Goal: Task Accomplishment & Management: Use online tool/utility

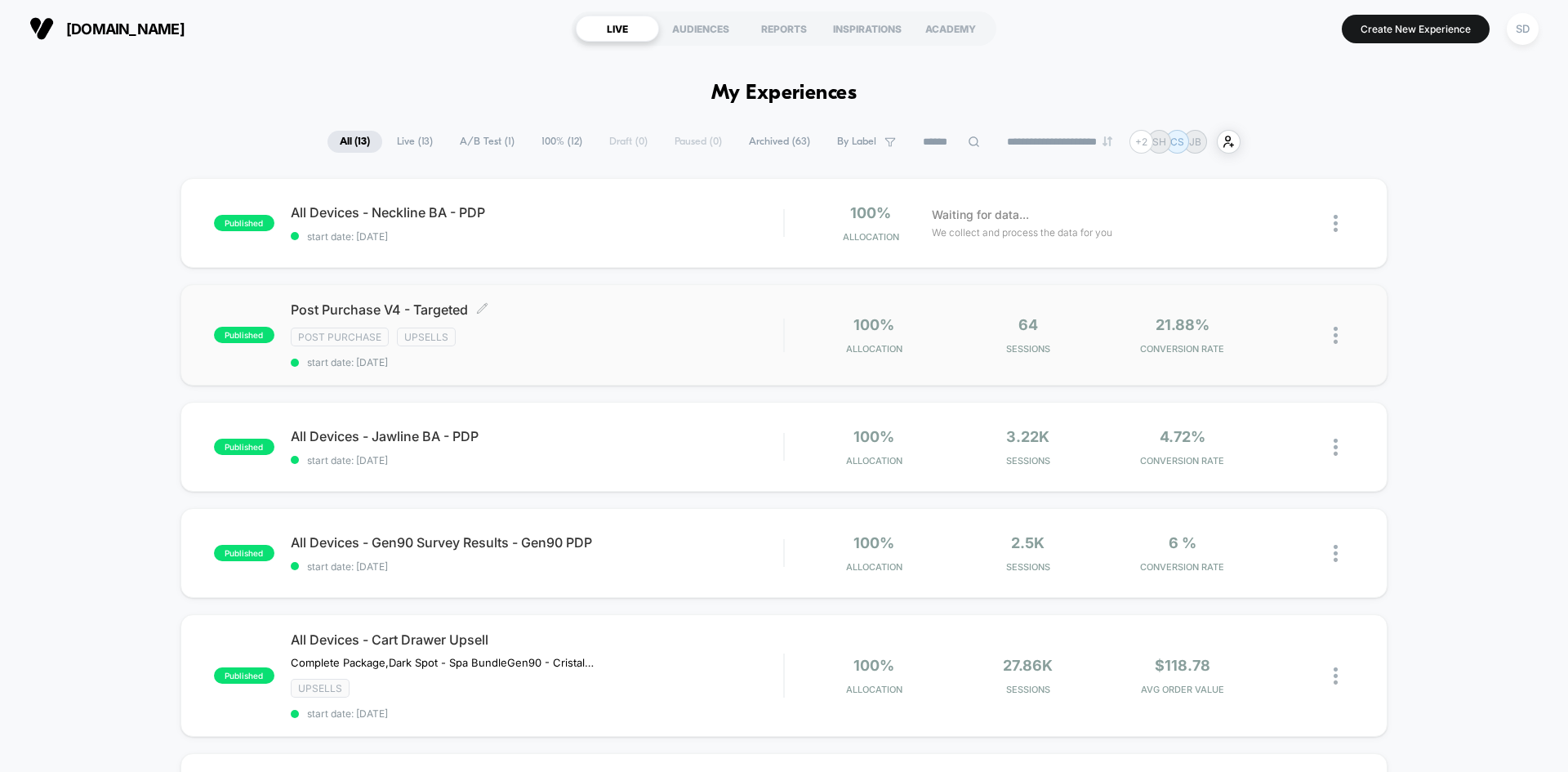
click at [569, 346] on div "Post Purchase V4 - Targeted Click to edit experience details Click to edit expe…" at bounding box center [536, 335] width 492 height 67
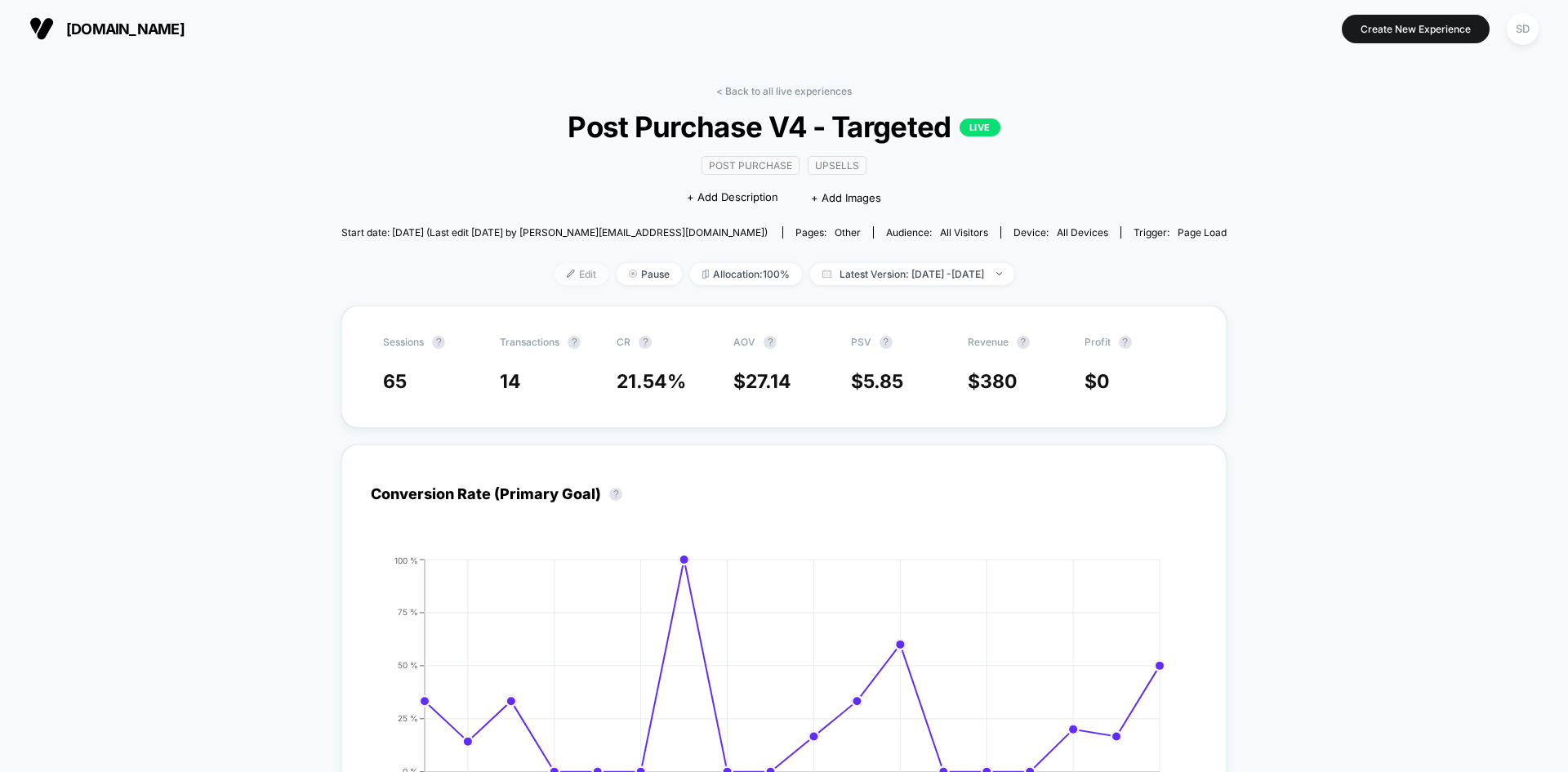
click at [567, 275] on img at bounding box center [570, 273] width 8 height 8
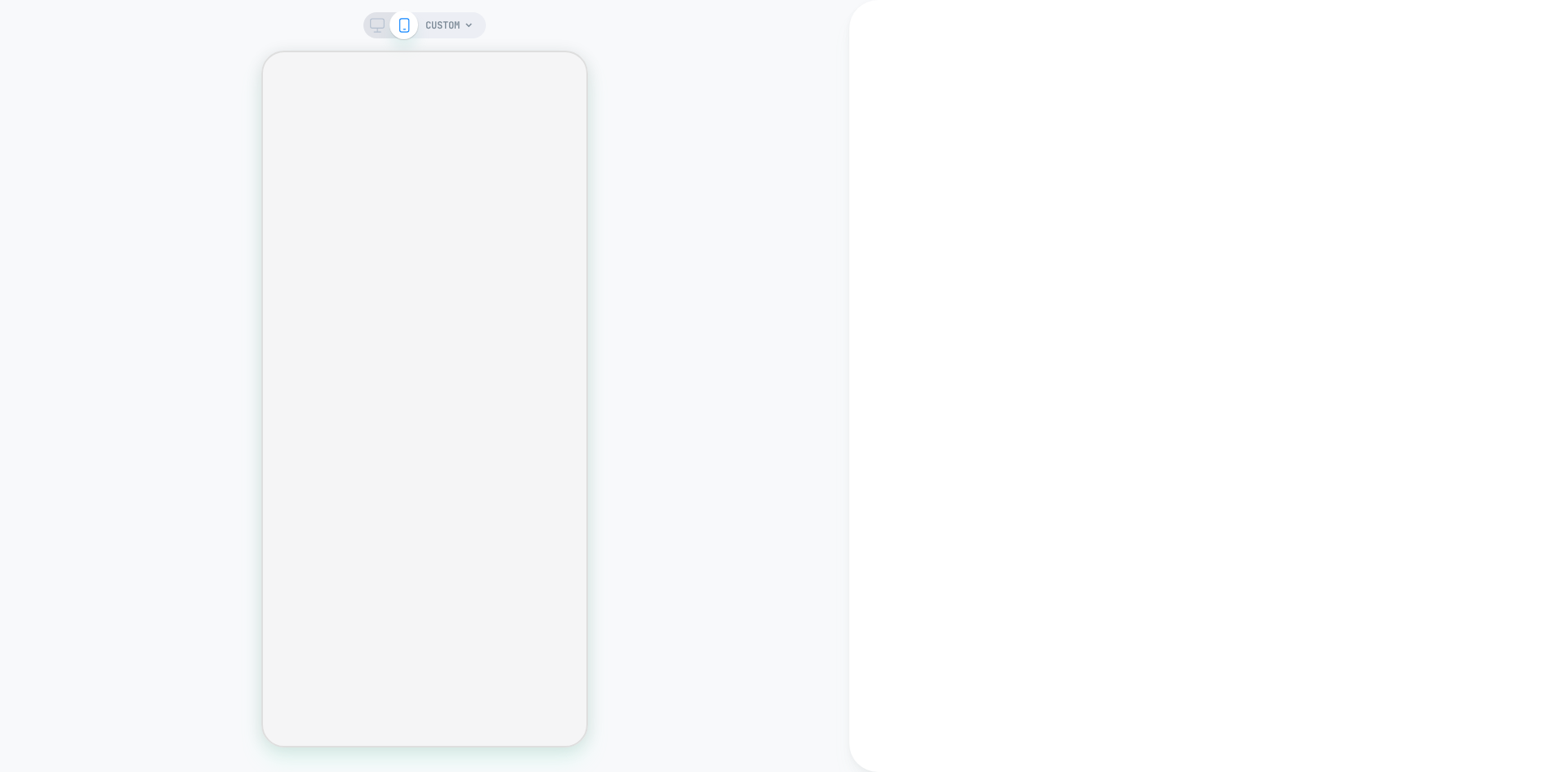
type textarea "*"
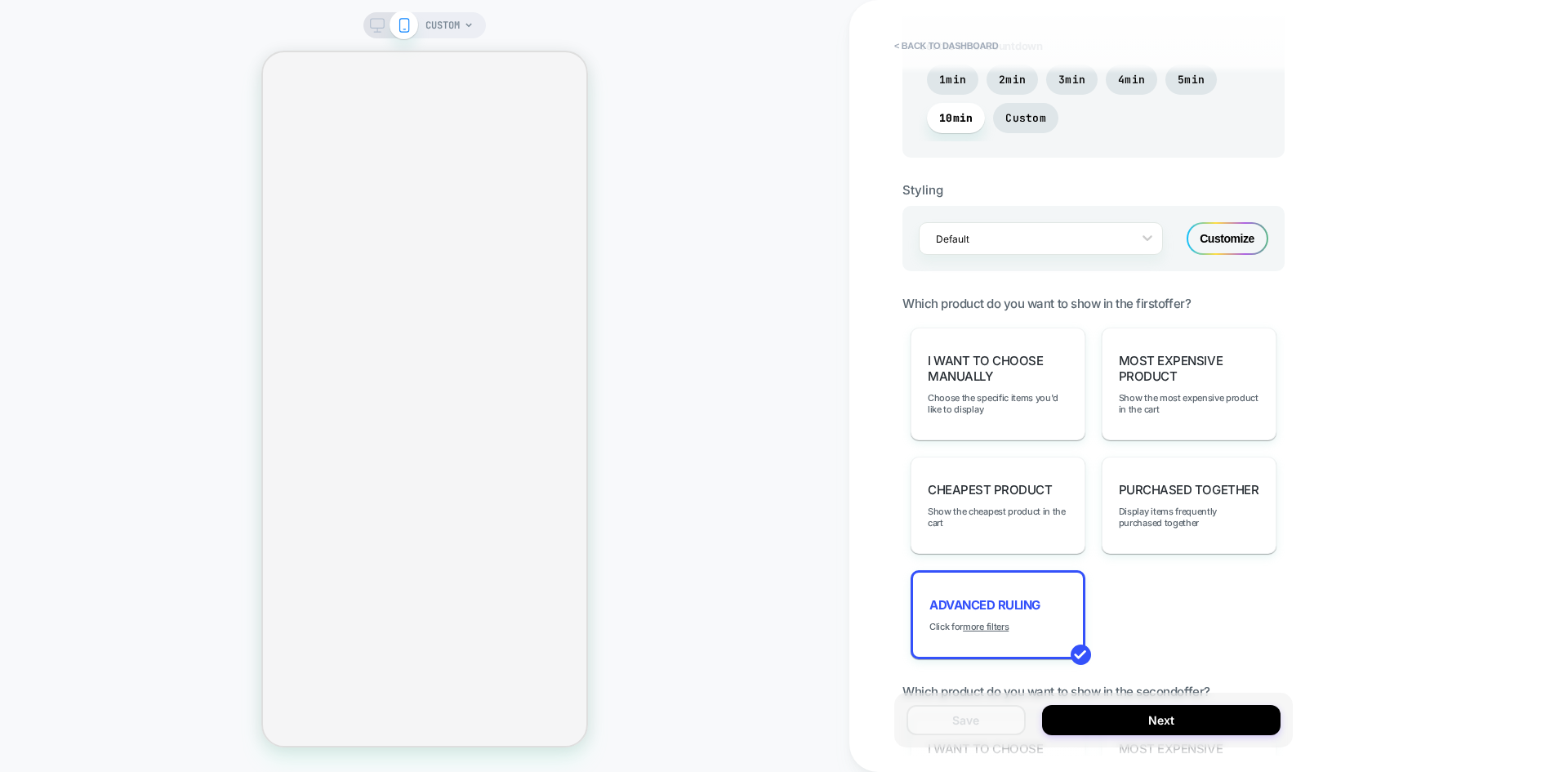
scroll to position [1470, 0]
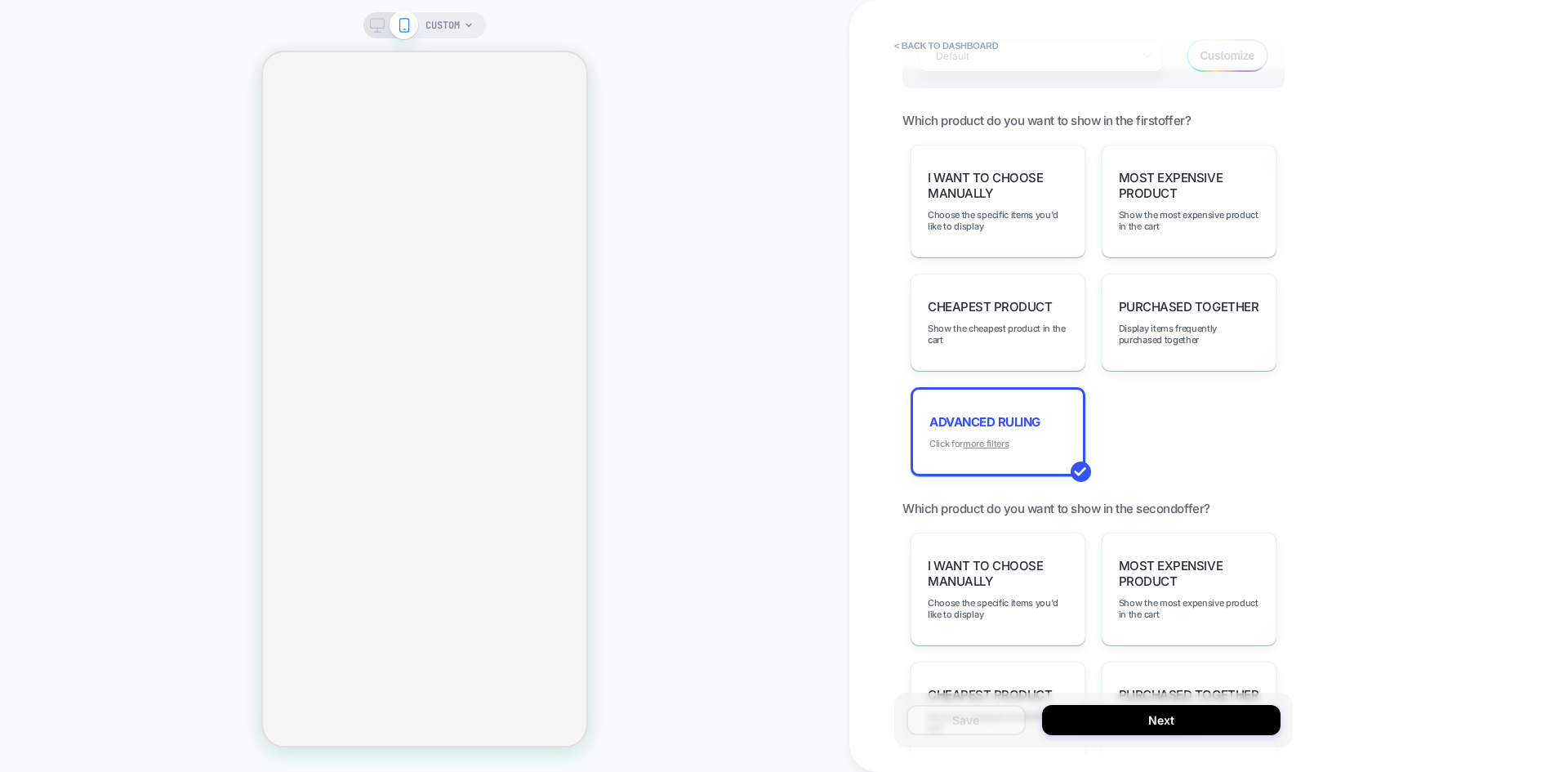
click at [993, 439] on u "more filters" at bounding box center [986, 443] width 45 height 11
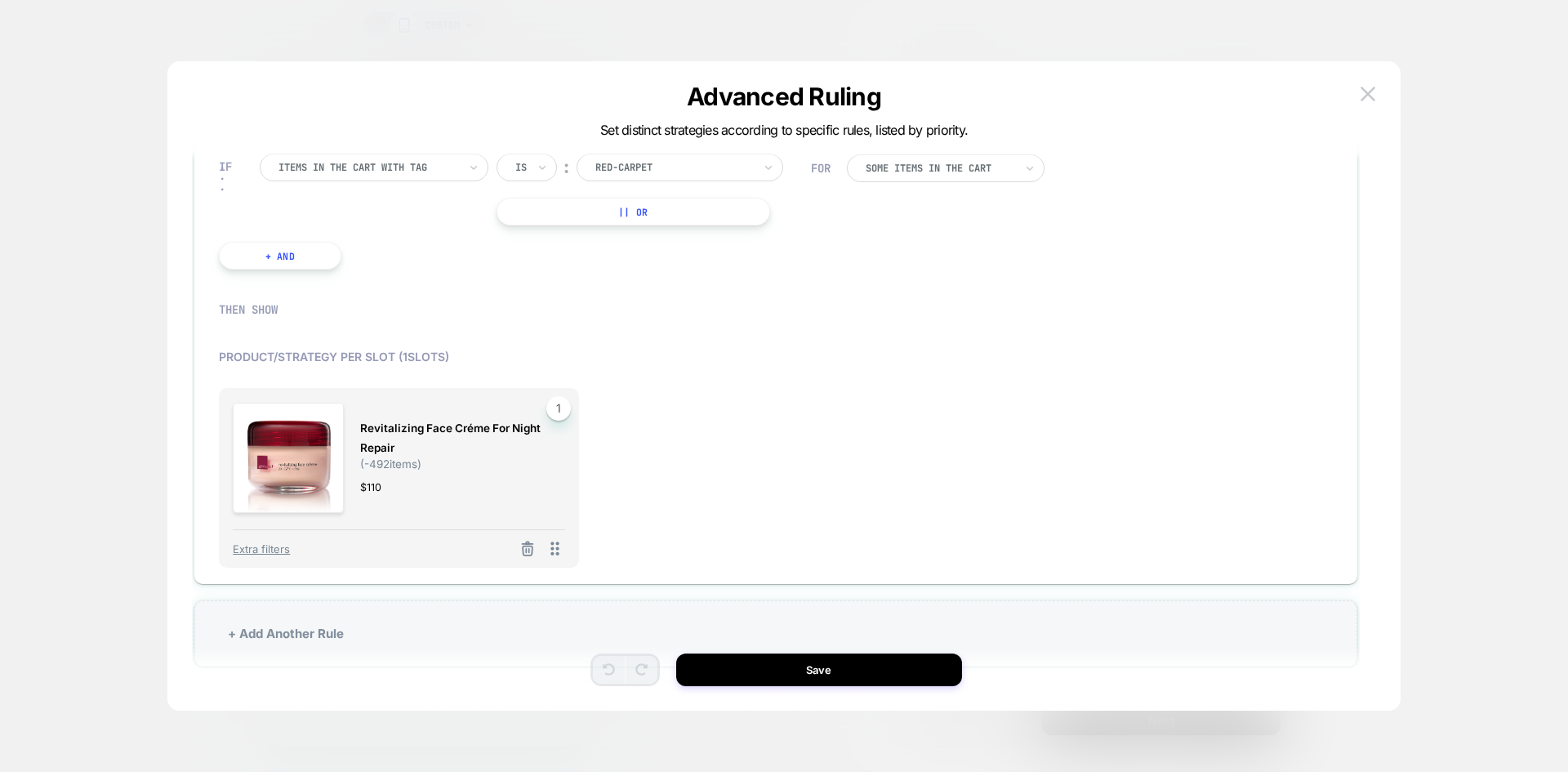
scroll to position [461, 0]
click at [525, 542] on icon at bounding box center [527, 544] width 17 height 17
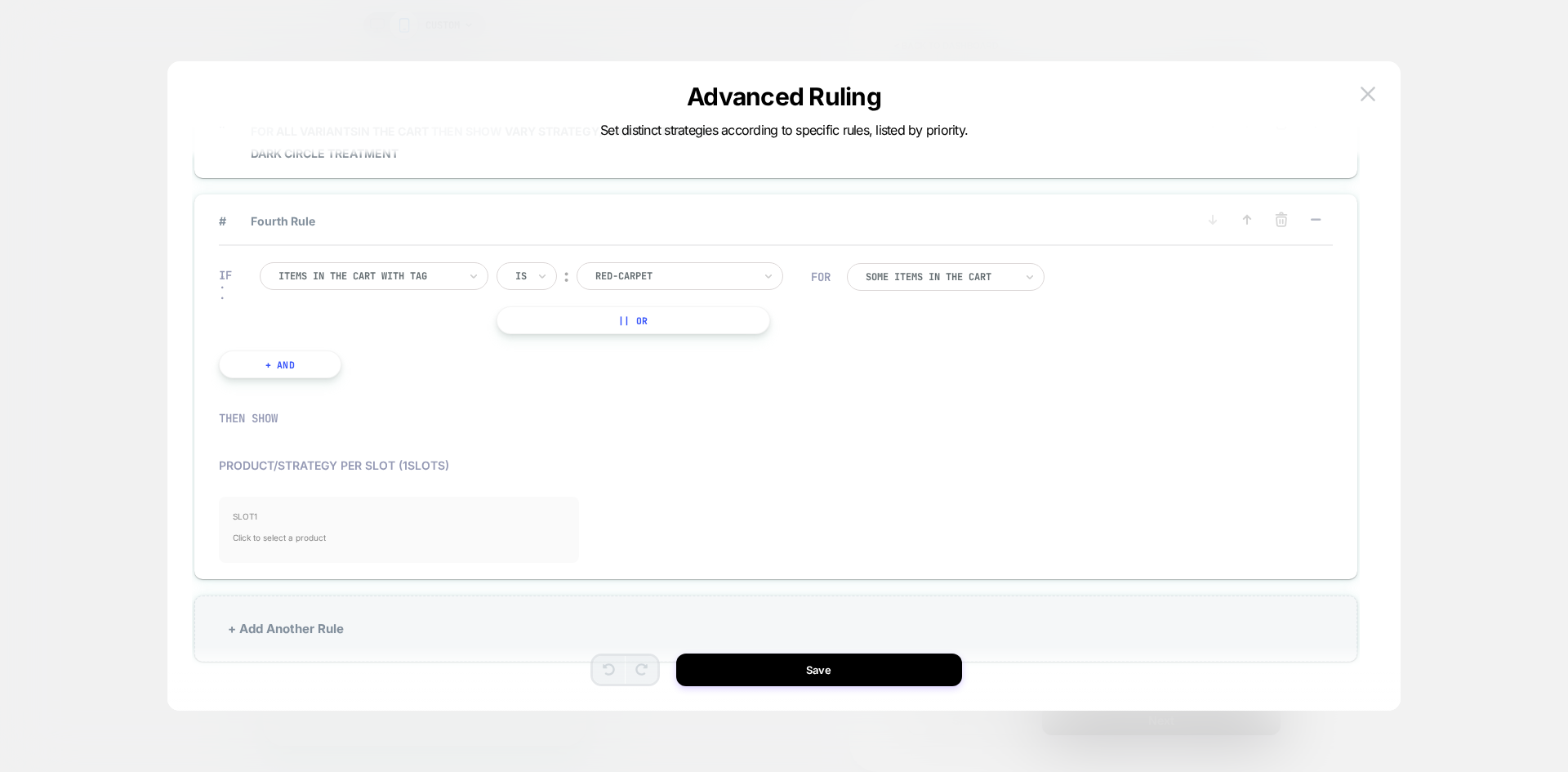
scroll to position [347, 0]
click at [327, 540] on span "Click to select a product" at bounding box center [398, 537] width 331 height 32
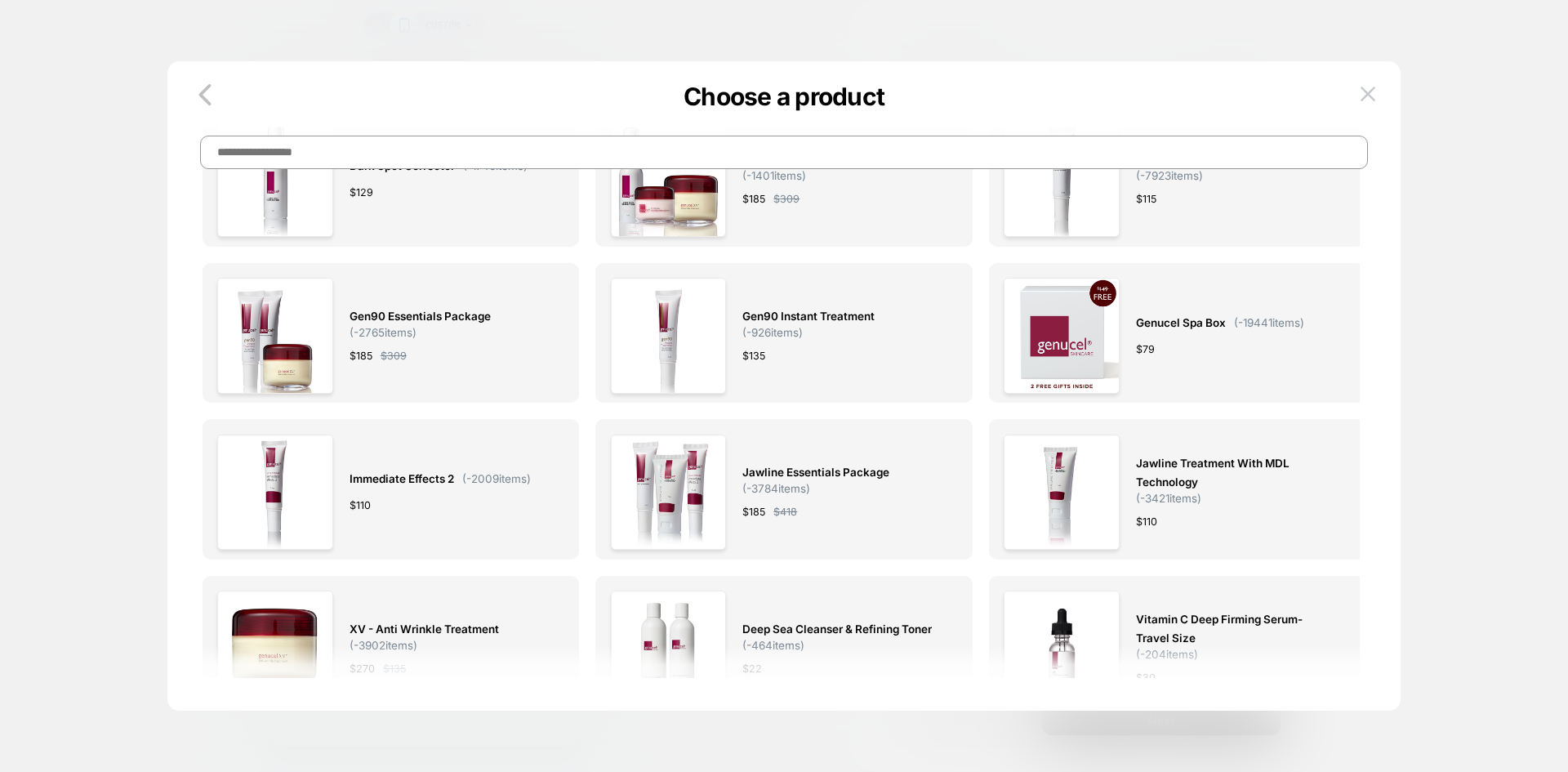
scroll to position [0, 0]
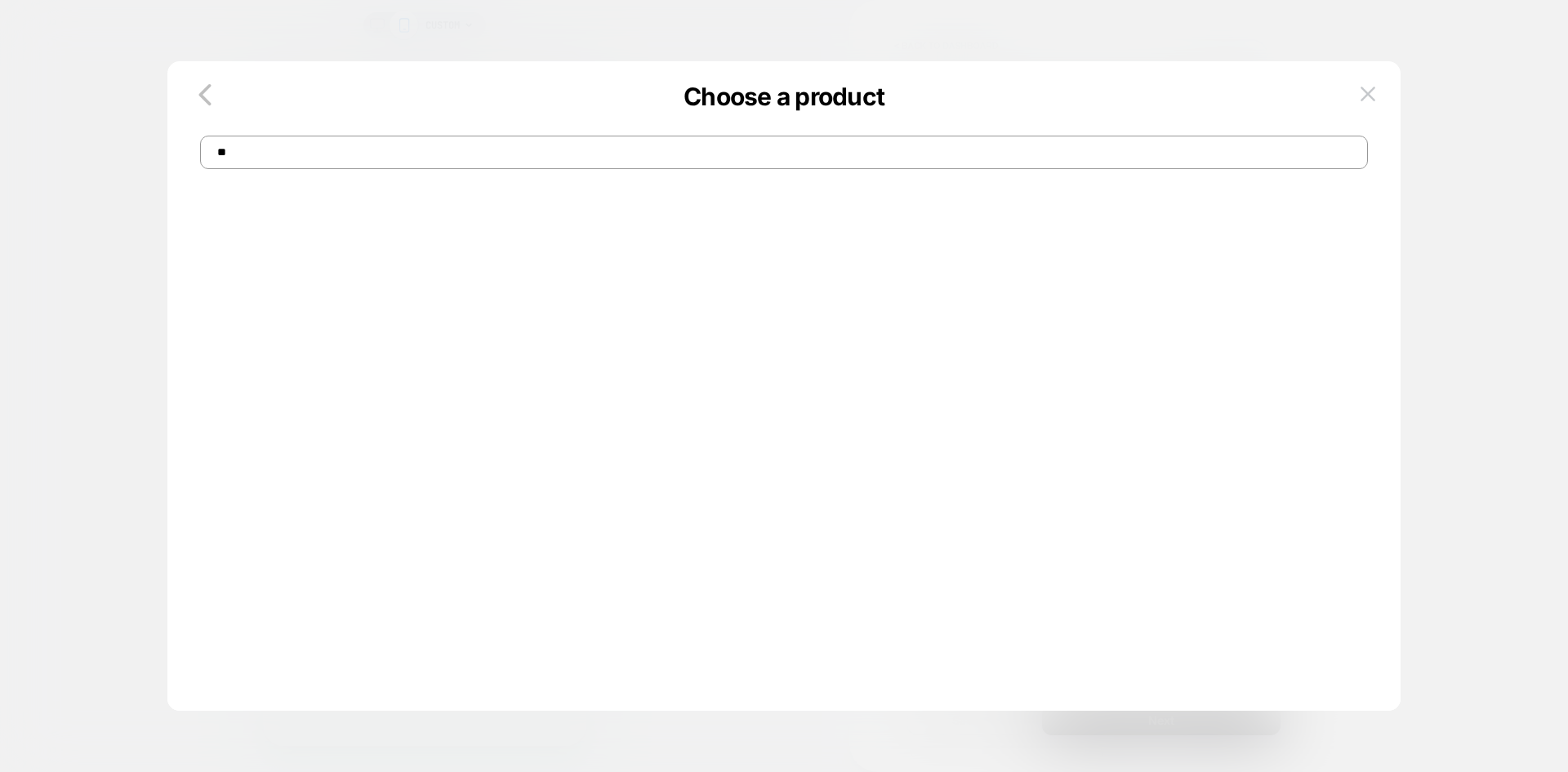
type input "*"
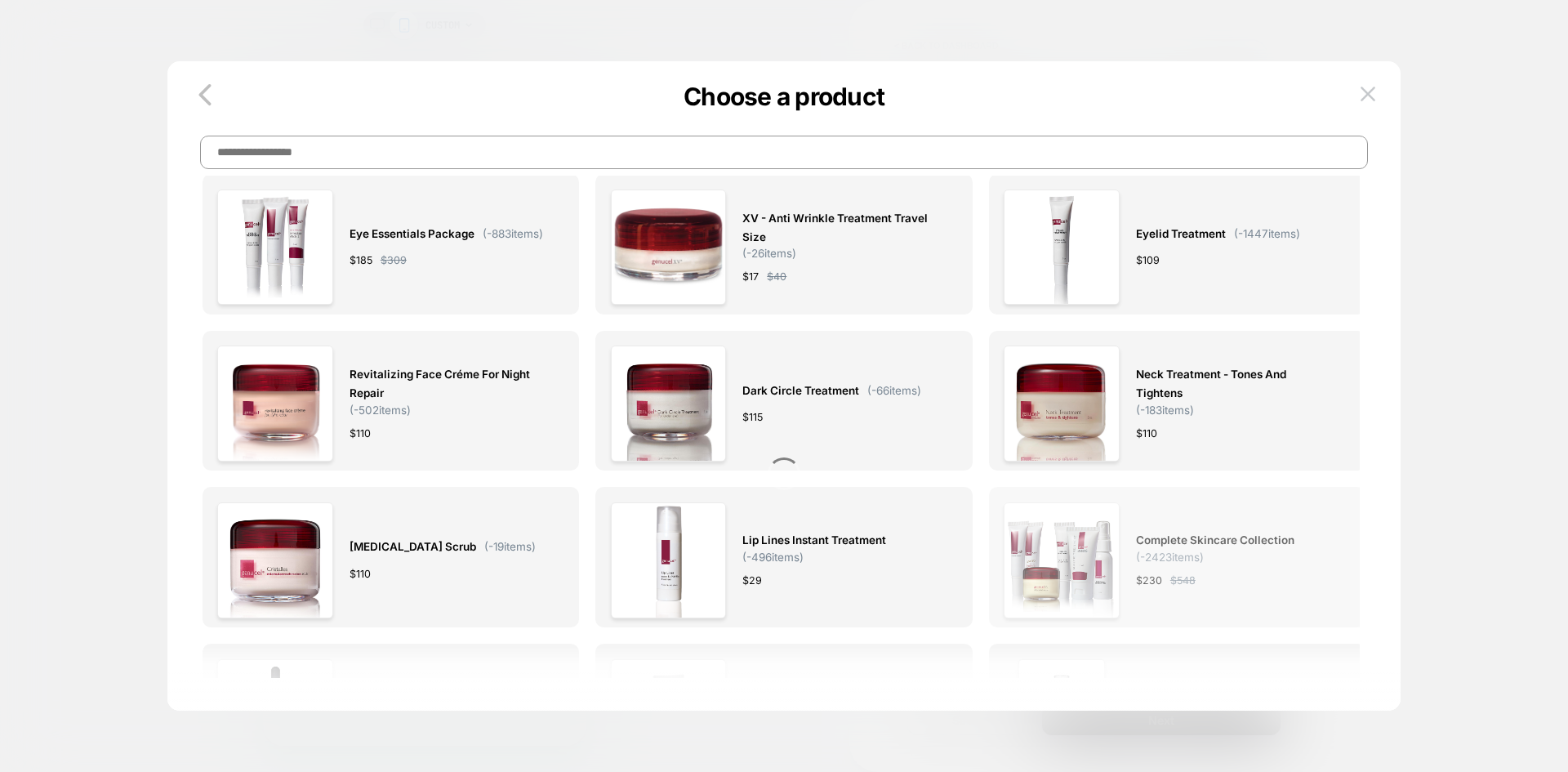
scroll to position [653, 0]
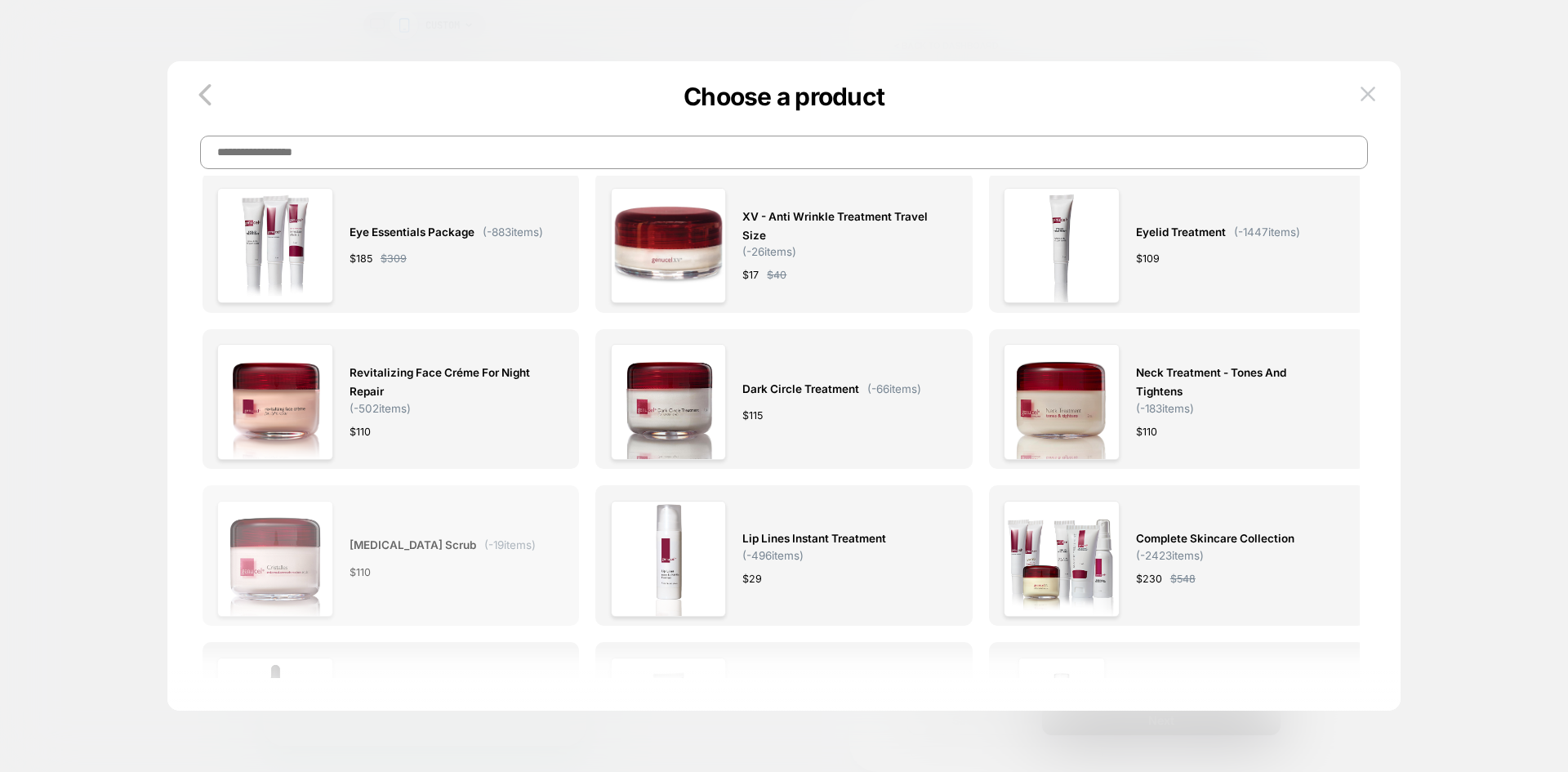
click at [533, 545] on span "[MEDICAL_DATA] Scrub ( -19 items)" at bounding box center [443, 545] width 186 height 18
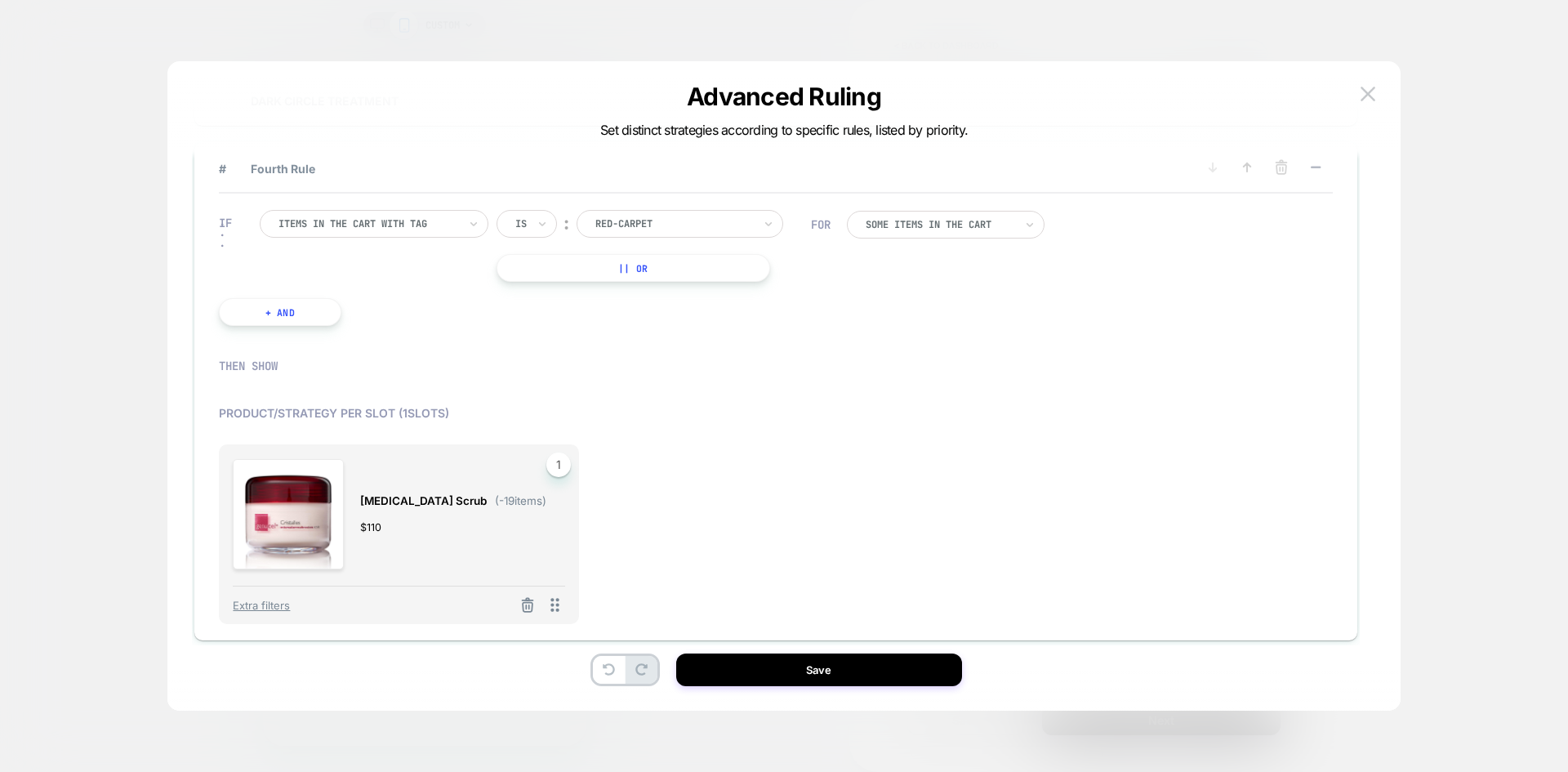
scroll to position [461, 0]
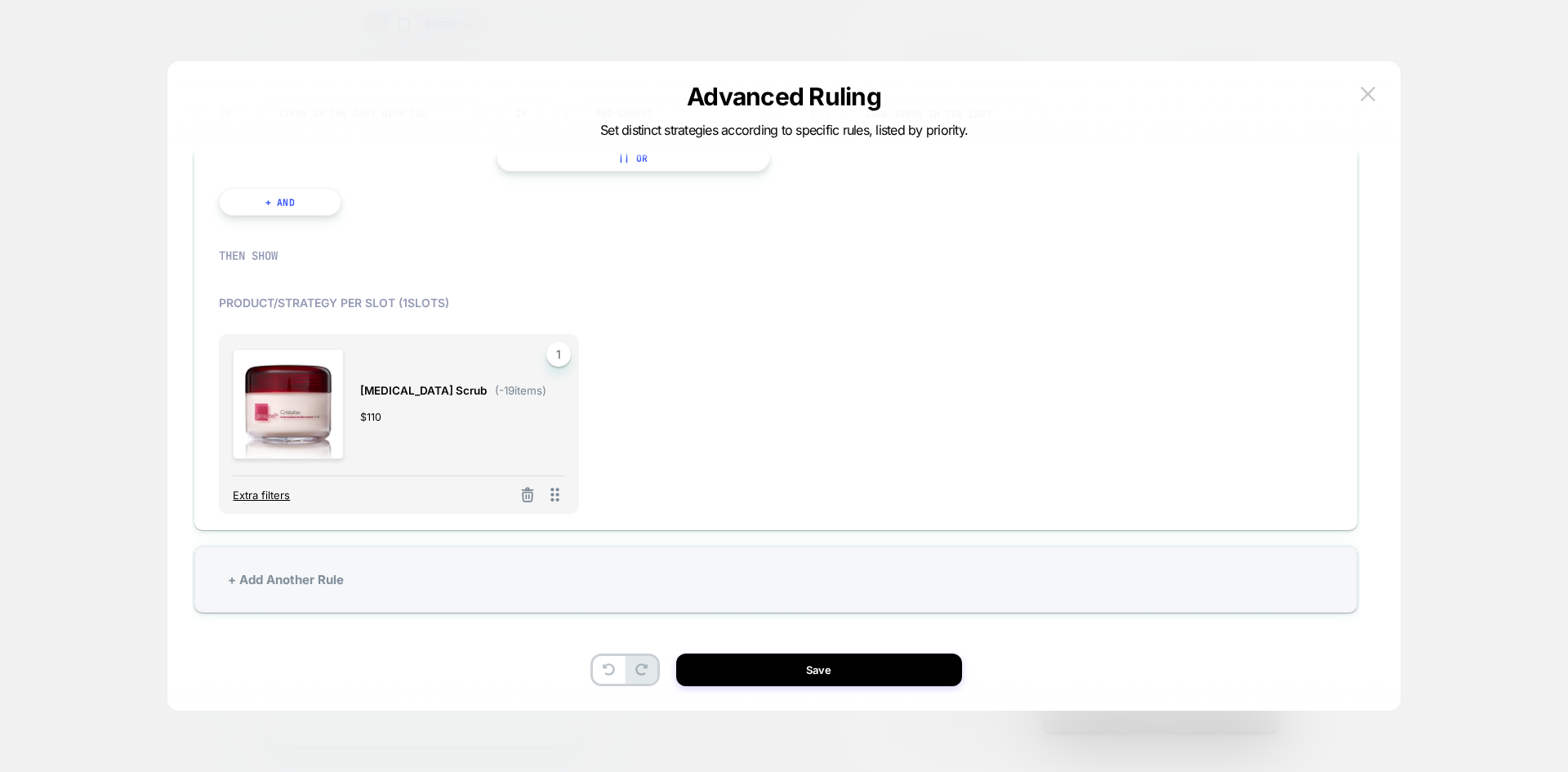
click at [261, 494] on span "Extra filters" at bounding box center [261, 494] width 57 height 13
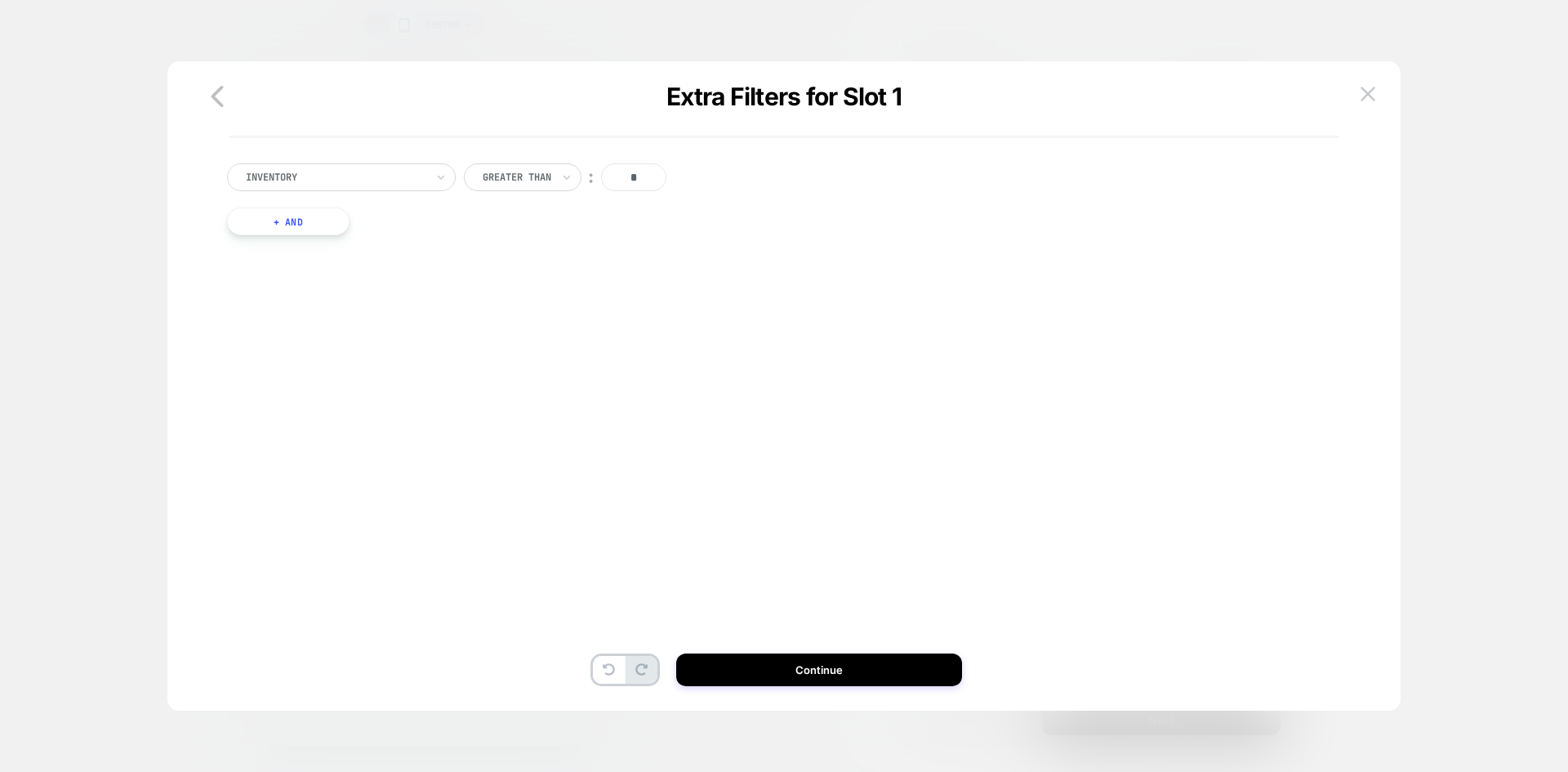
scroll to position [0, 0]
click at [428, 171] on div "Inventory" at bounding box center [341, 177] width 228 height 28
click at [389, 242] on div "Separate out color variants" at bounding box center [349, 248] width 213 height 26
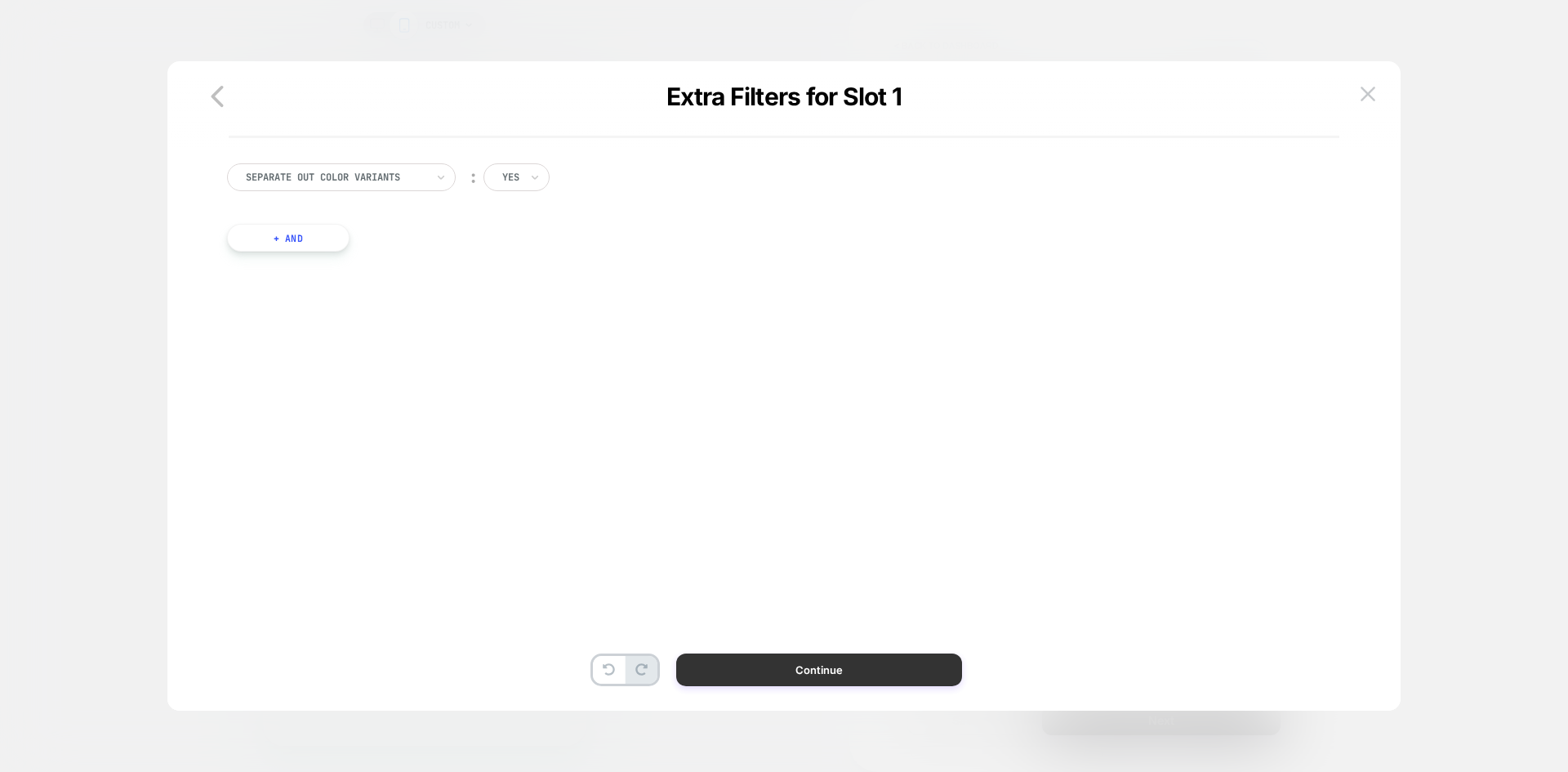
click at [791, 655] on button "Continue" at bounding box center [819, 669] width 286 height 32
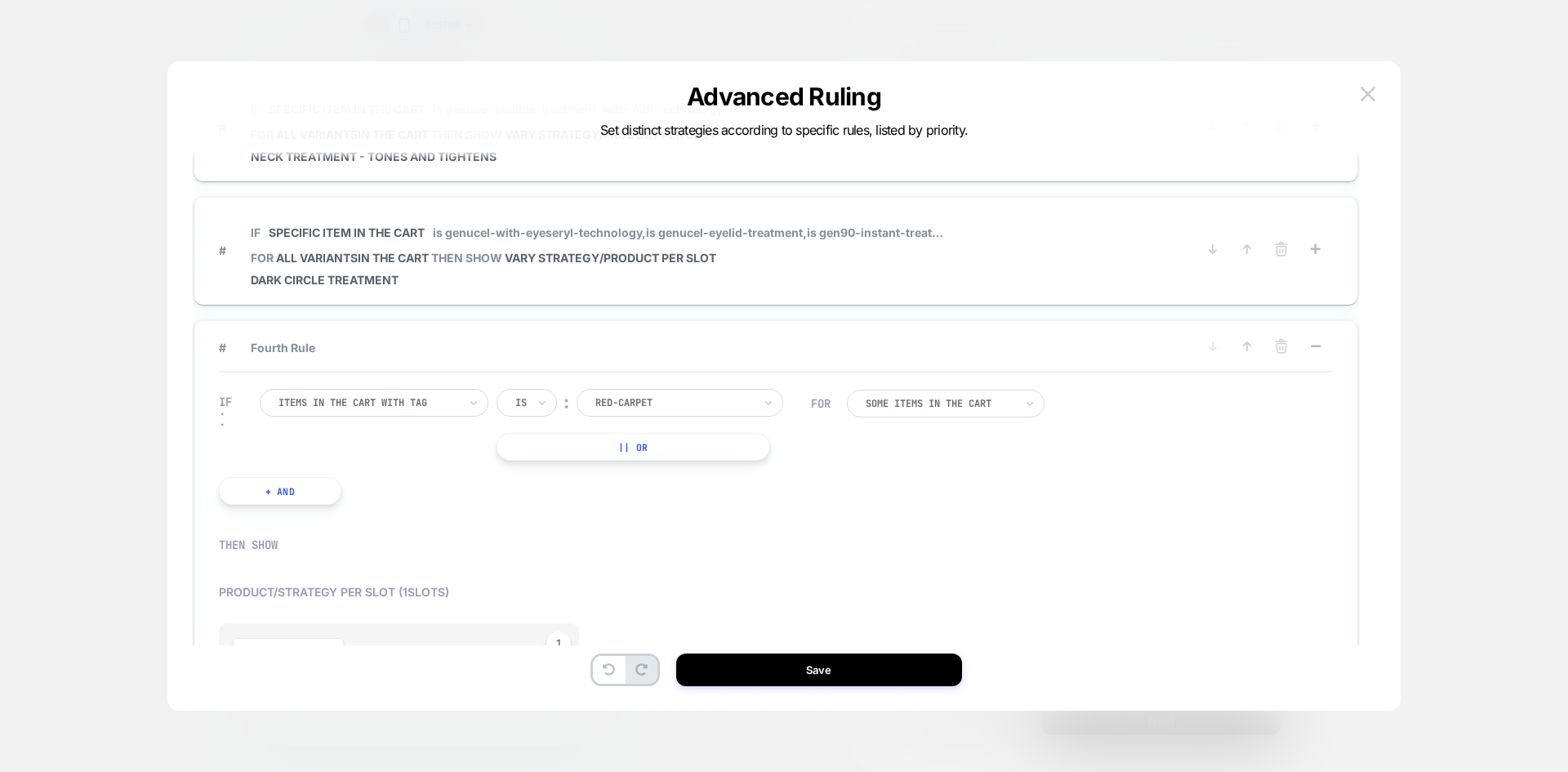
scroll to position [327, 0]
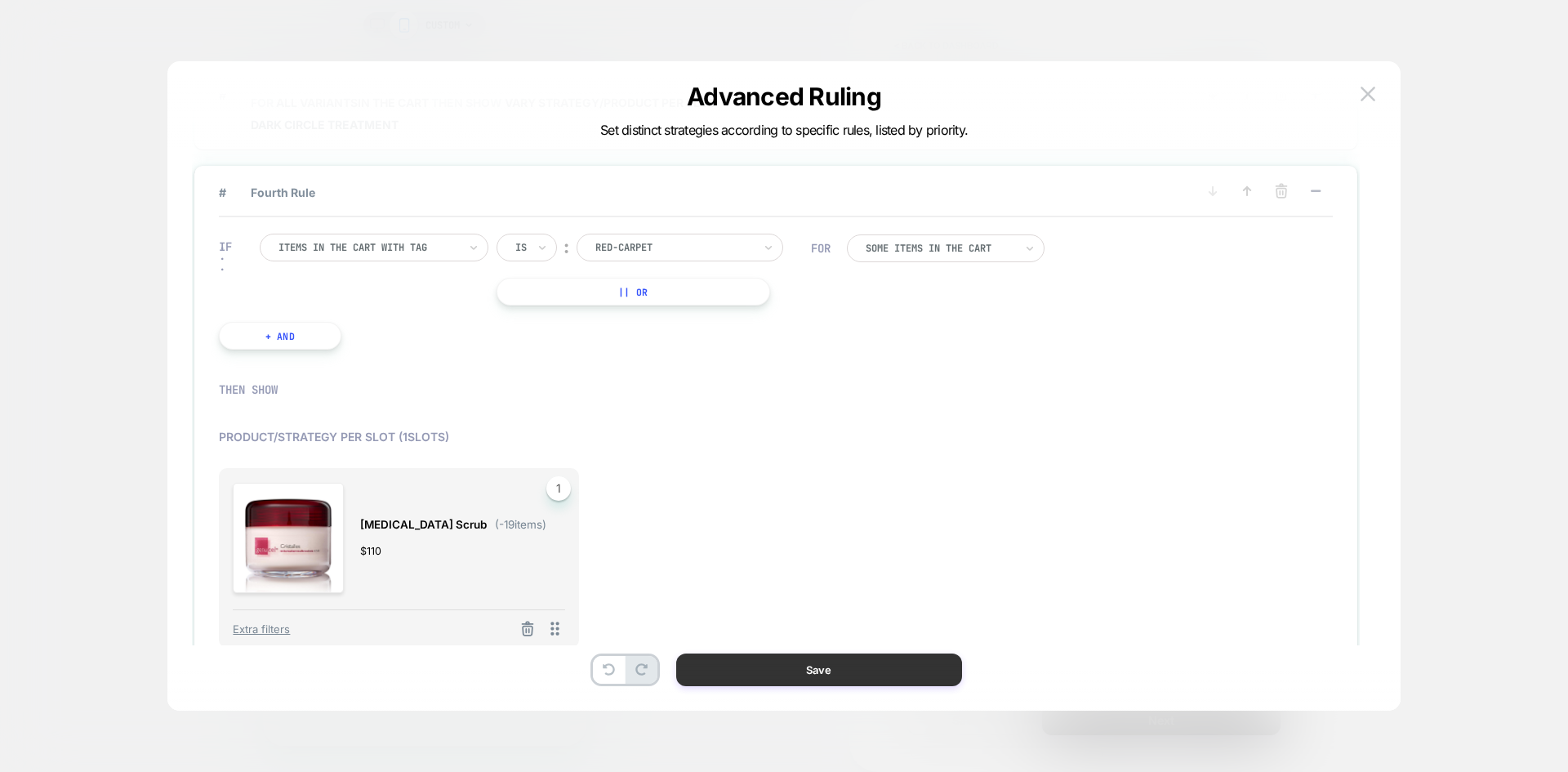
click at [804, 652] on div "# IF Specific item in the cart is dark-spot-corrector, is genucel-deep-firming-…" at bounding box center [776, 386] width 1185 height 584
click at [801, 664] on button "Save" at bounding box center [819, 669] width 286 height 32
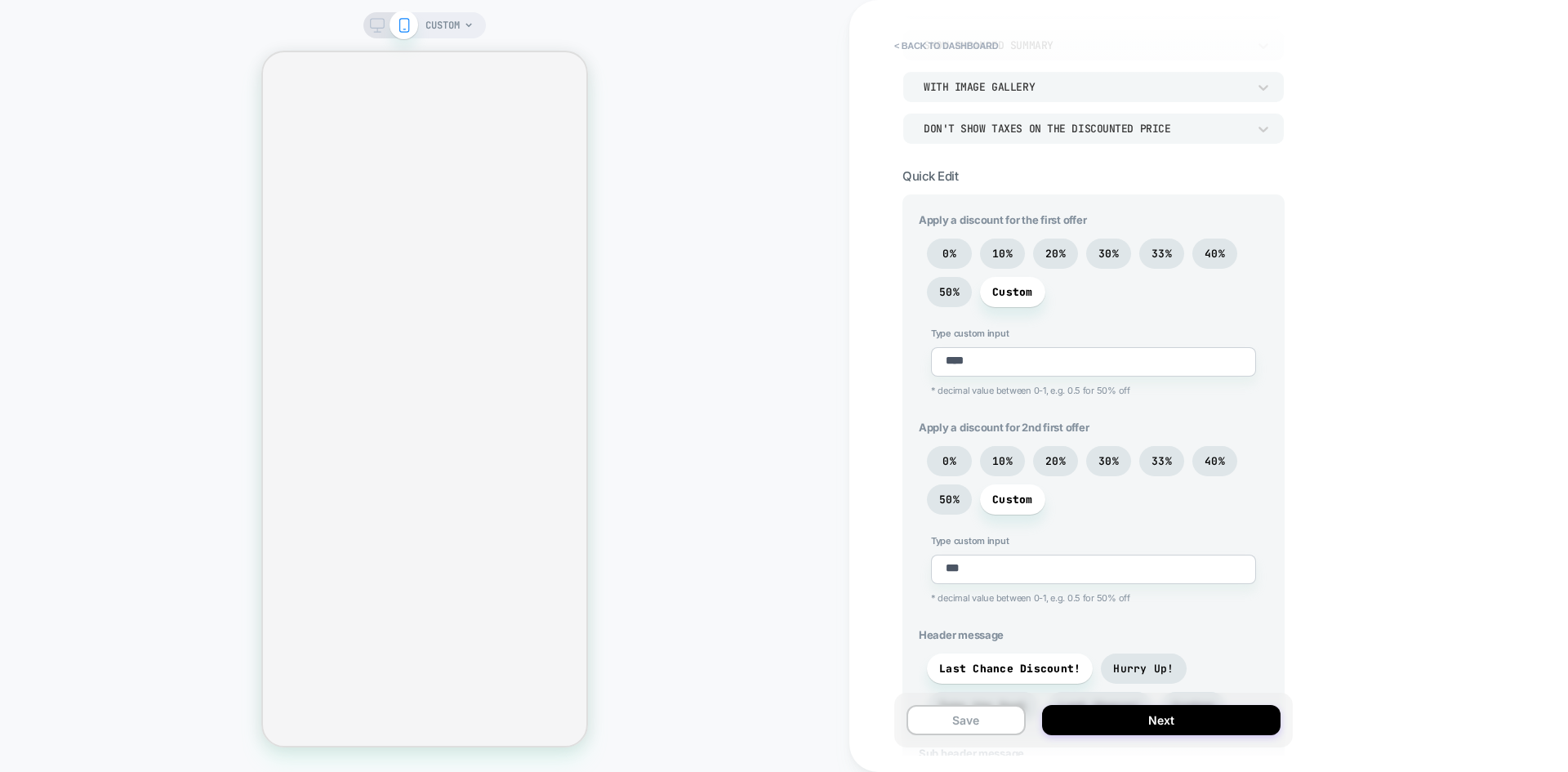
scroll to position [337, 0]
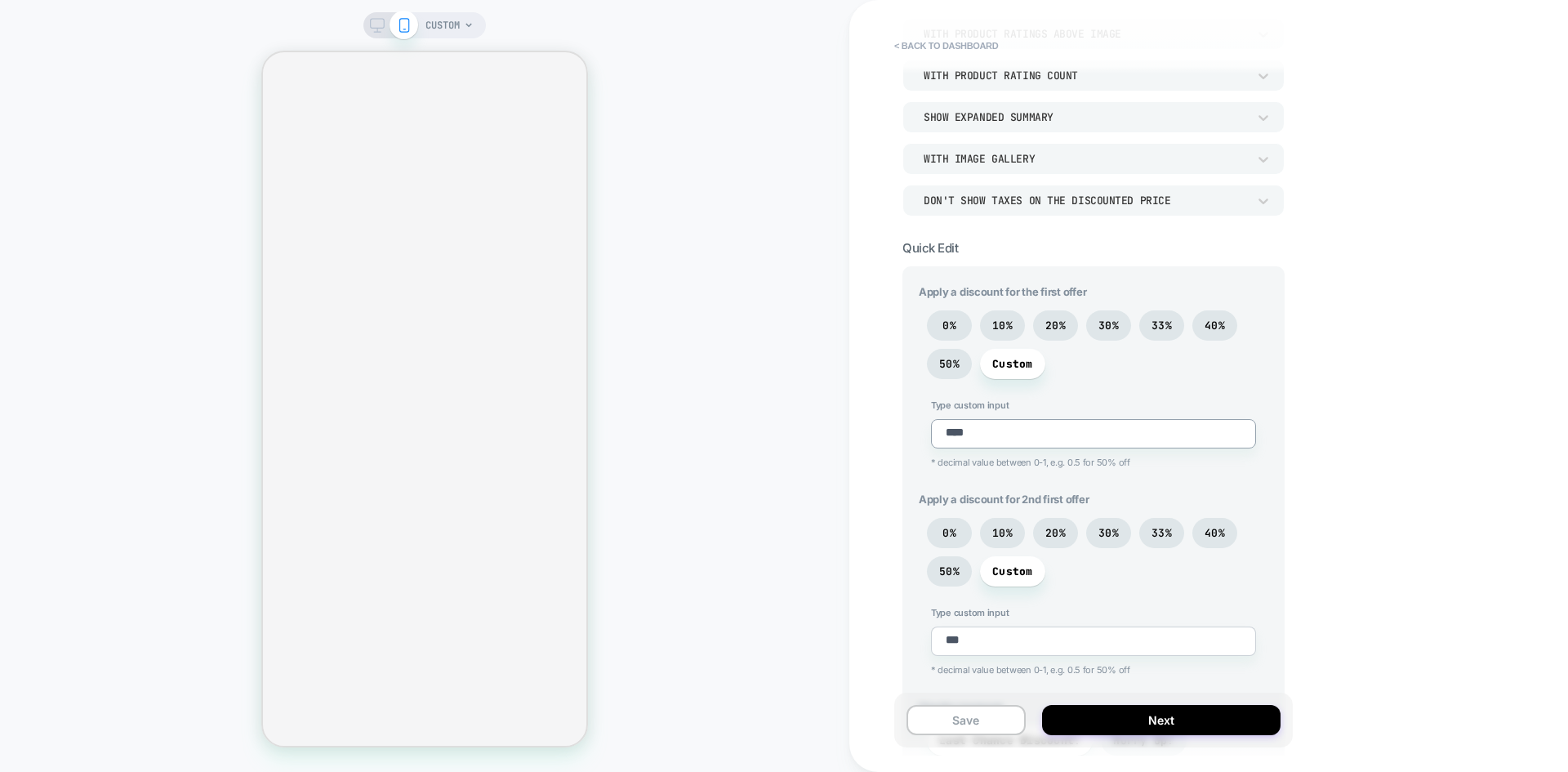
type textarea "*"
type textarea "***"
type textarea "*"
type textarea "****"
type textarea "*"
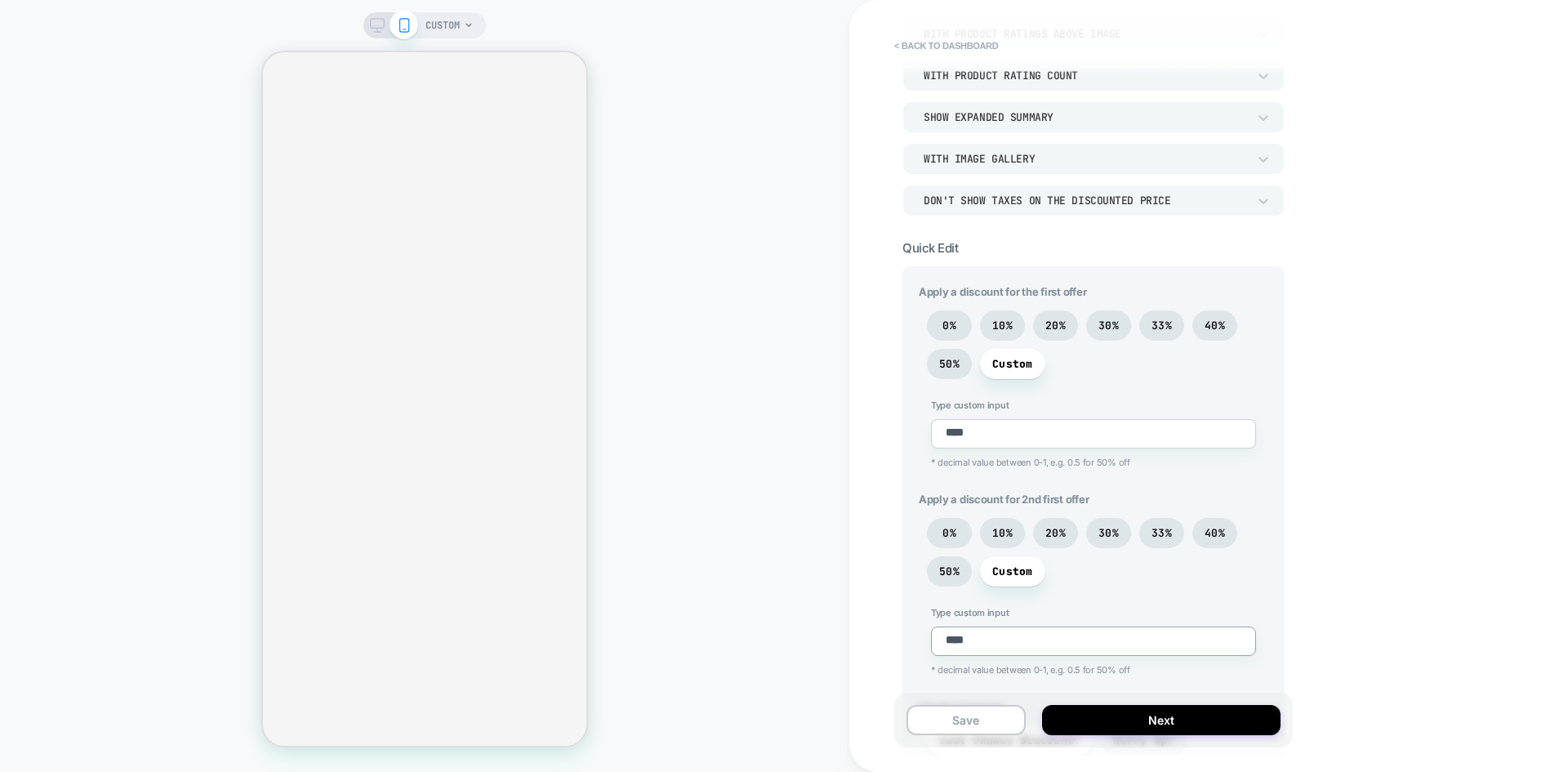
type textarea "****"
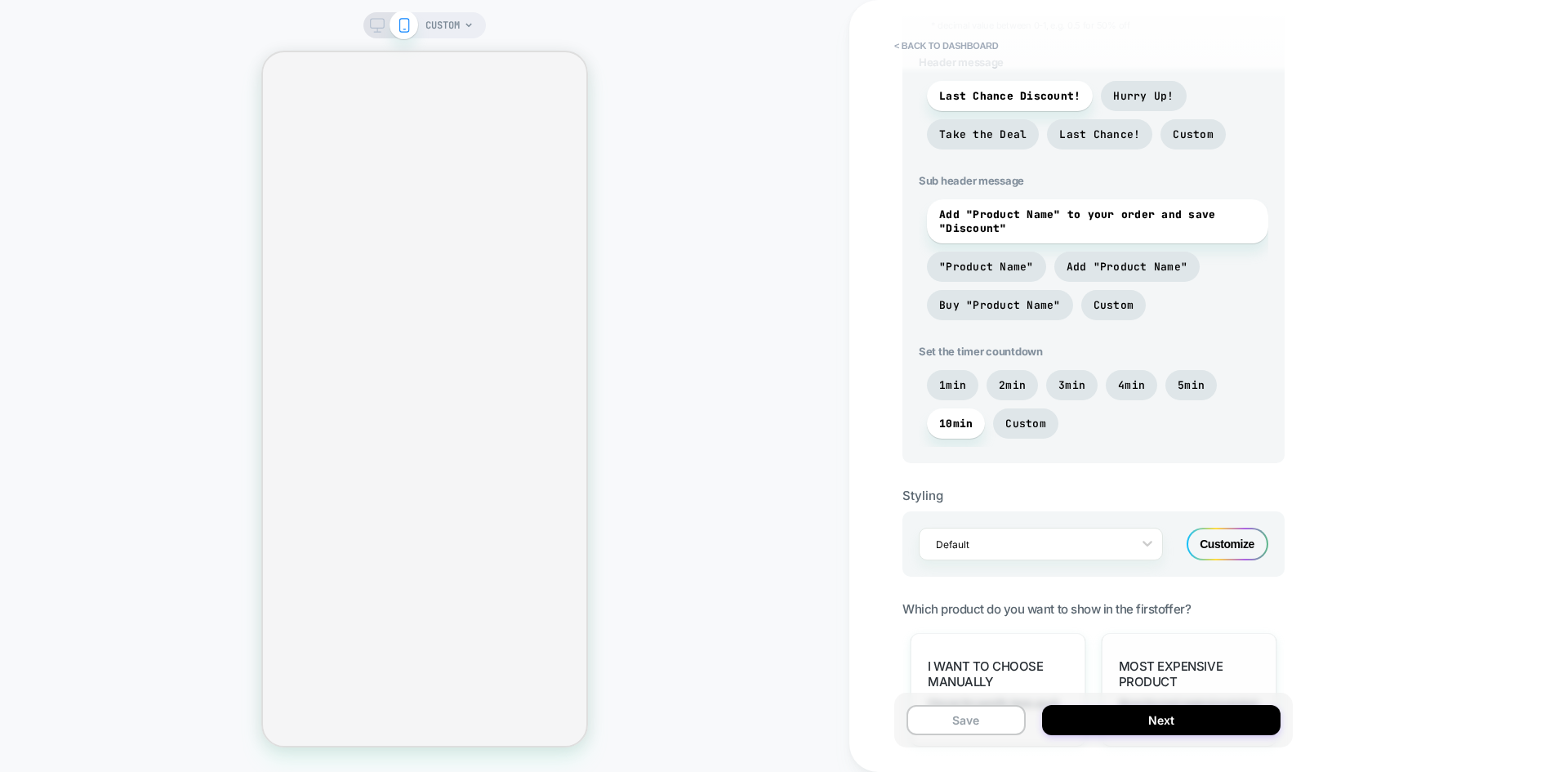
scroll to position [1072, 0]
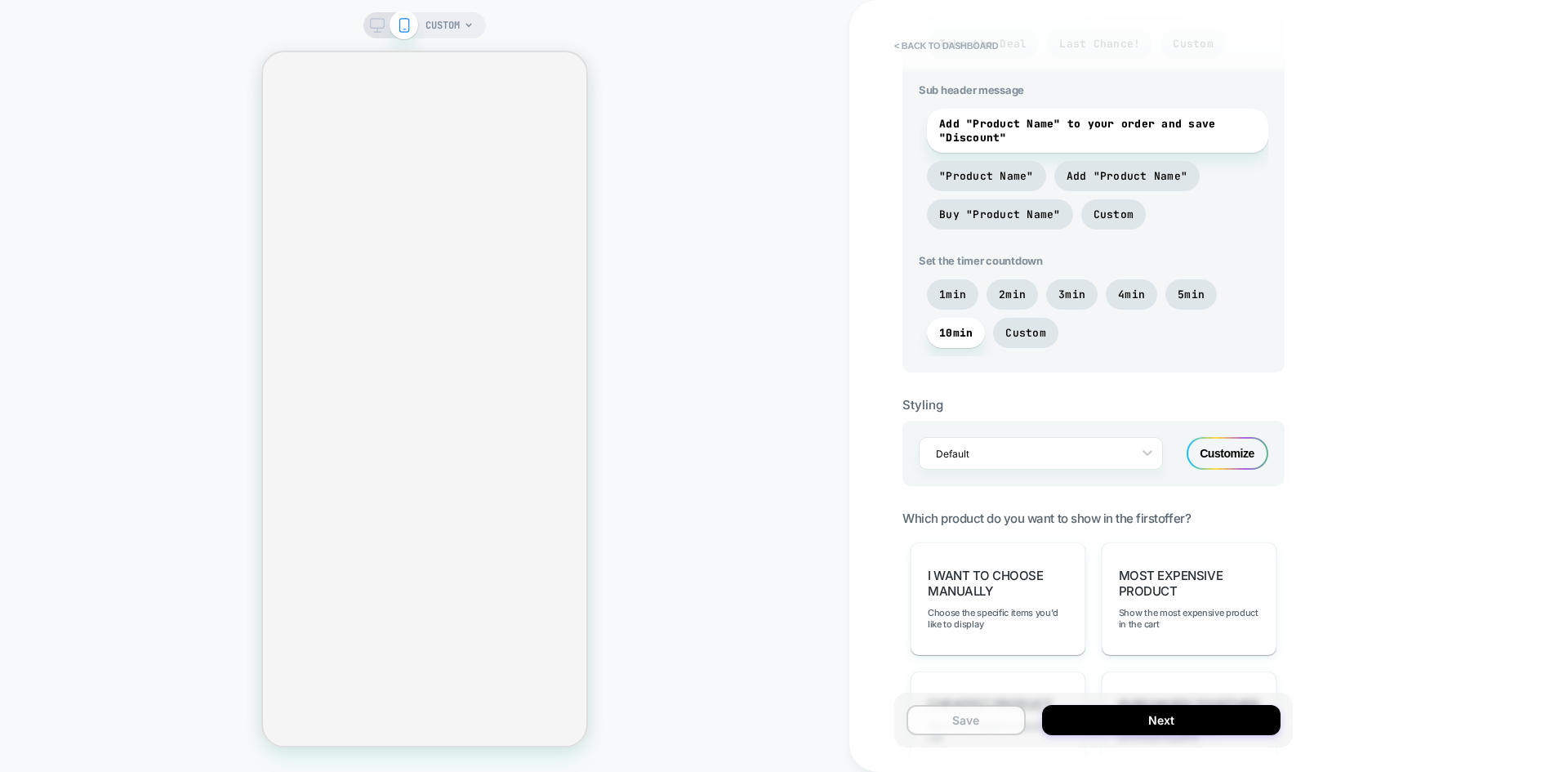
click at [1005, 722] on button "Save" at bounding box center [966, 720] width 119 height 31
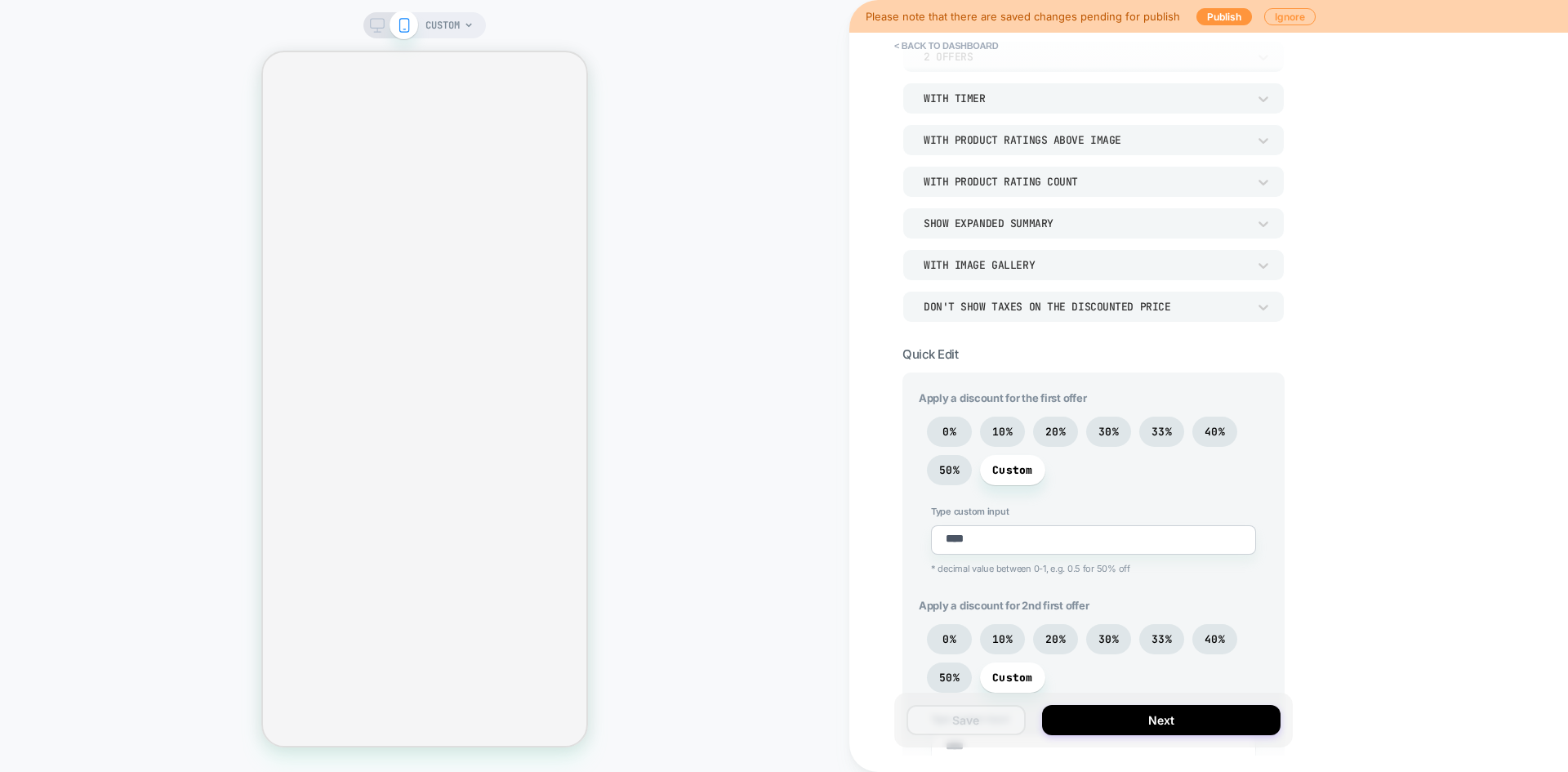
scroll to position [0, 0]
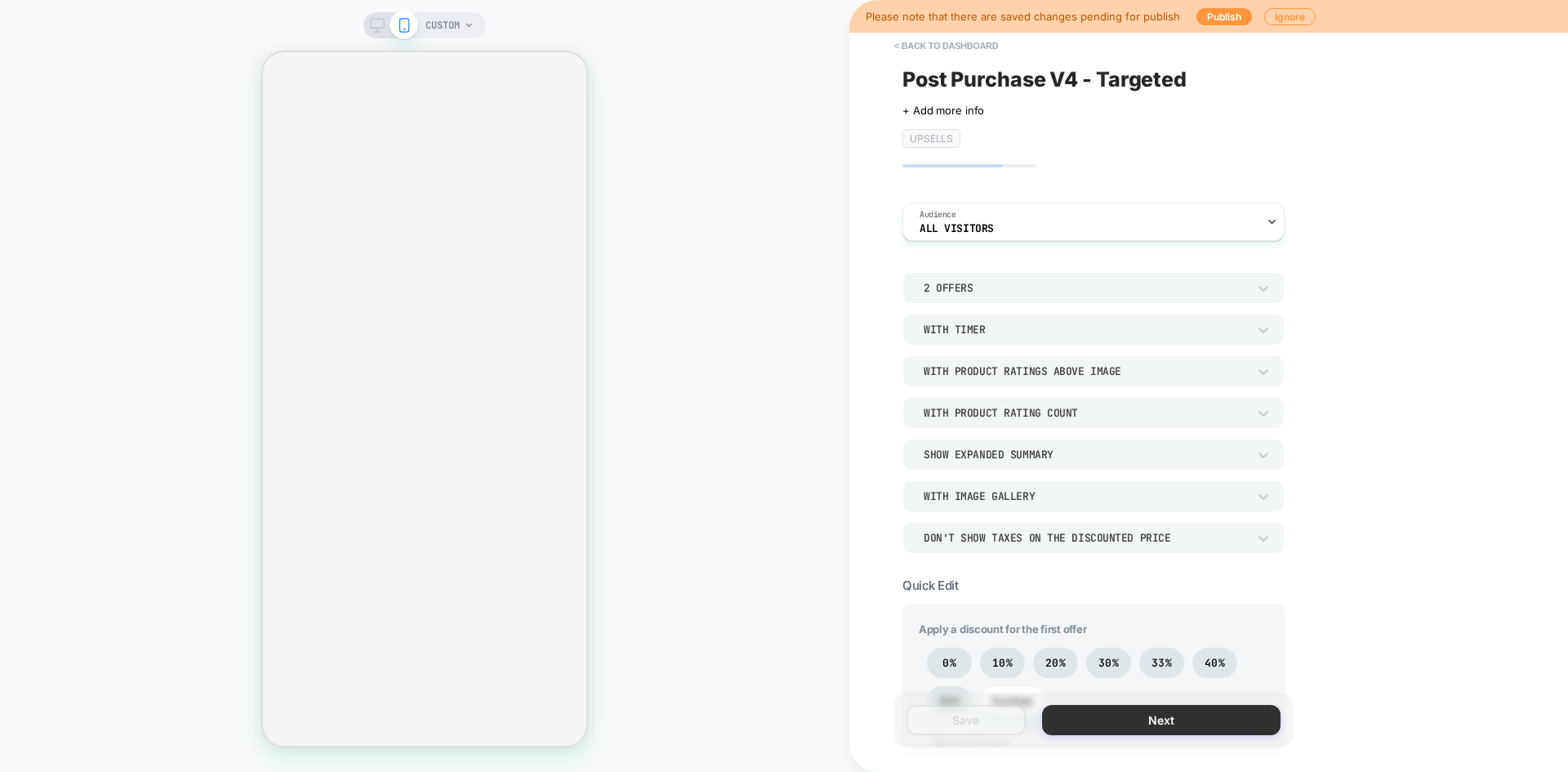
click at [1145, 729] on button "Next" at bounding box center [1161, 720] width 239 height 31
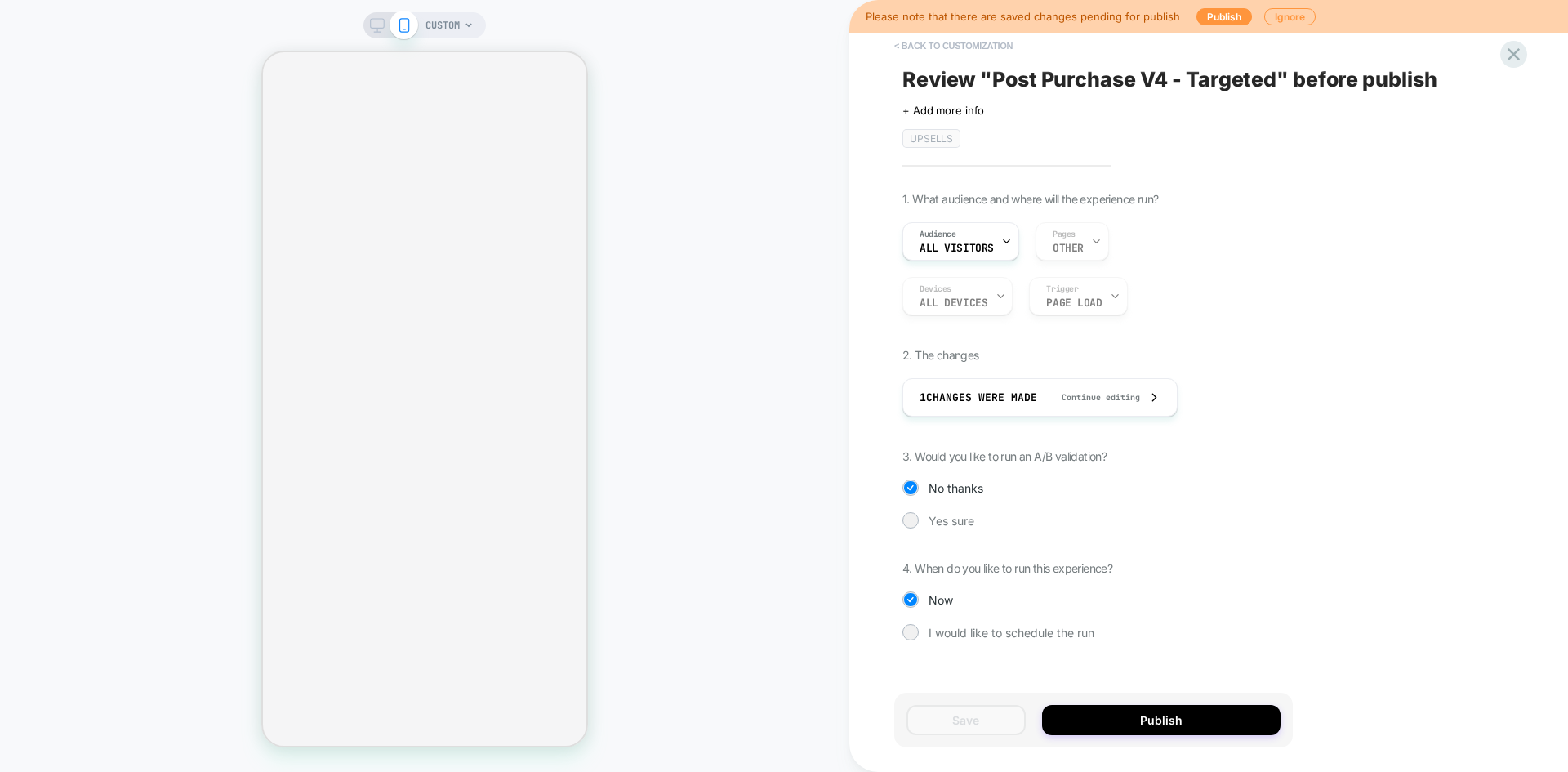
click at [965, 49] on button "< Back to customization" at bounding box center [953, 45] width 135 height 26
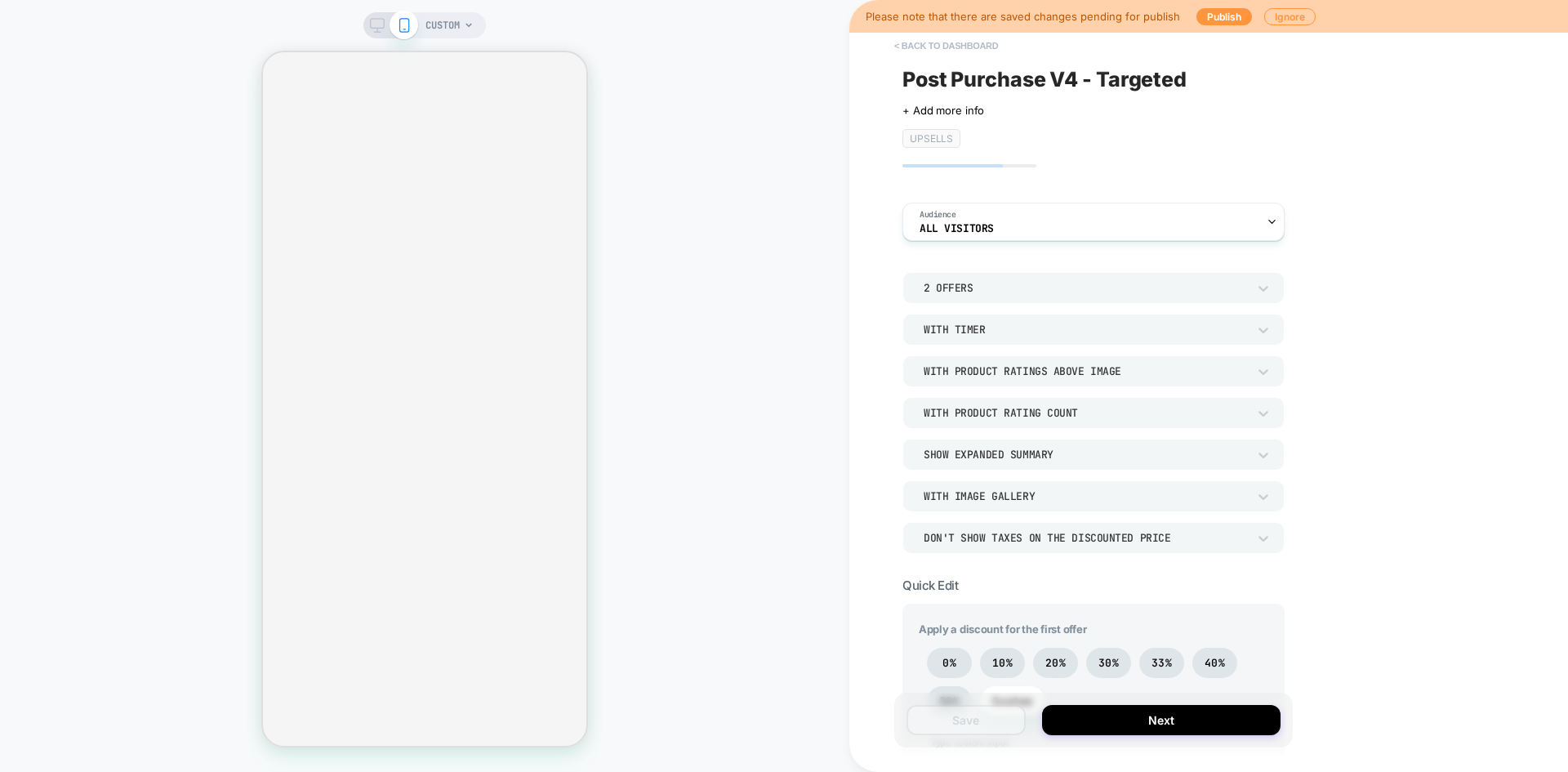
click at [965, 45] on button "< back to dashboard" at bounding box center [945, 45] width 120 height 26
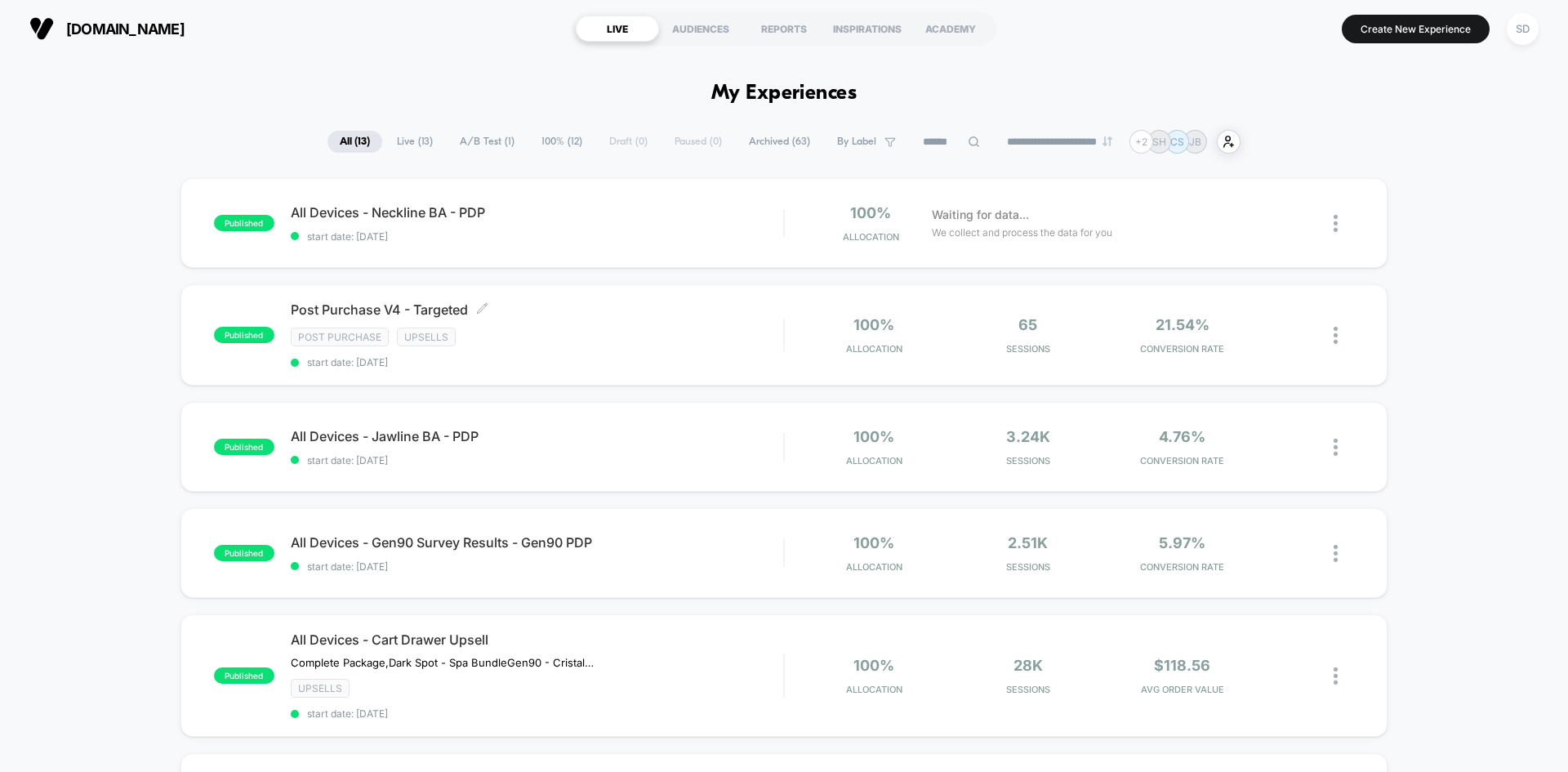
click at [675, 350] on div "Post Purchase V4 - Targeted Click to edit experience details Click to edit expe…" at bounding box center [536, 335] width 492 height 67
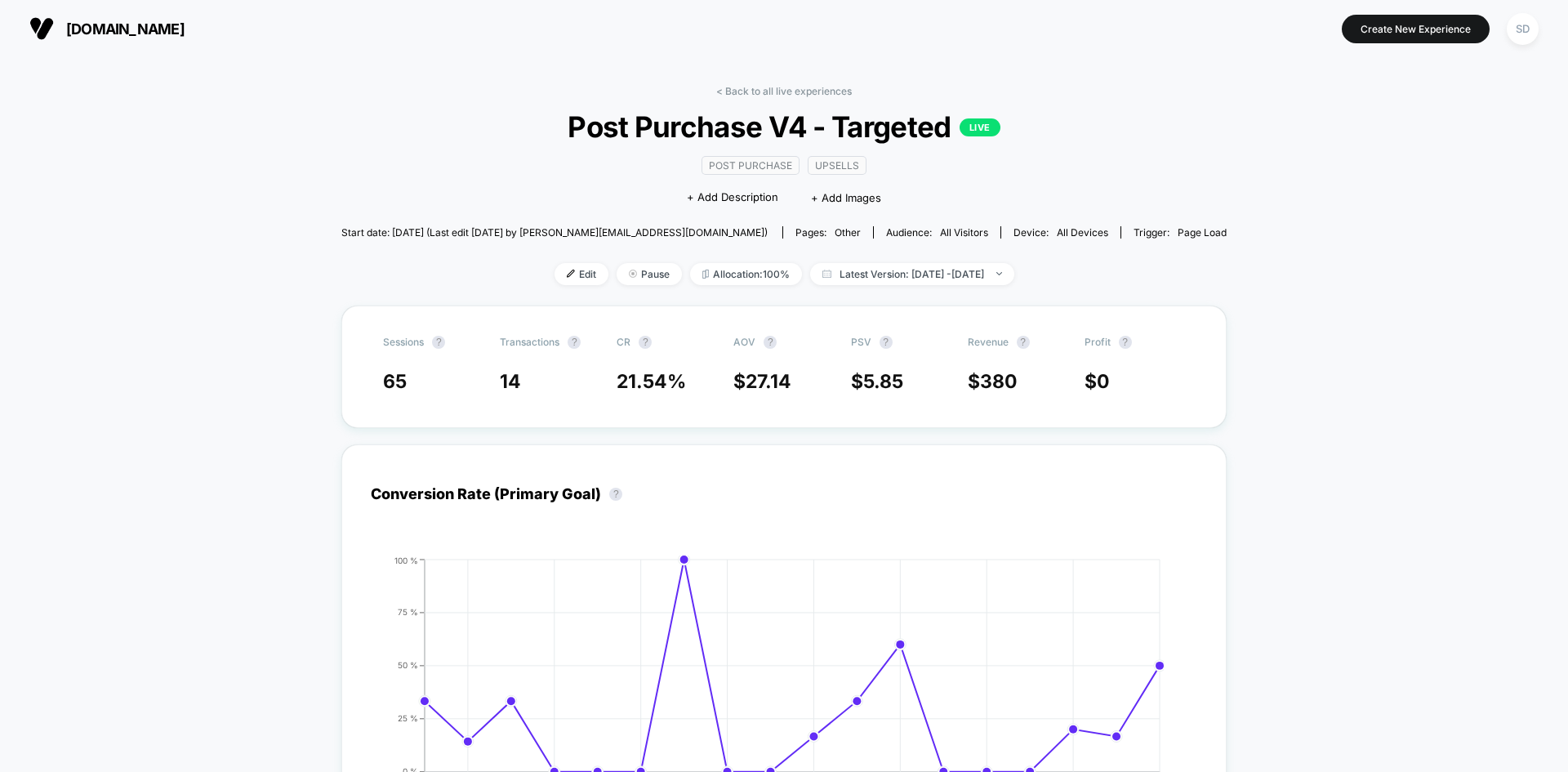
click at [549, 291] on div "< Back to all live experiences Post Purchase V4 - Targeted LIVE Post Purchase U…" at bounding box center [784, 195] width 885 height 220
click at [554, 281] on span "Edit" at bounding box center [582, 274] width 54 height 22
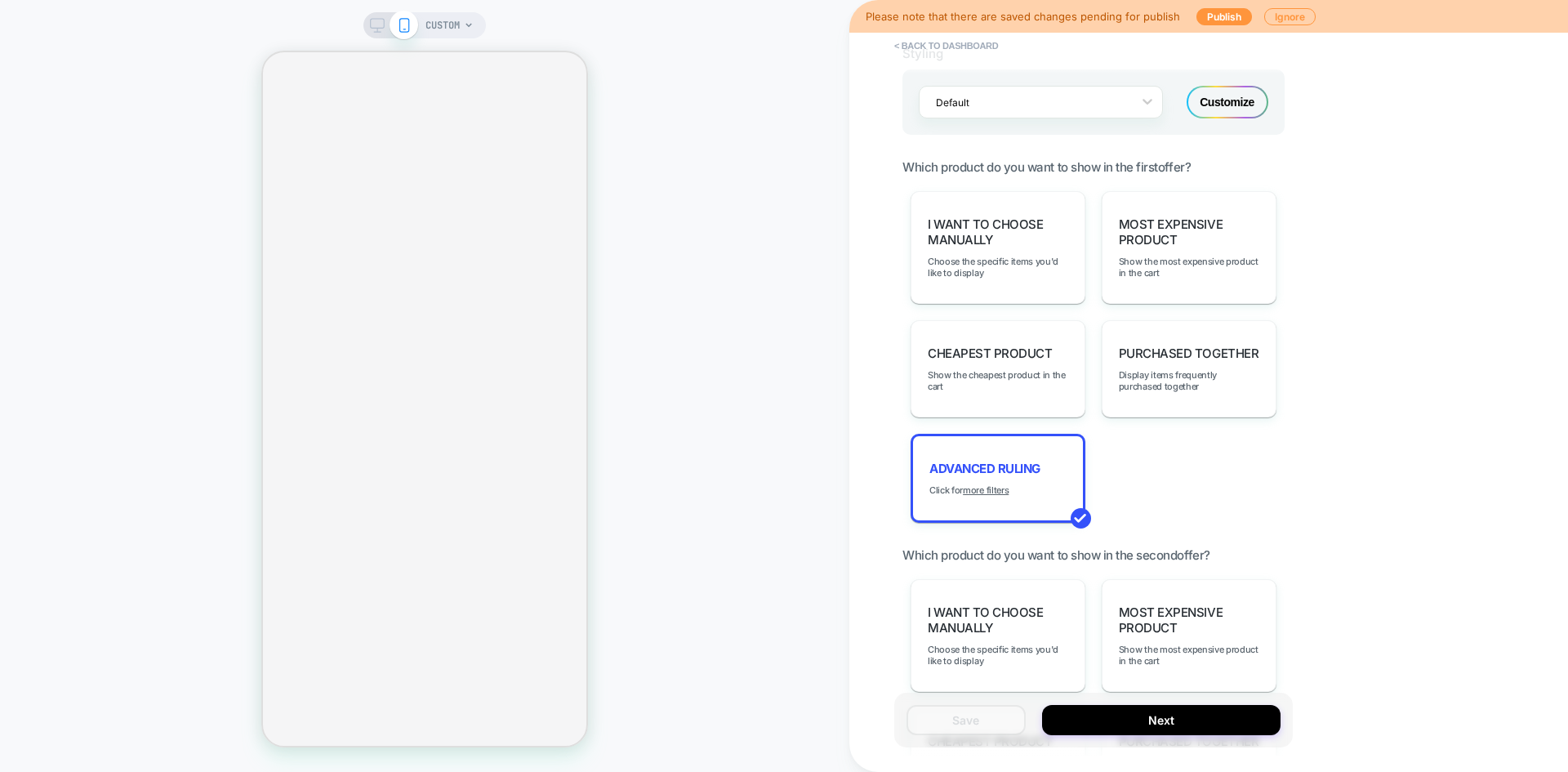
scroll to position [1633, 0]
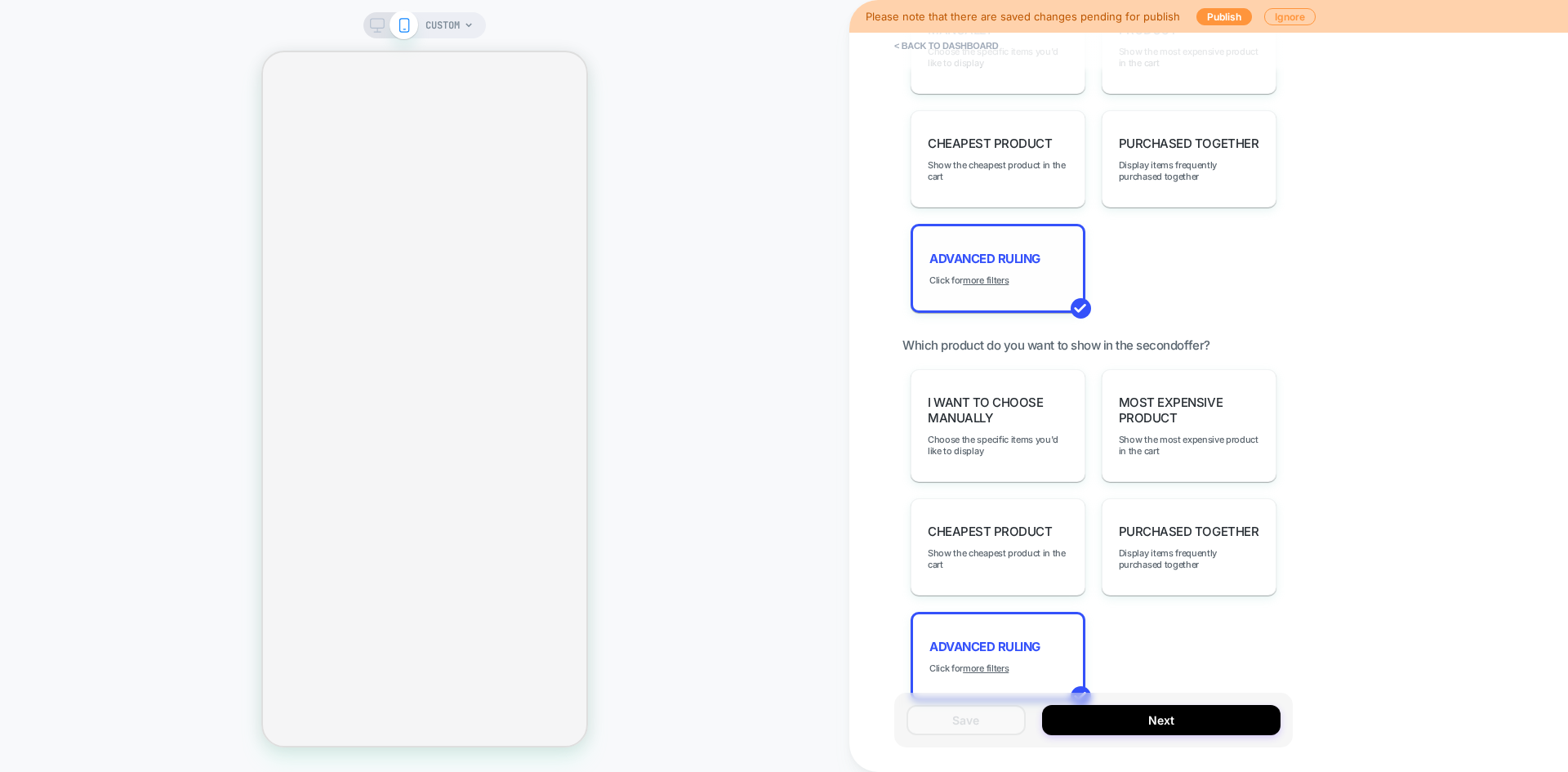
click at [991, 262] on span "Advanced Ruling" at bounding box center [985, 259] width 111 height 16
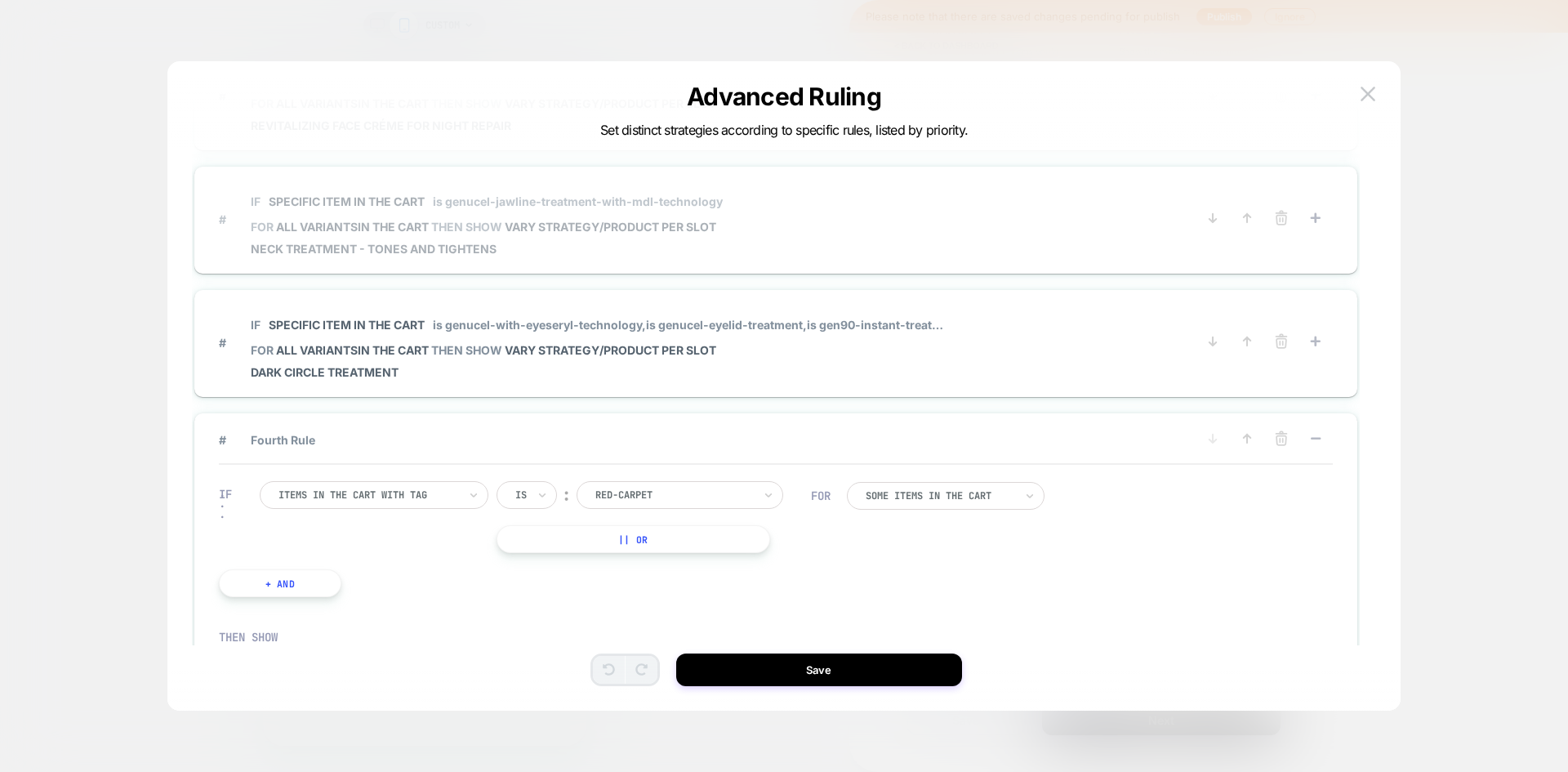
scroll to position [0, 0]
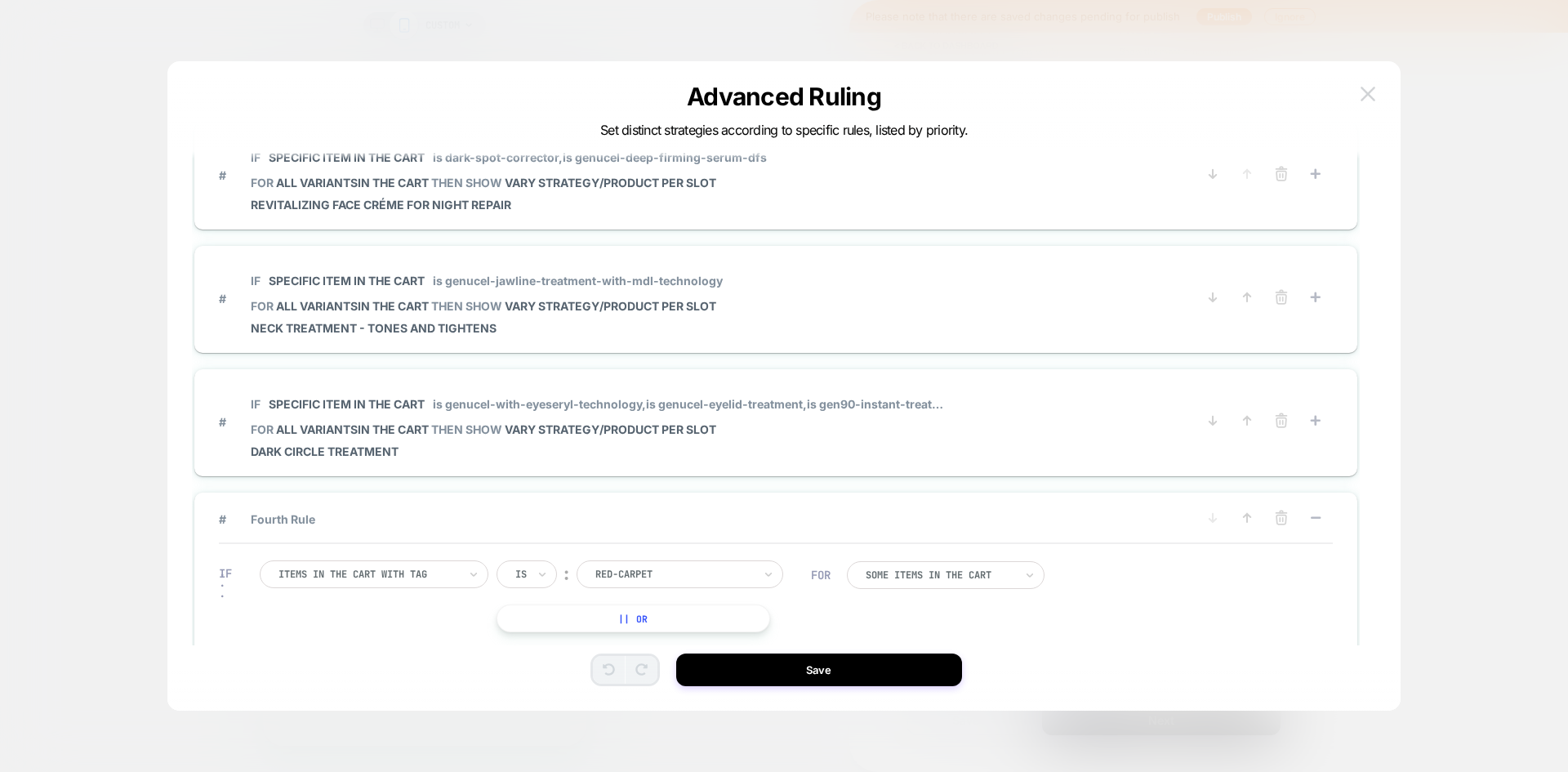
click at [1364, 105] on button at bounding box center [1368, 94] width 24 height 24
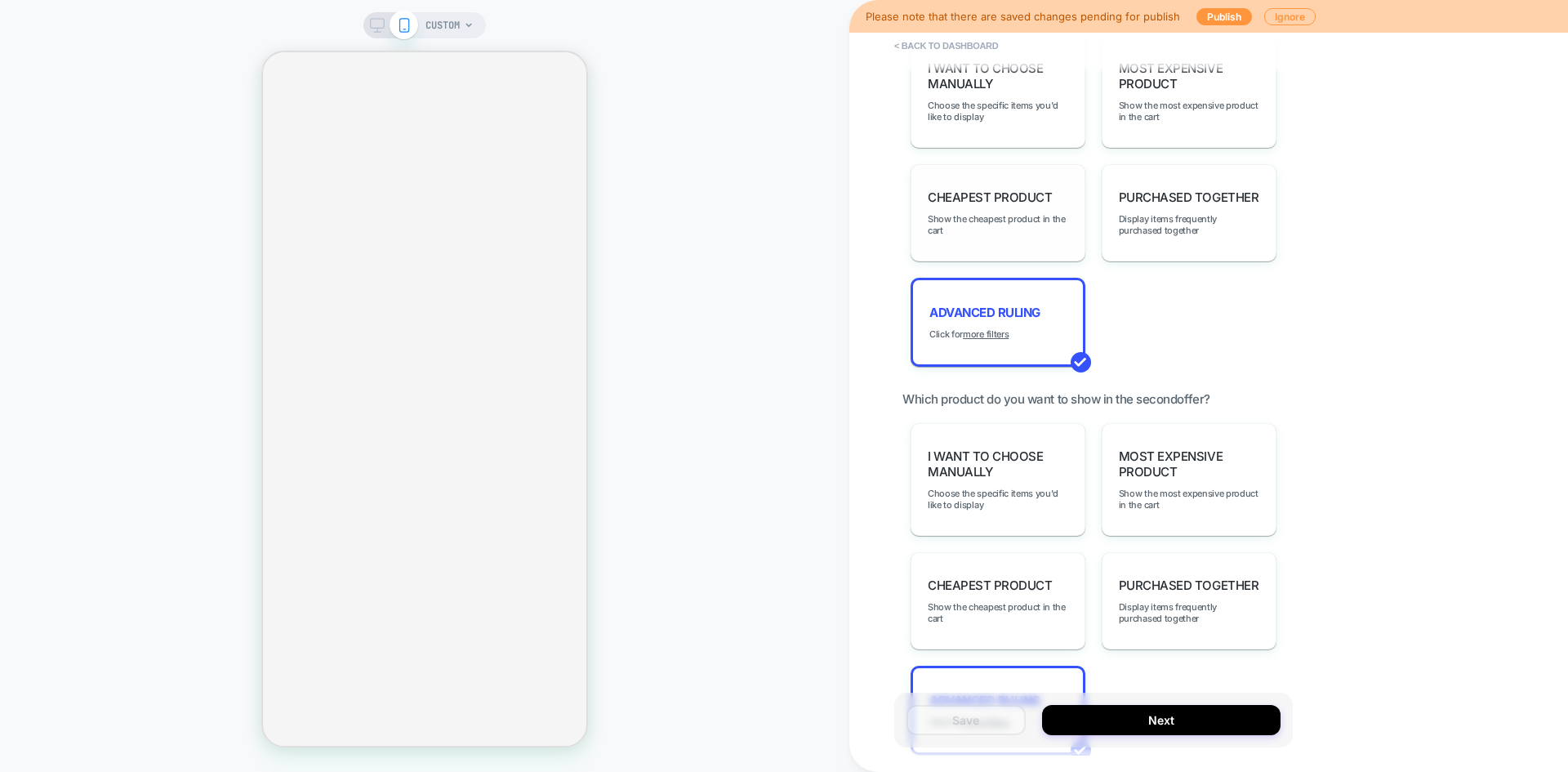
scroll to position [1470, 0]
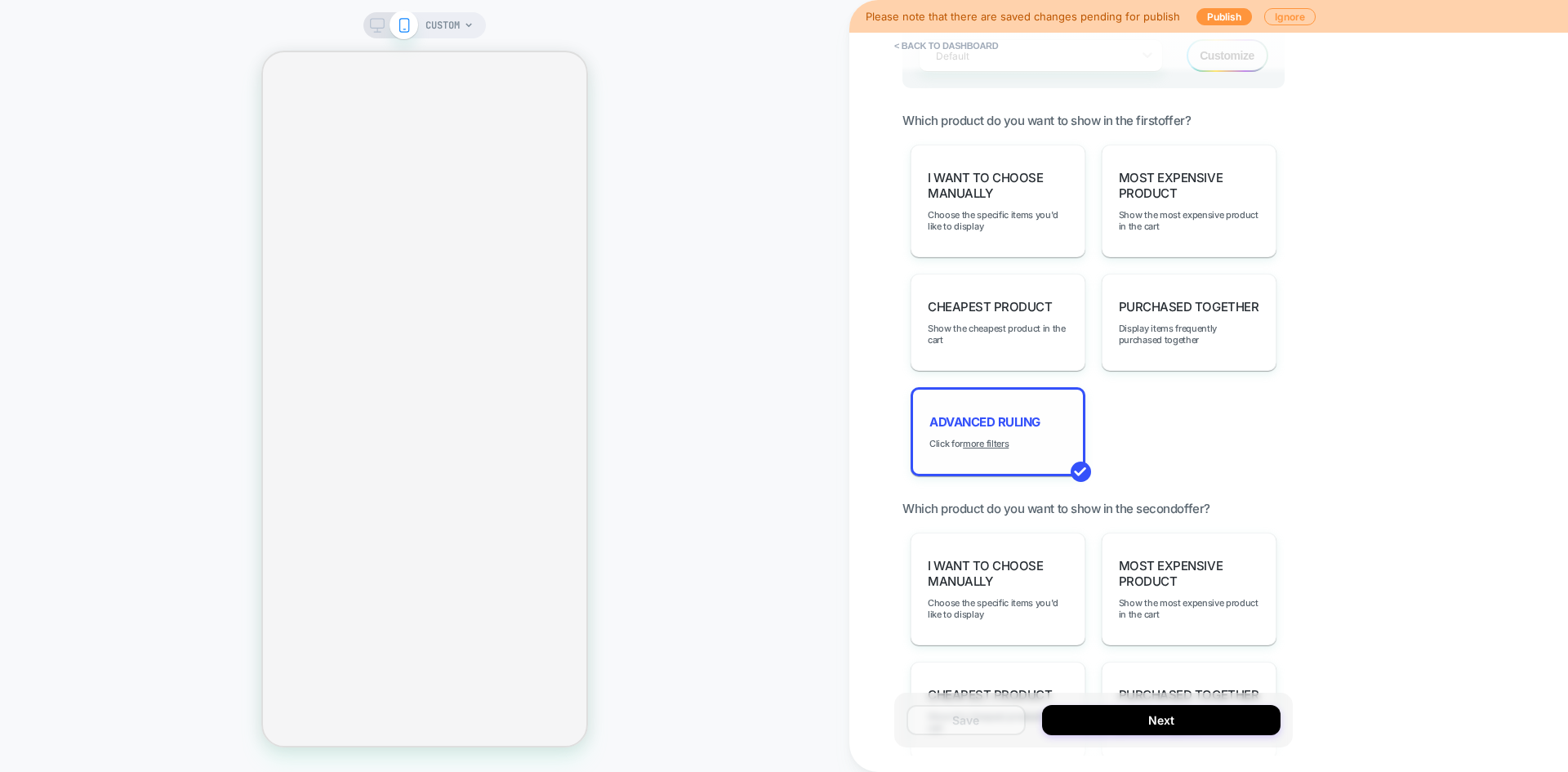
click at [1000, 412] on div "Advanced Ruling Click for more filters" at bounding box center [998, 432] width 175 height 89
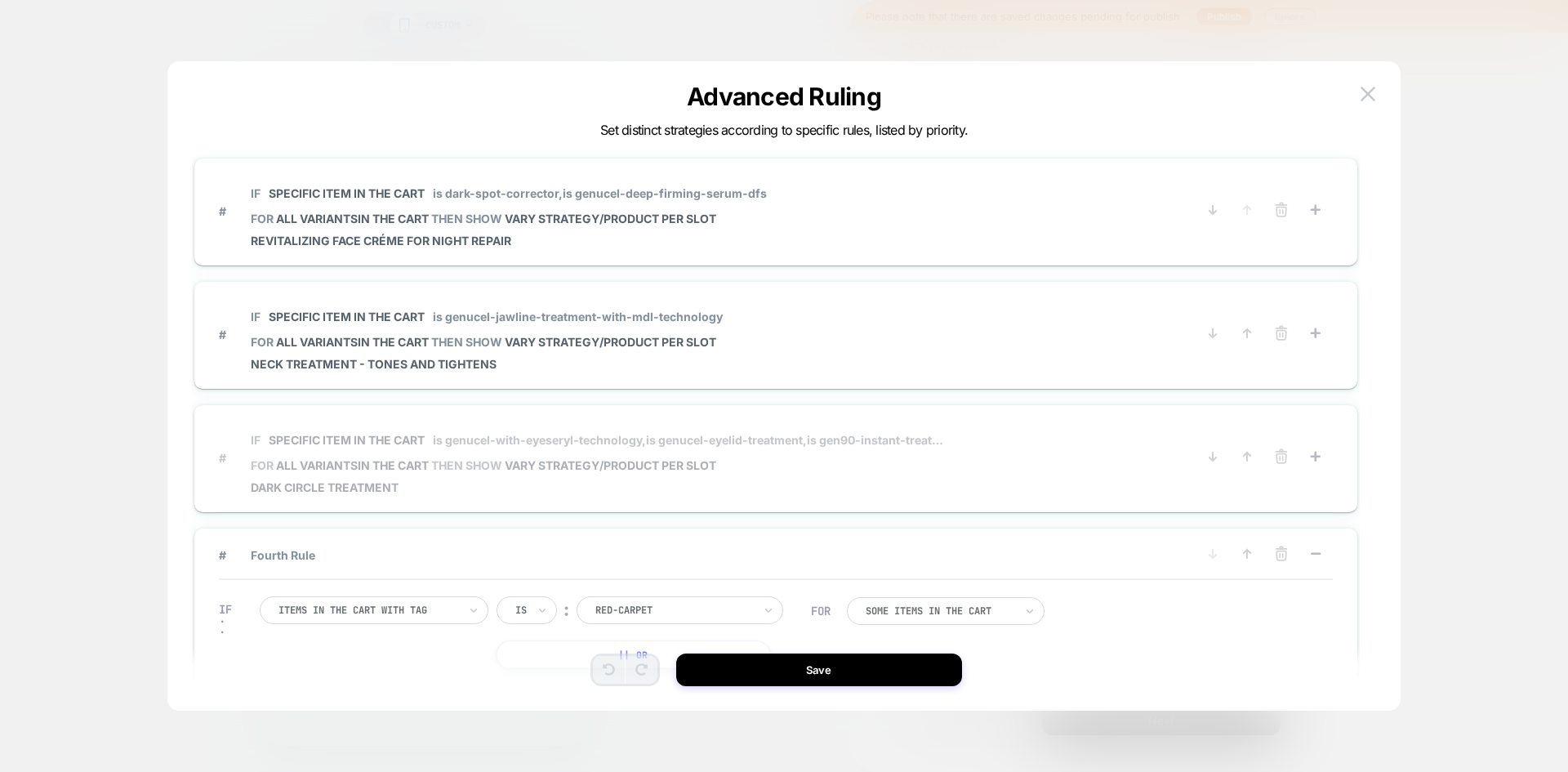
scroll to position [49, 0]
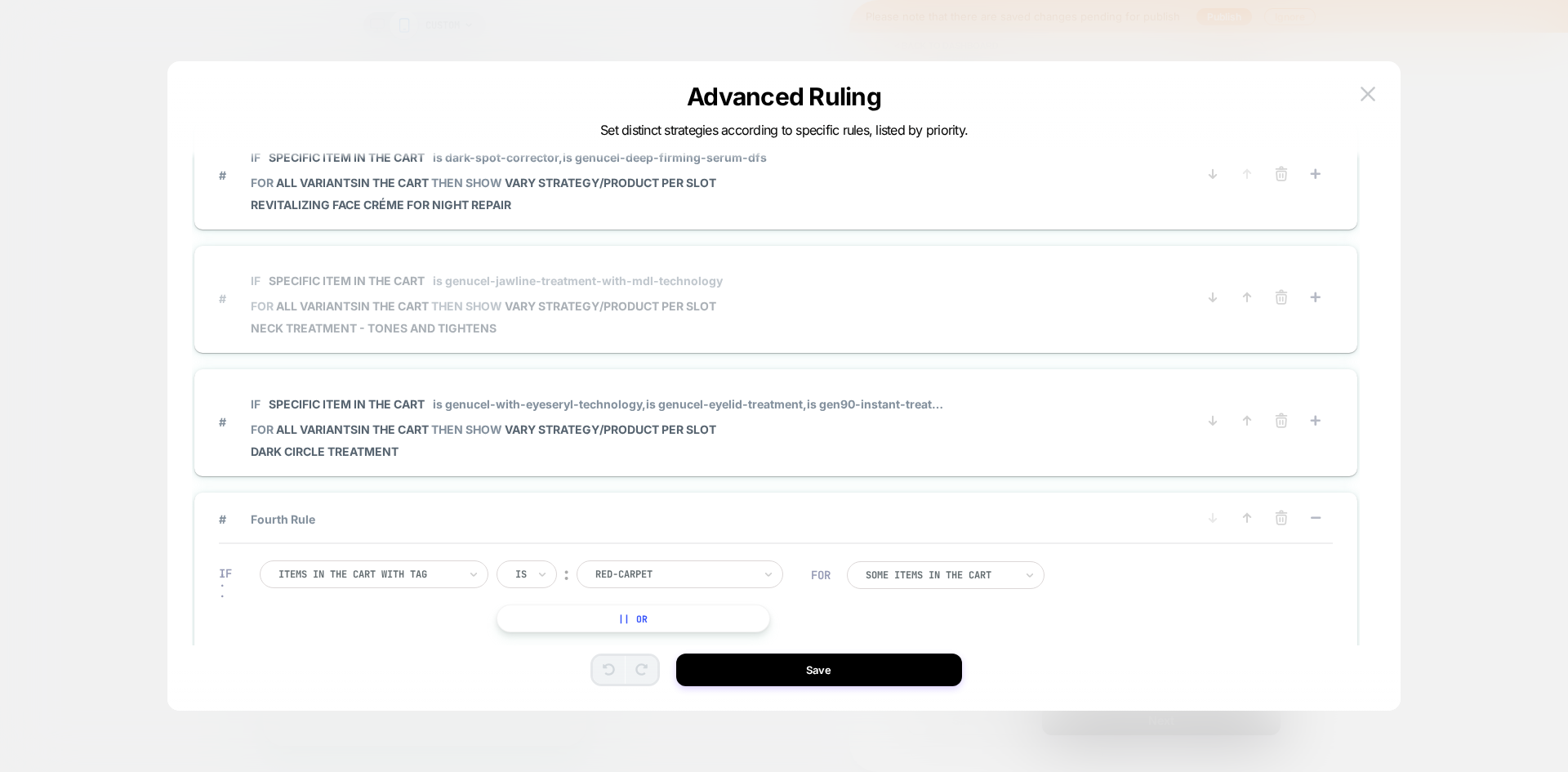
click at [871, 309] on span "# IF Specific item in the cart is genucel-jawline-treatment-with-mdl-technology…" at bounding box center [707, 298] width 978 height 73
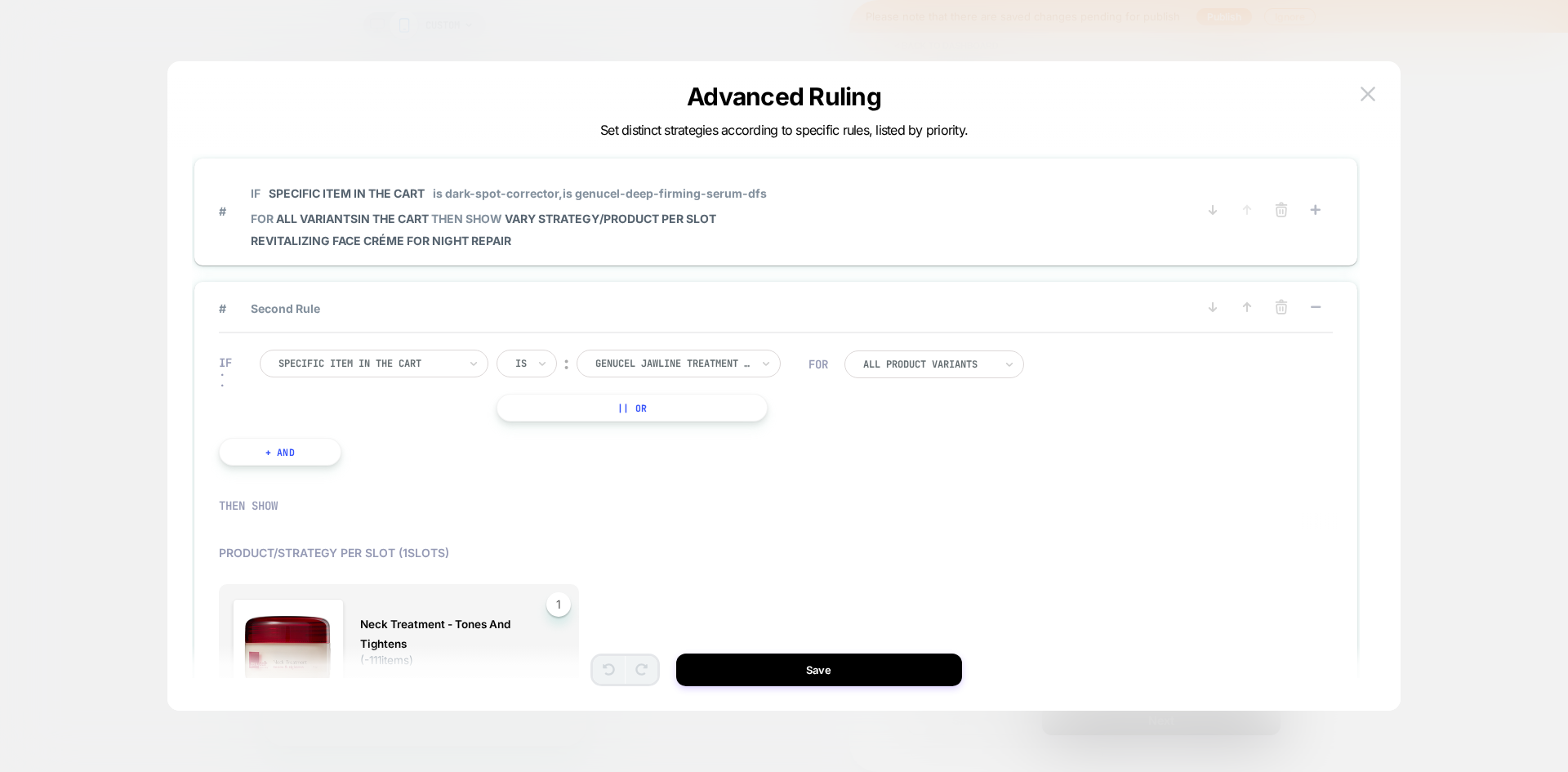
scroll to position [0, 0]
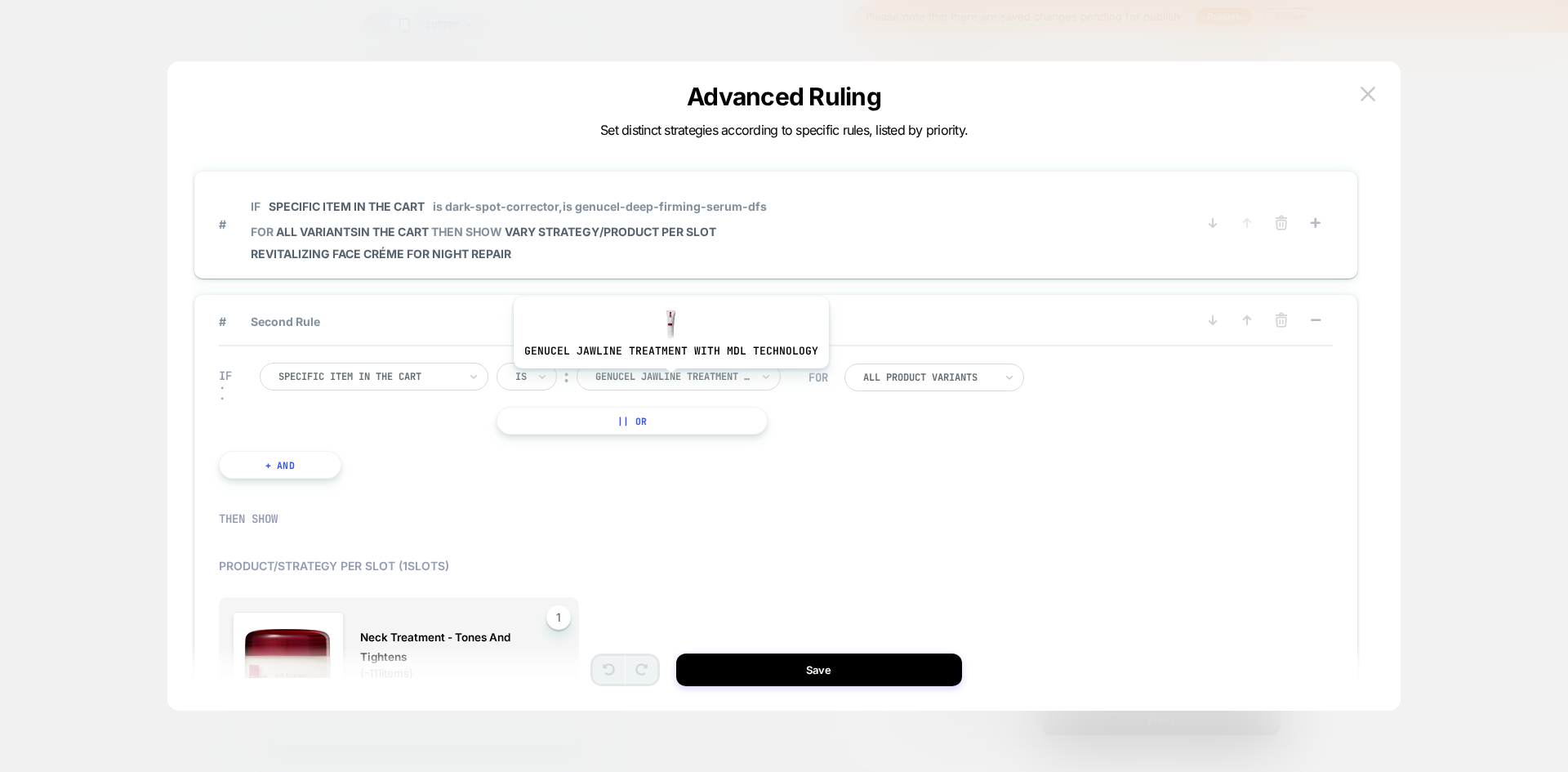
click at [668, 380] on div at bounding box center [672, 376] width 155 height 15
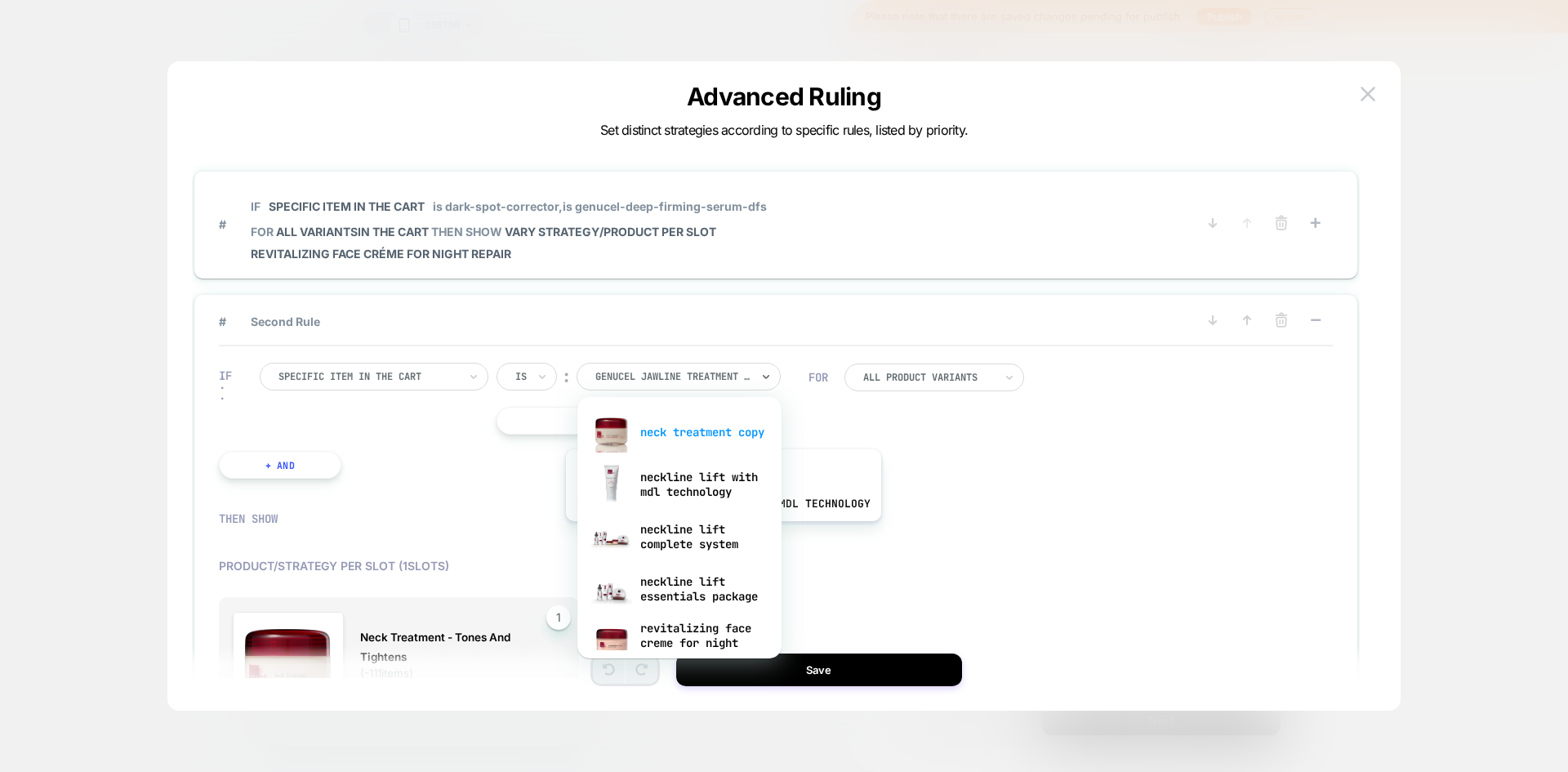
scroll to position [1061, 0]
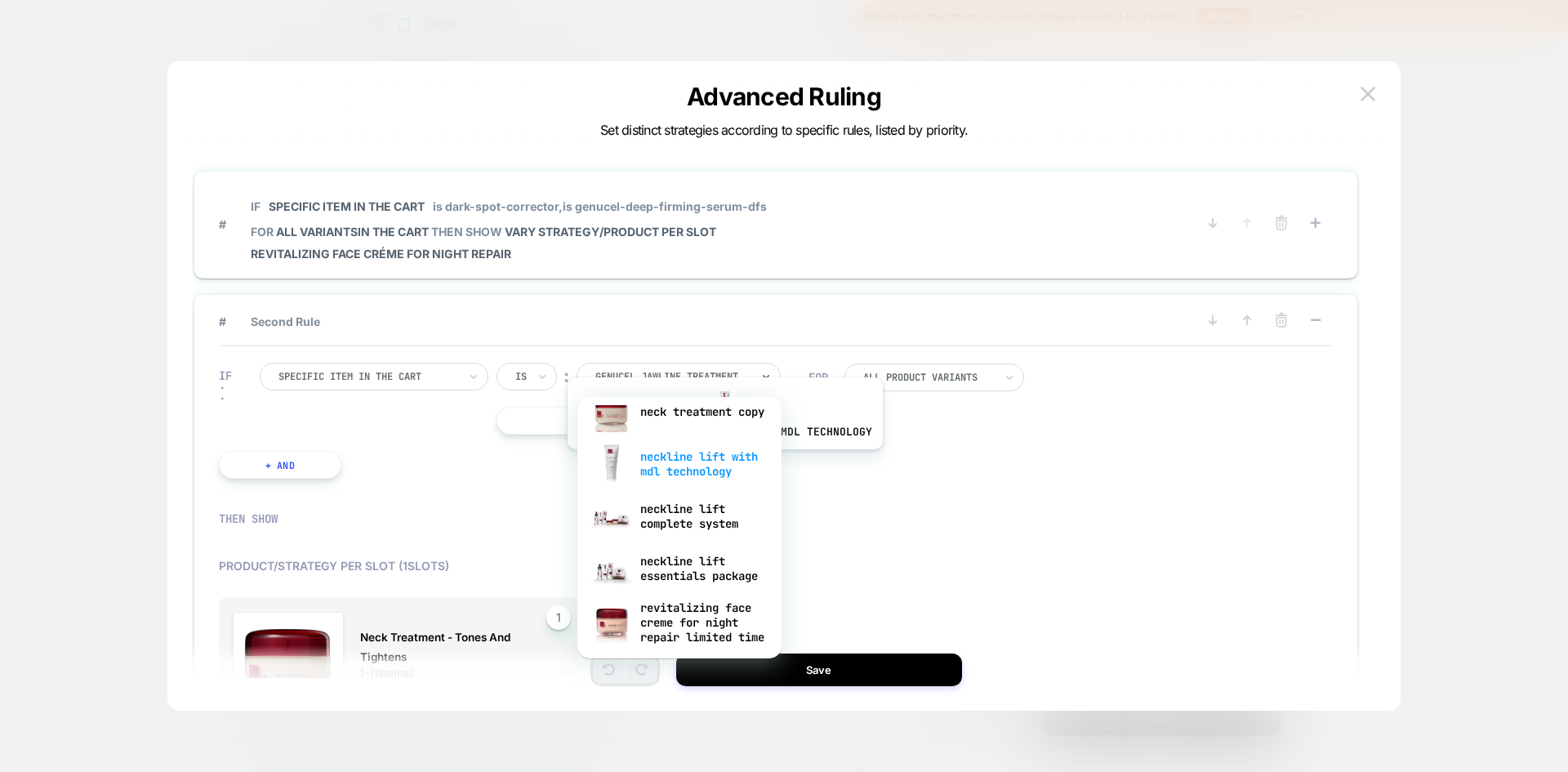
click at [722, 459] on div "neckline lift with mdl technology" at bounding box center [679, 464] width 188 height 52
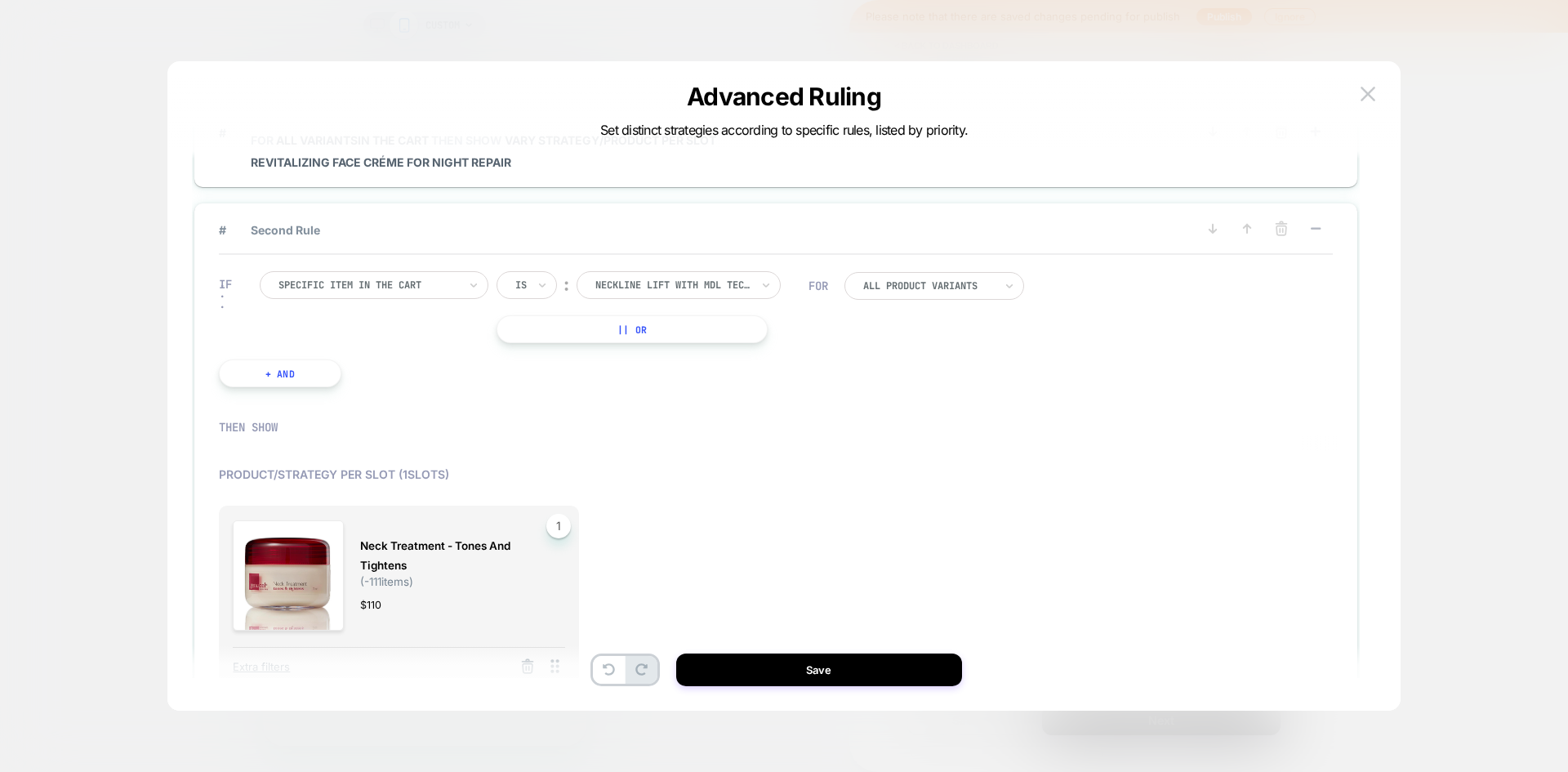
scroll to position [163, 0]
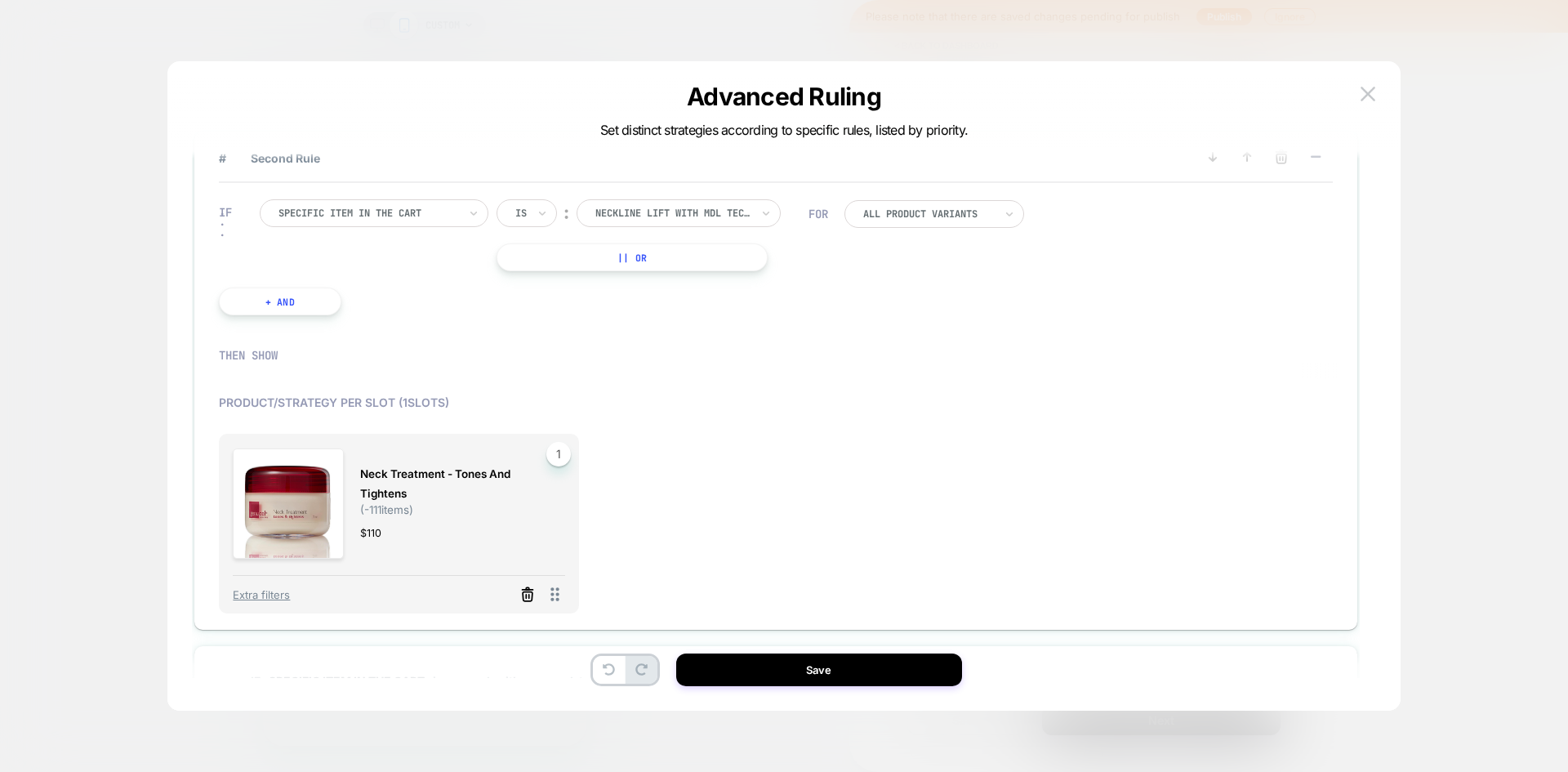
click at [526, 592] on icon at bounding box center [527, 596] width 10 height 9
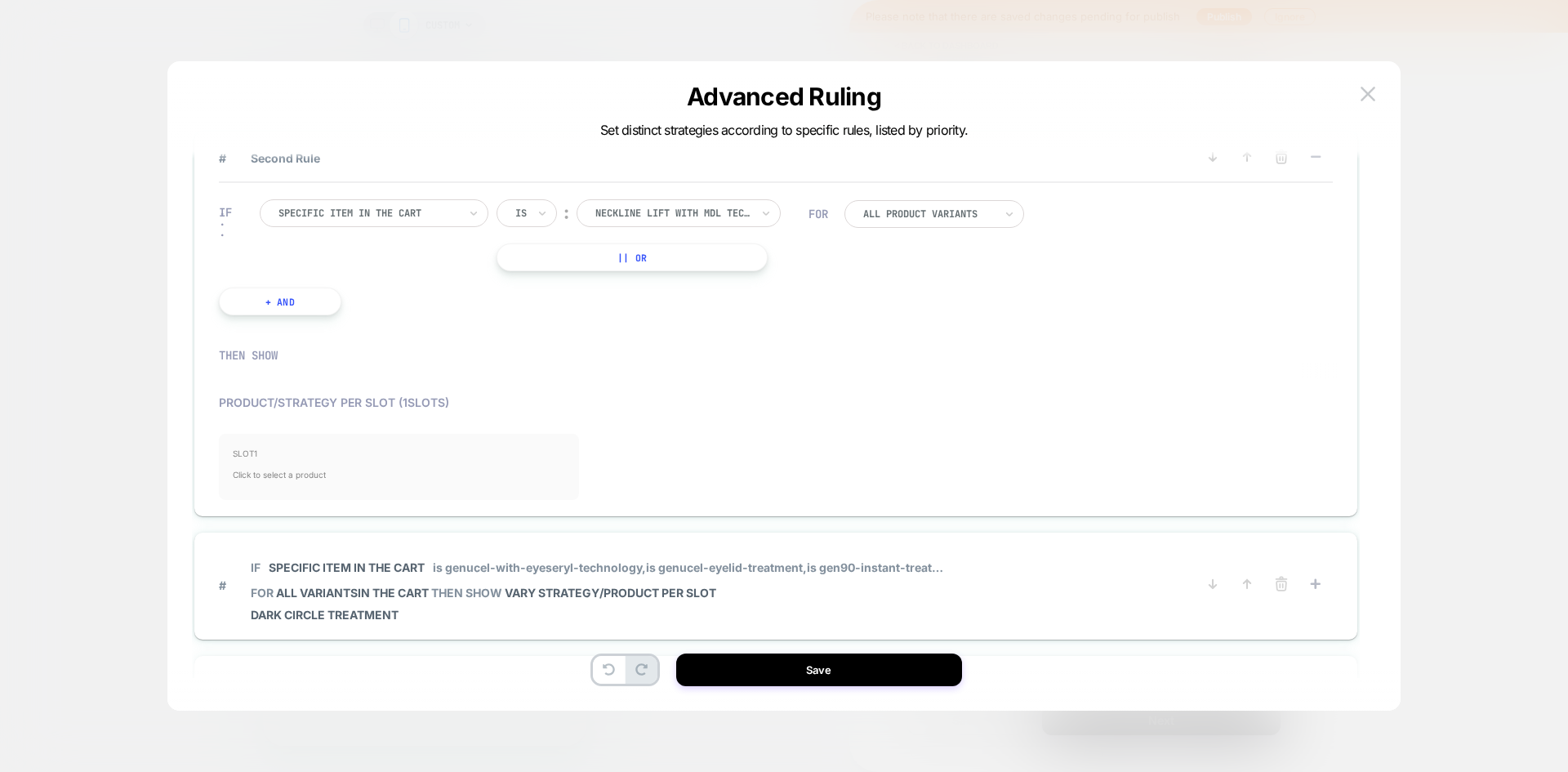
click at [352, 487] on span "Click to select a product" at bounding box center [398, 474] width 331 height 32
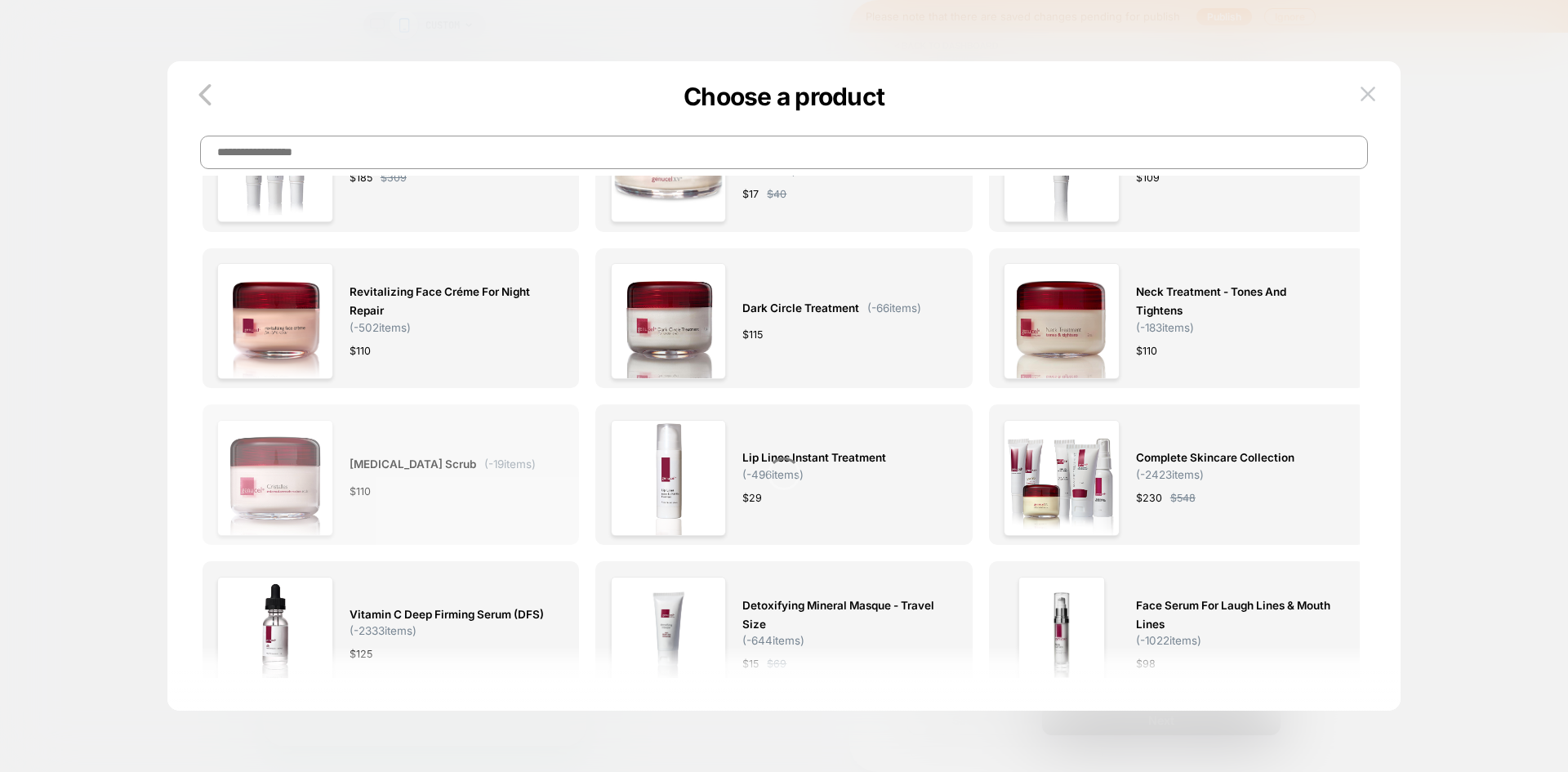
scroll to position [735, 0]
click at [485, 483] on div "[MEDICAL_DATA] Scrub ( -19 items) $ 110" at bounding box center [443, 476] width 186 height 116
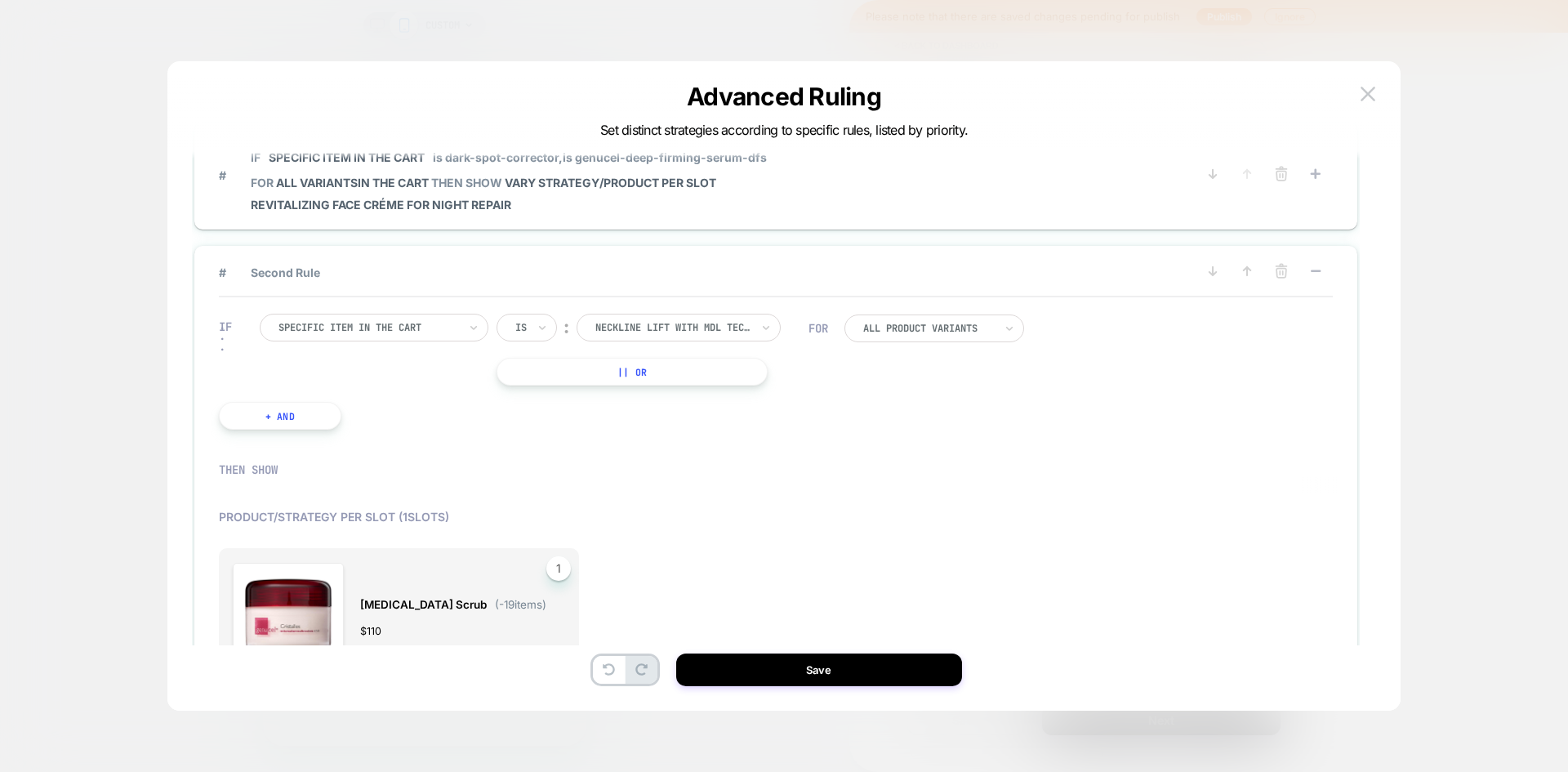
scroll to position [163, 0]
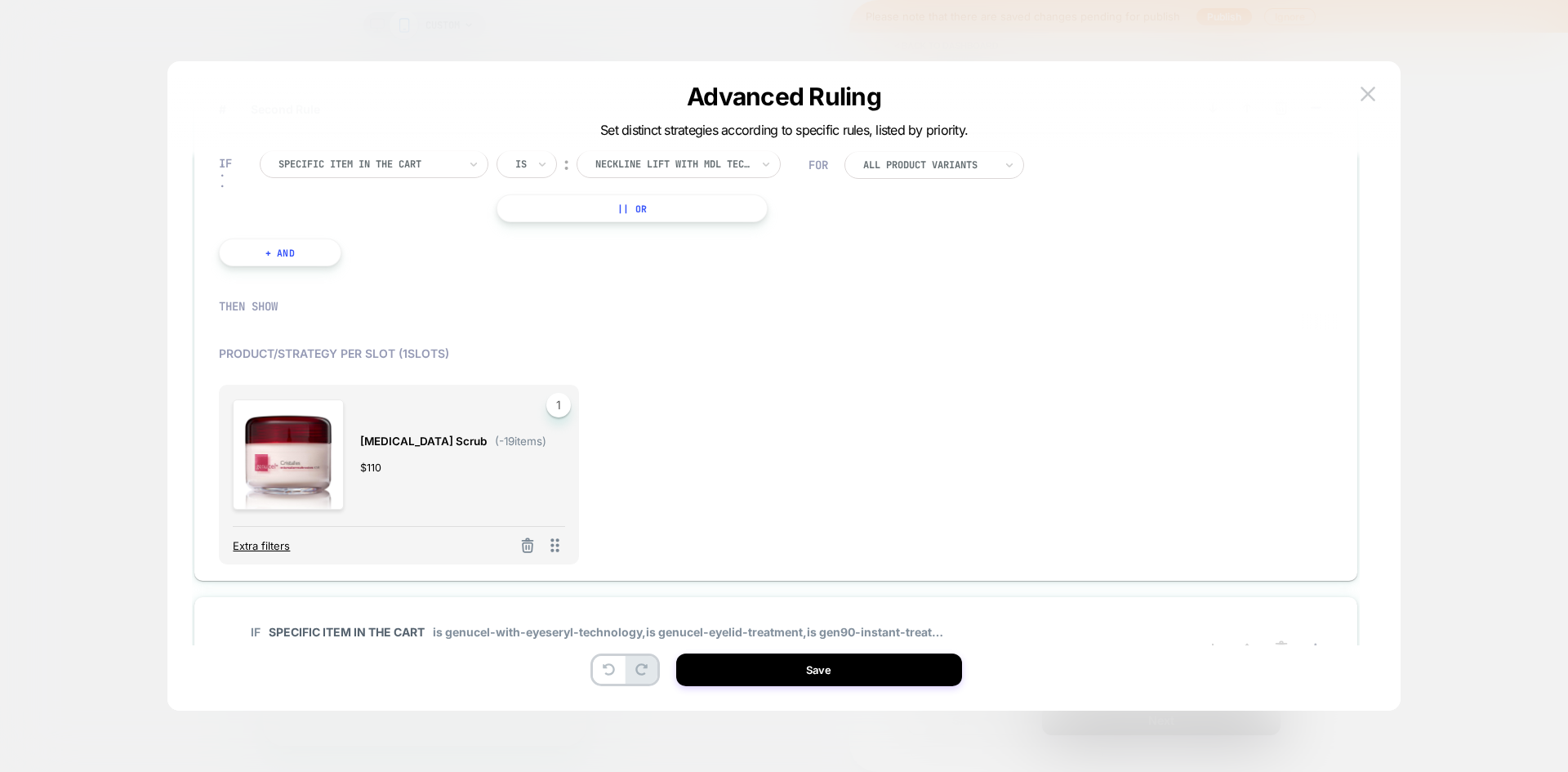
click at [289, 549] on span "Extra filters" at bounding box center [261, 545] width 57 height 13
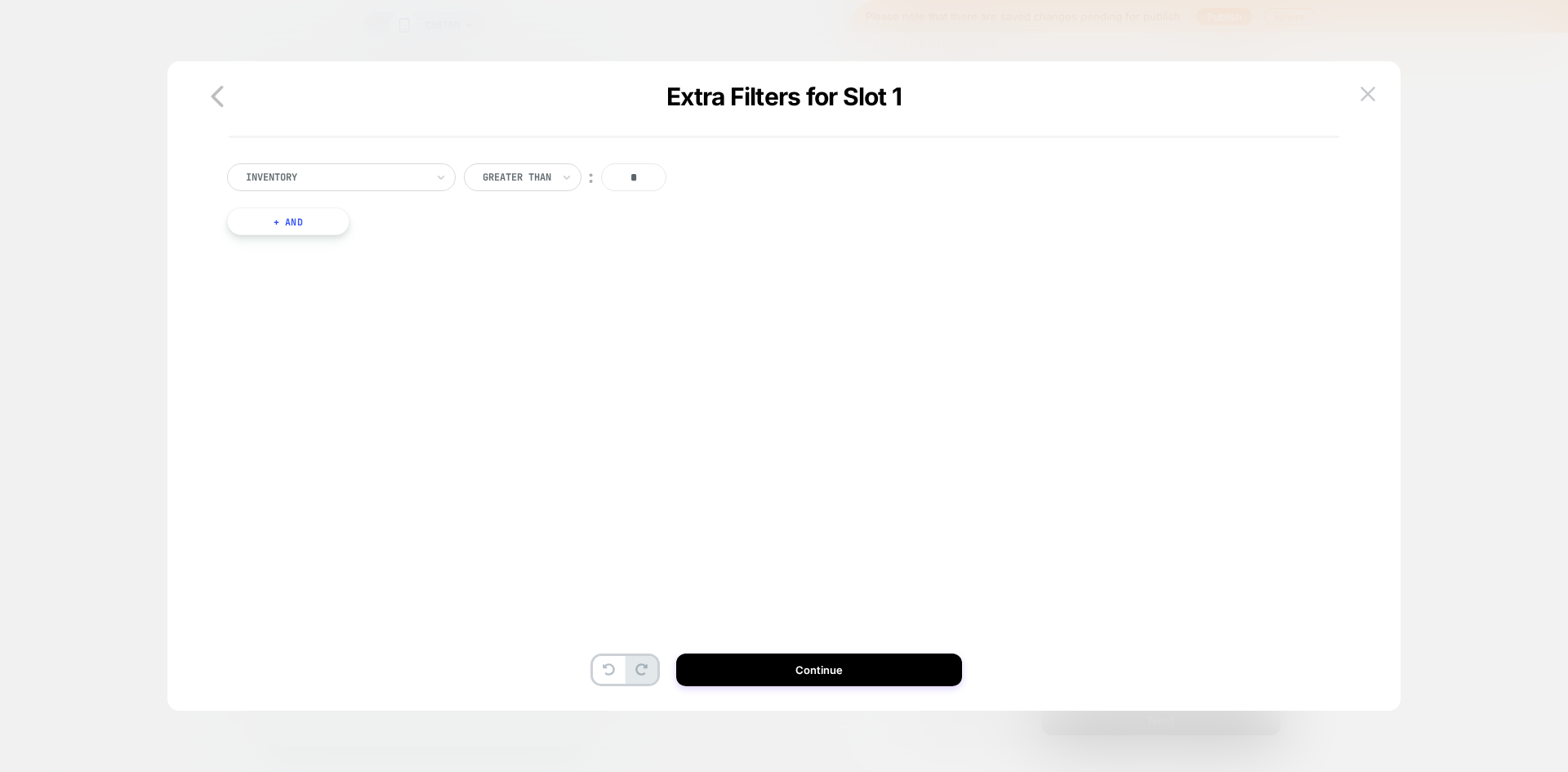
click at [314, 182] on div at bounding box center [335, 177] width 179 height 15
click at [329, 244] on div "Separate out color variants" at bounding box center [349, 248] width 213 height 26
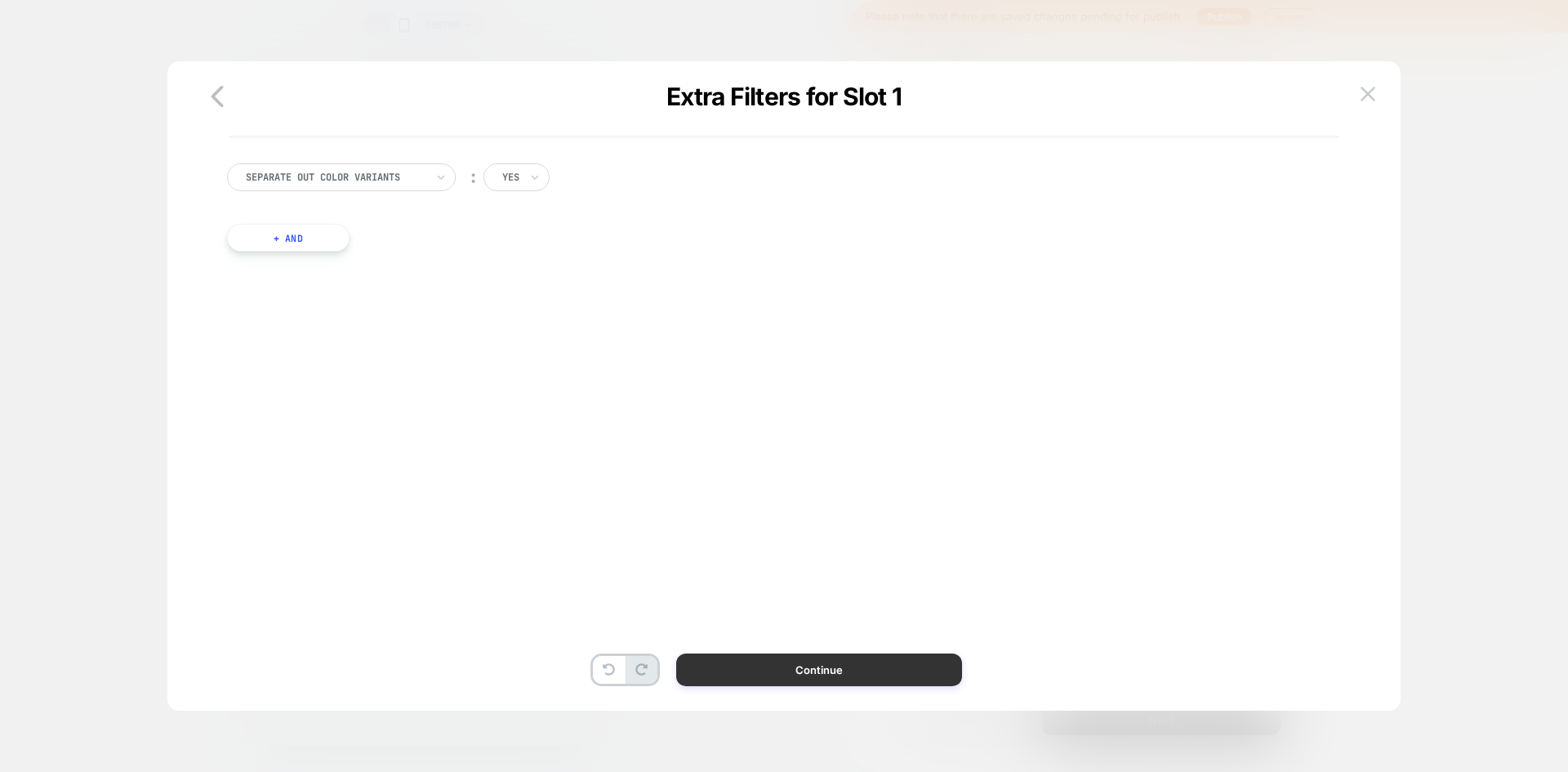
click at [764, 661] on button "Continue" at bounding box center [819, 669] width 286 height 32
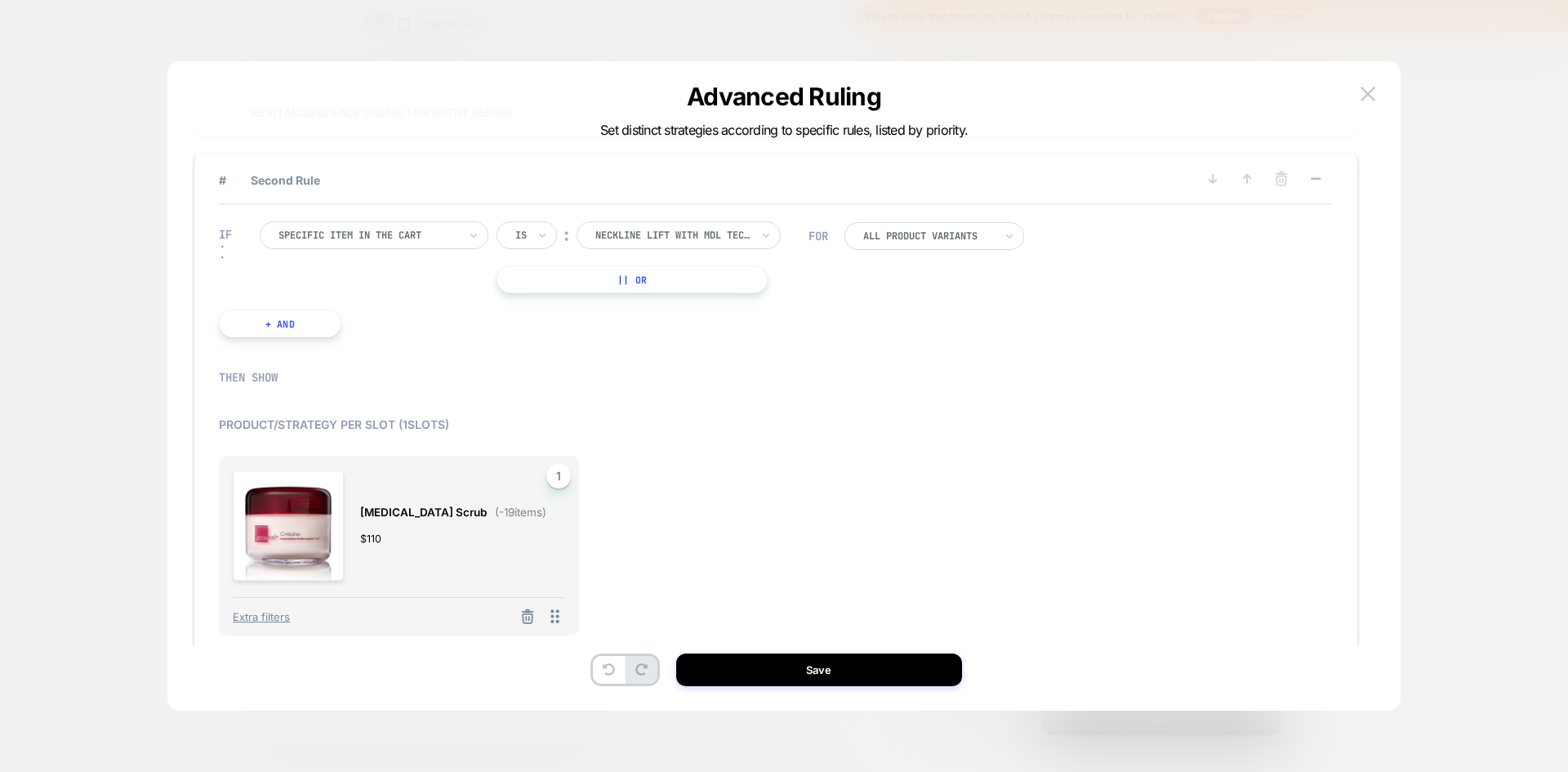
scroll to position [408, 0]
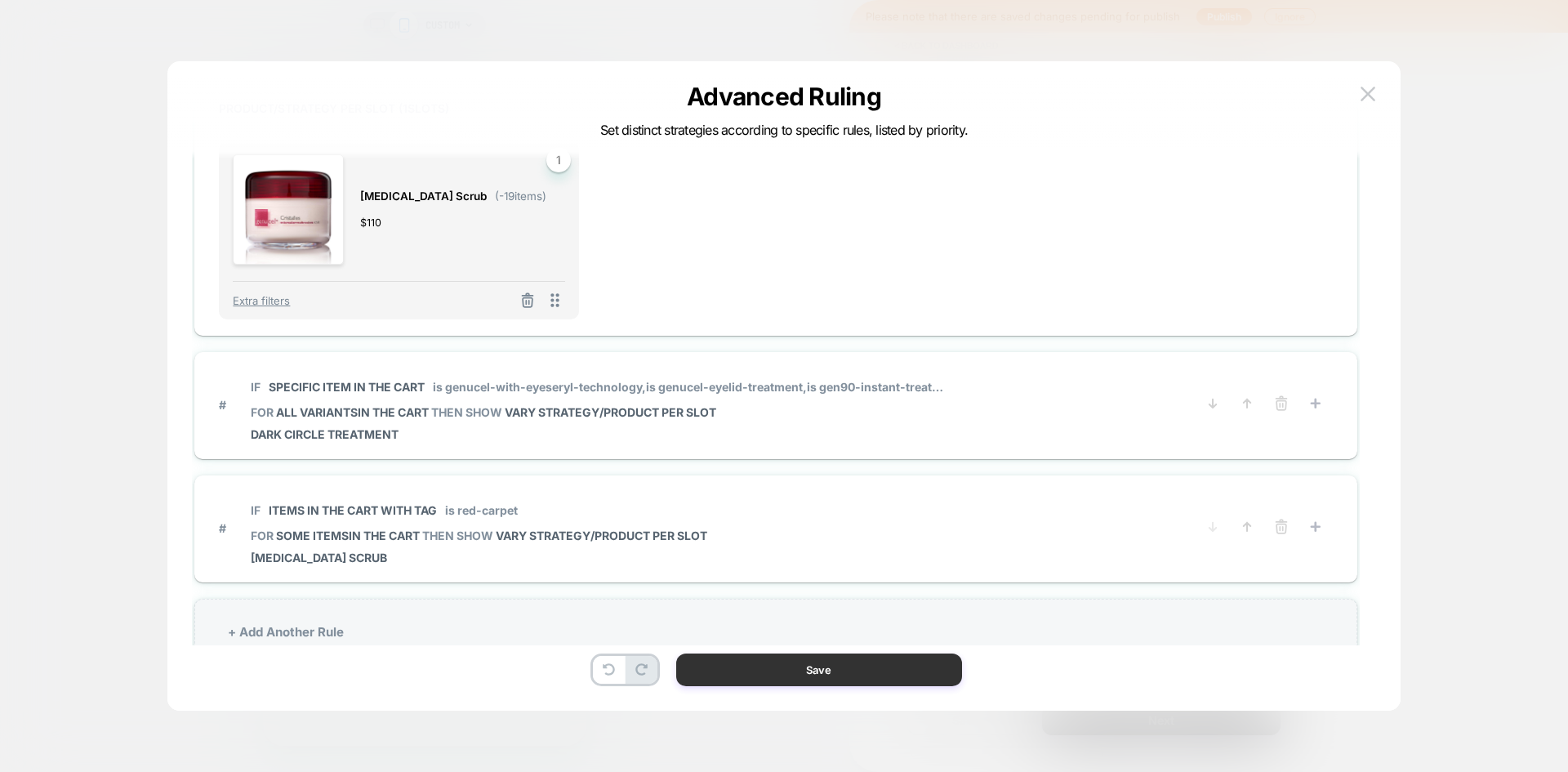
click at [781, 663] on button "Save" at bounding box center [819, 669] width 286 height 32
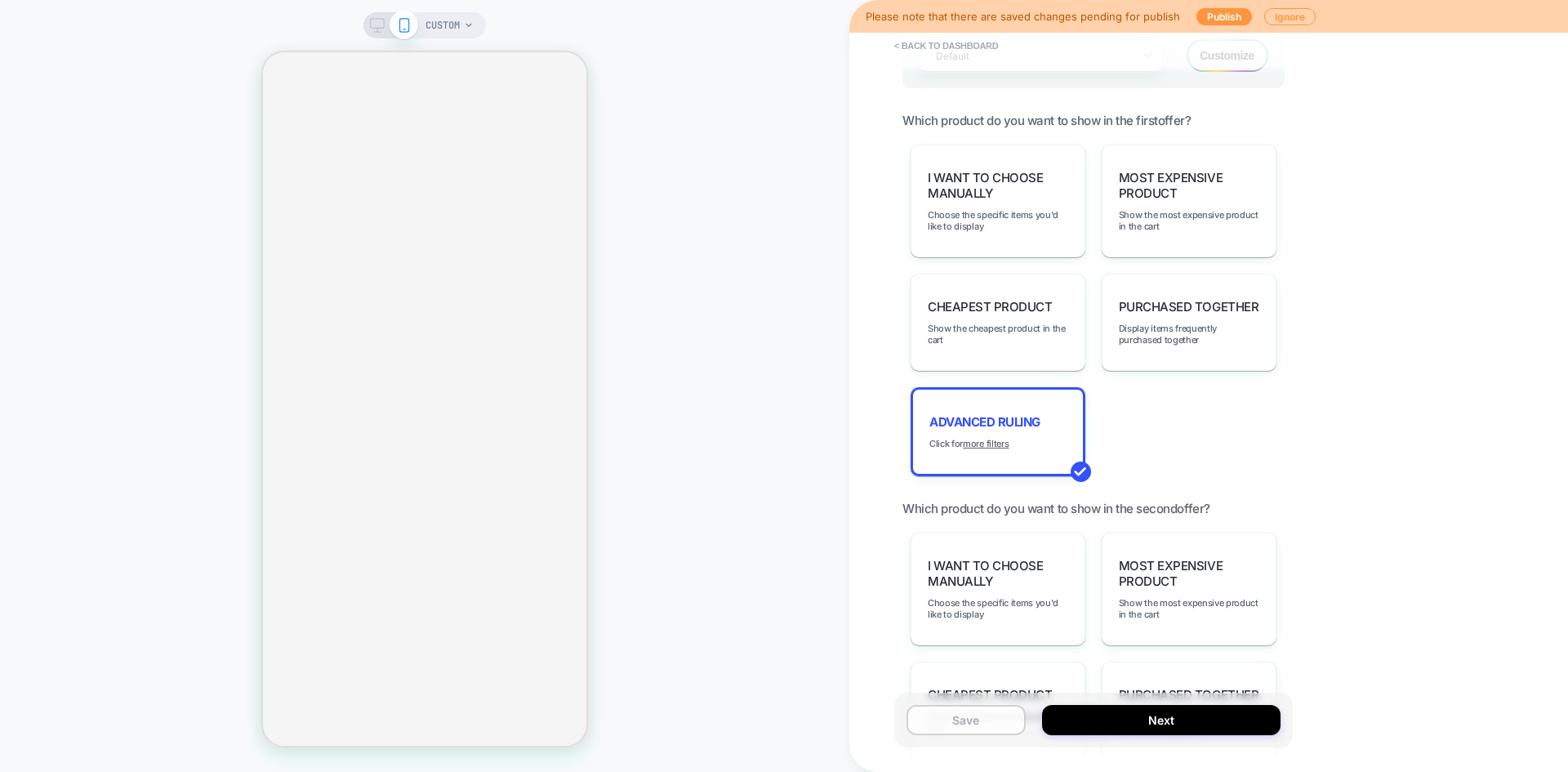
click at [994, 720] on button "Save" at bounding box center [966, 720] width 119 height 31
click at [1136, 720] on button "Next" at bounding box center [1161, 720] width 239 height 31
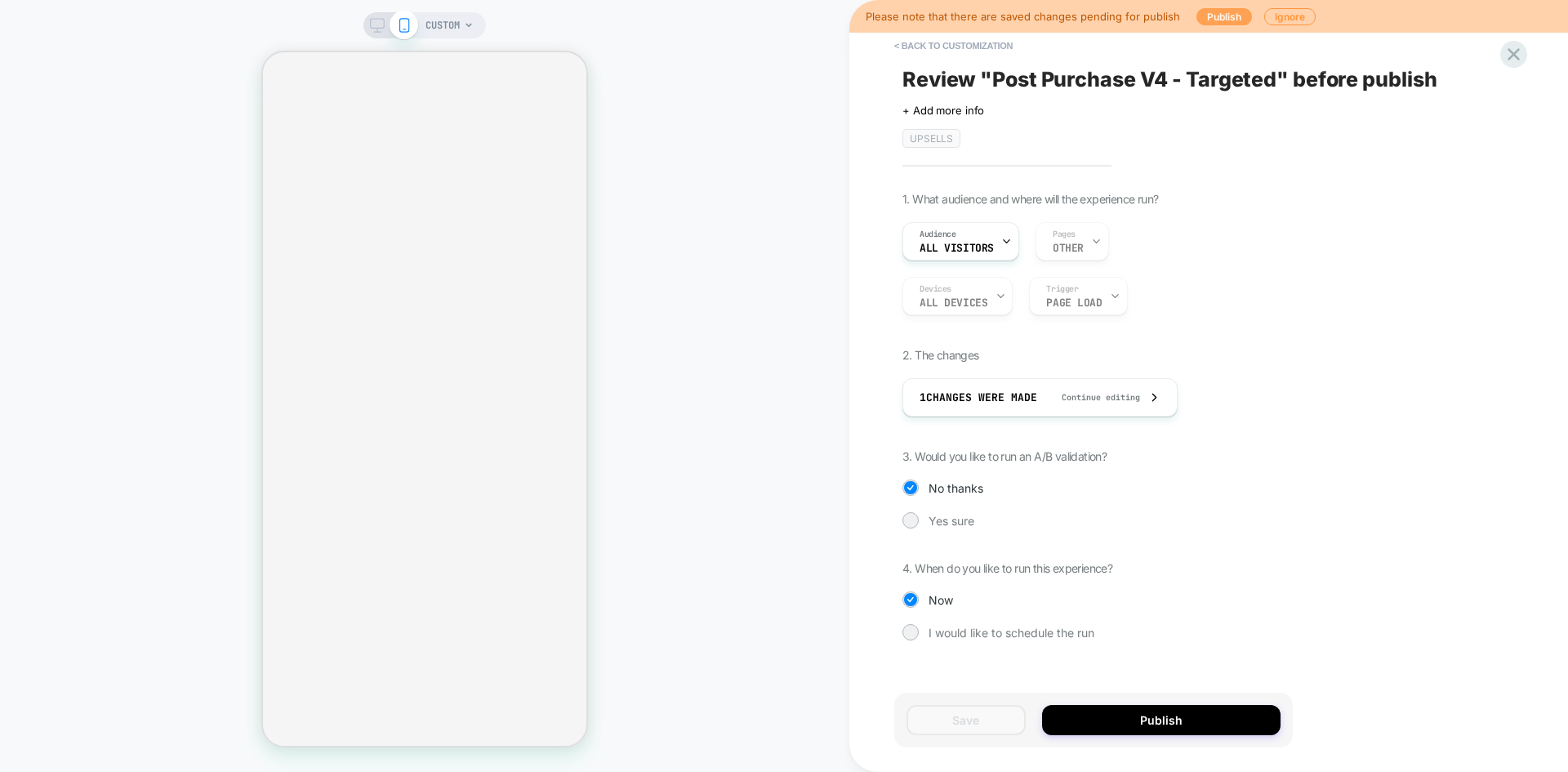
click at [1211, 17] on button "Publish" at bounding box center [1224, 17] width 56 height 17
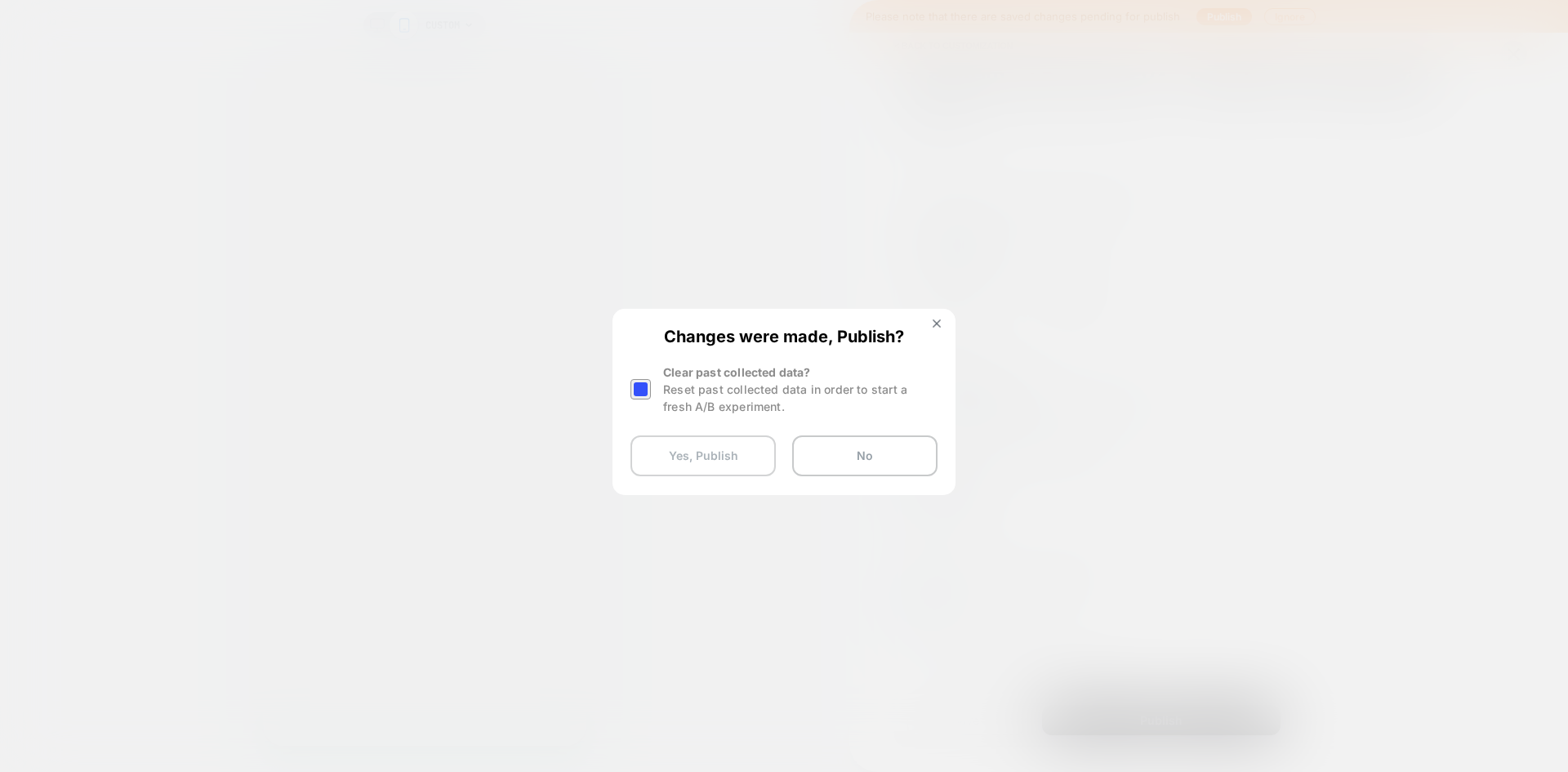
click at [753, 456] on button "Yes, Publish" at bounding box center [703, 456] width 145 height 41
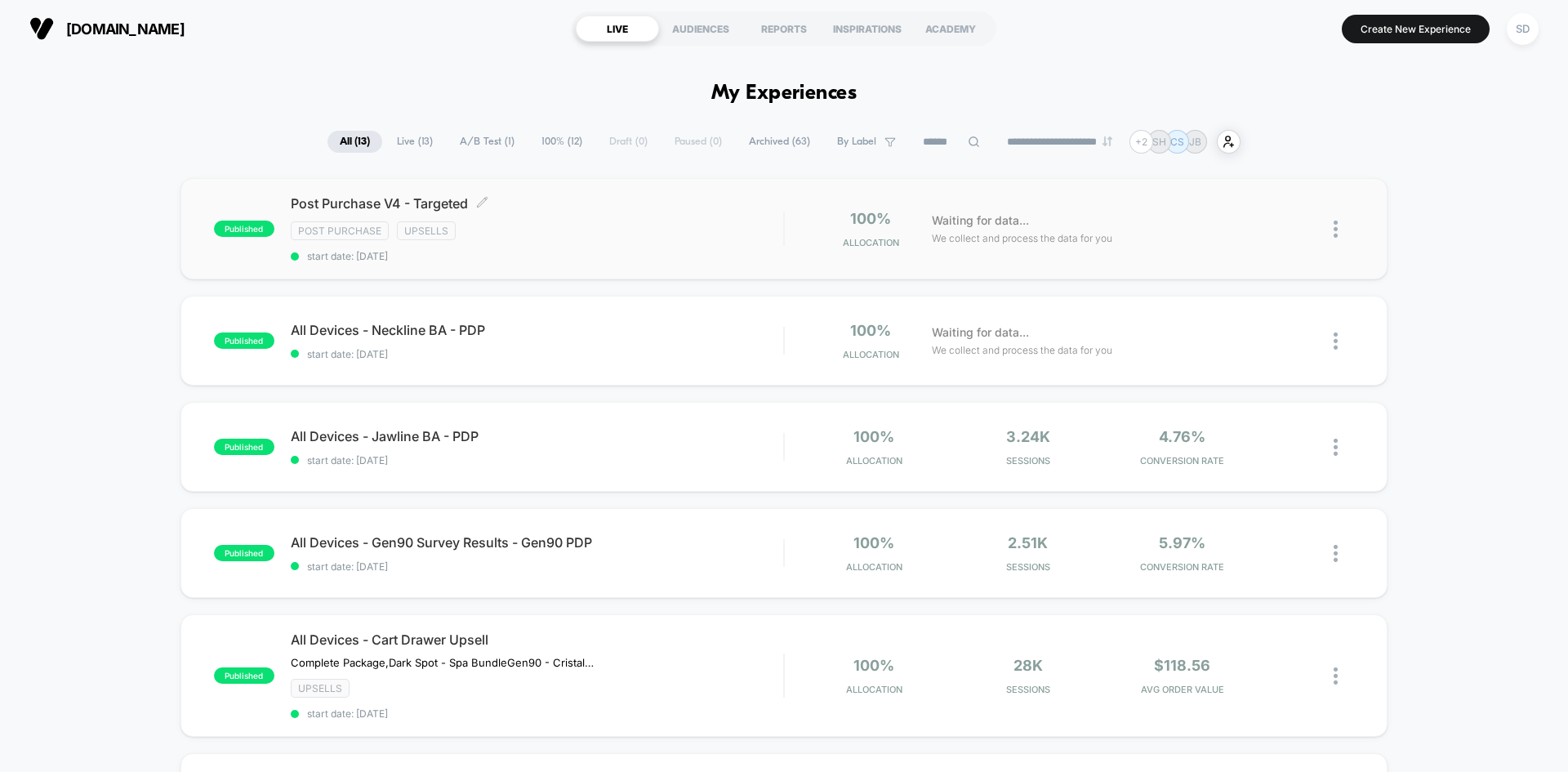
click at [706, 207] on span "Post Purchase V4 - Targeted Click to edit experience details" at bounding box center [536, 203] width 492 height 17
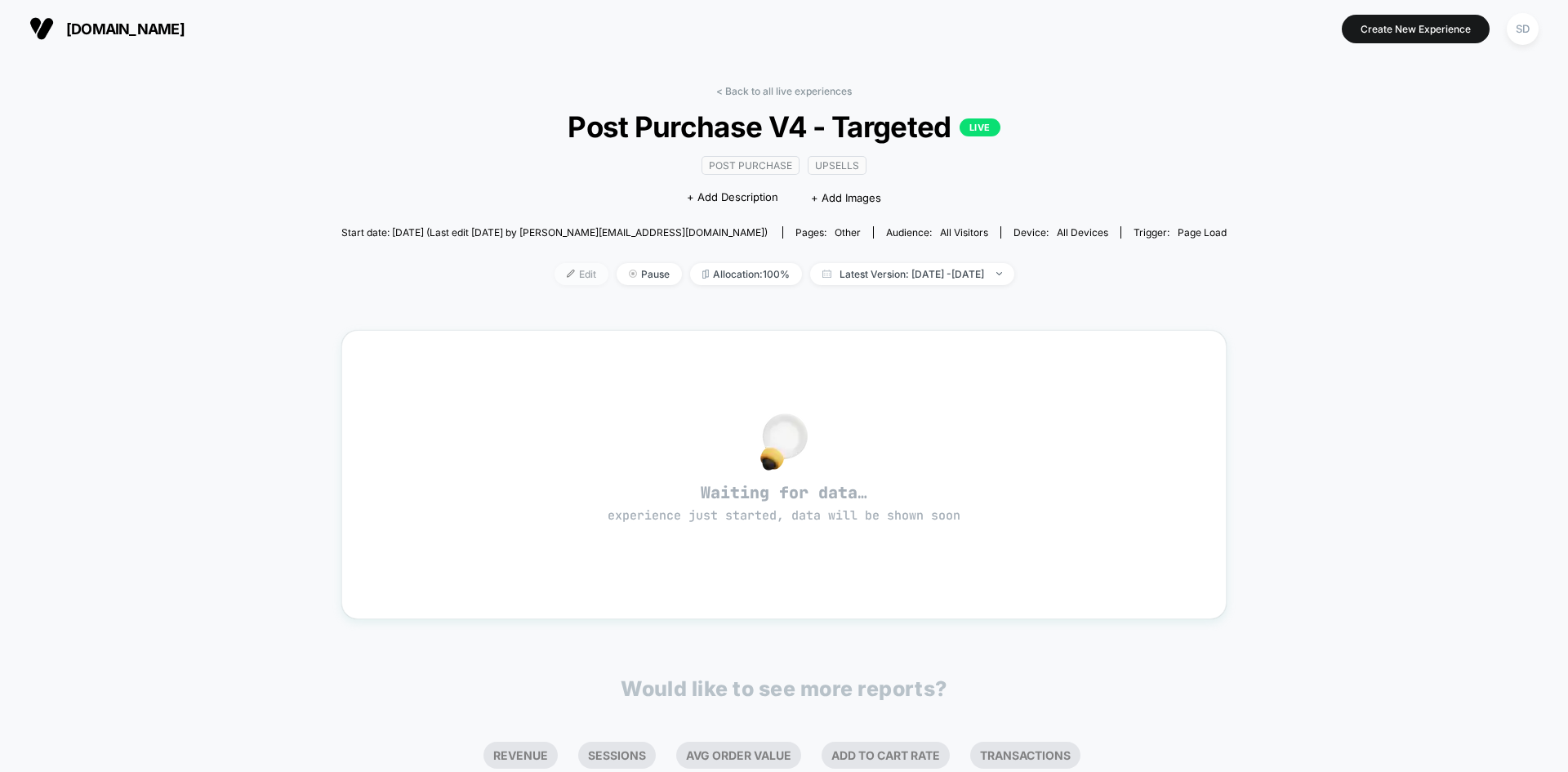
click at [561, 282] on span "Edit" at bounding box center [582, 274] width 54 height 22
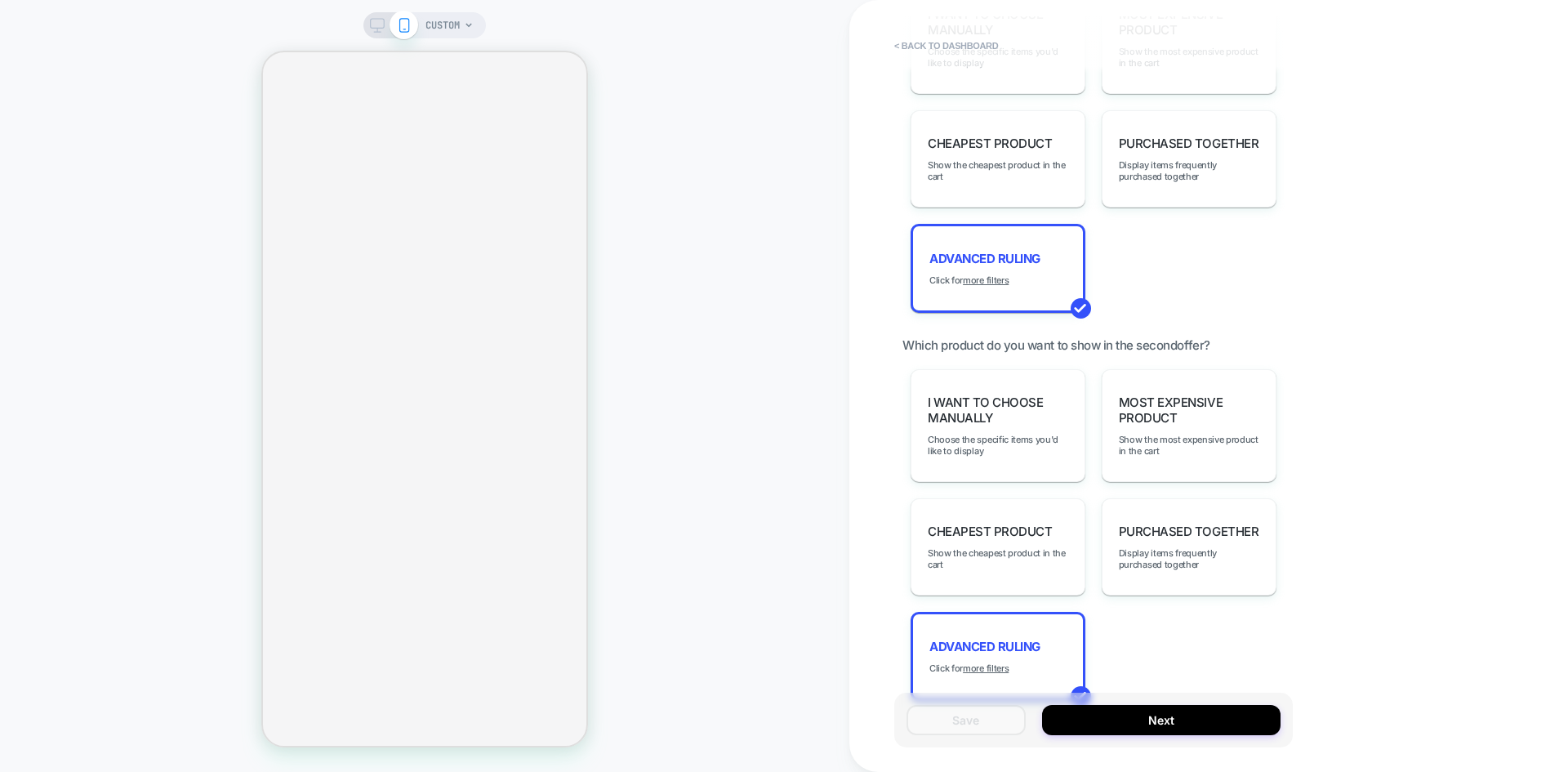
scroll to position [1725, 0]
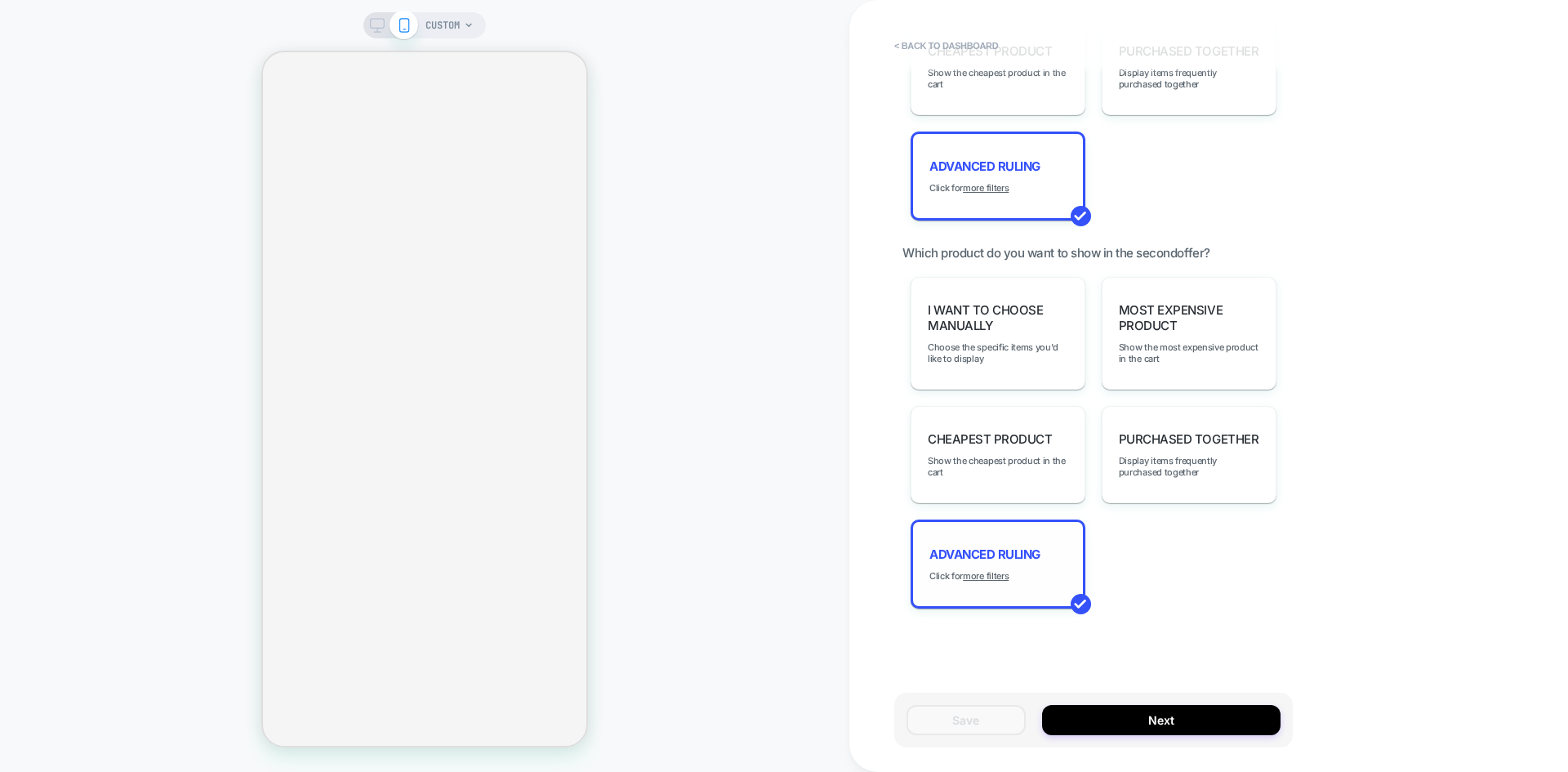
click at [993, 567] on div "Advanced Ruling Click for more filters" at bounding box center [998, 564] width 175 height 89
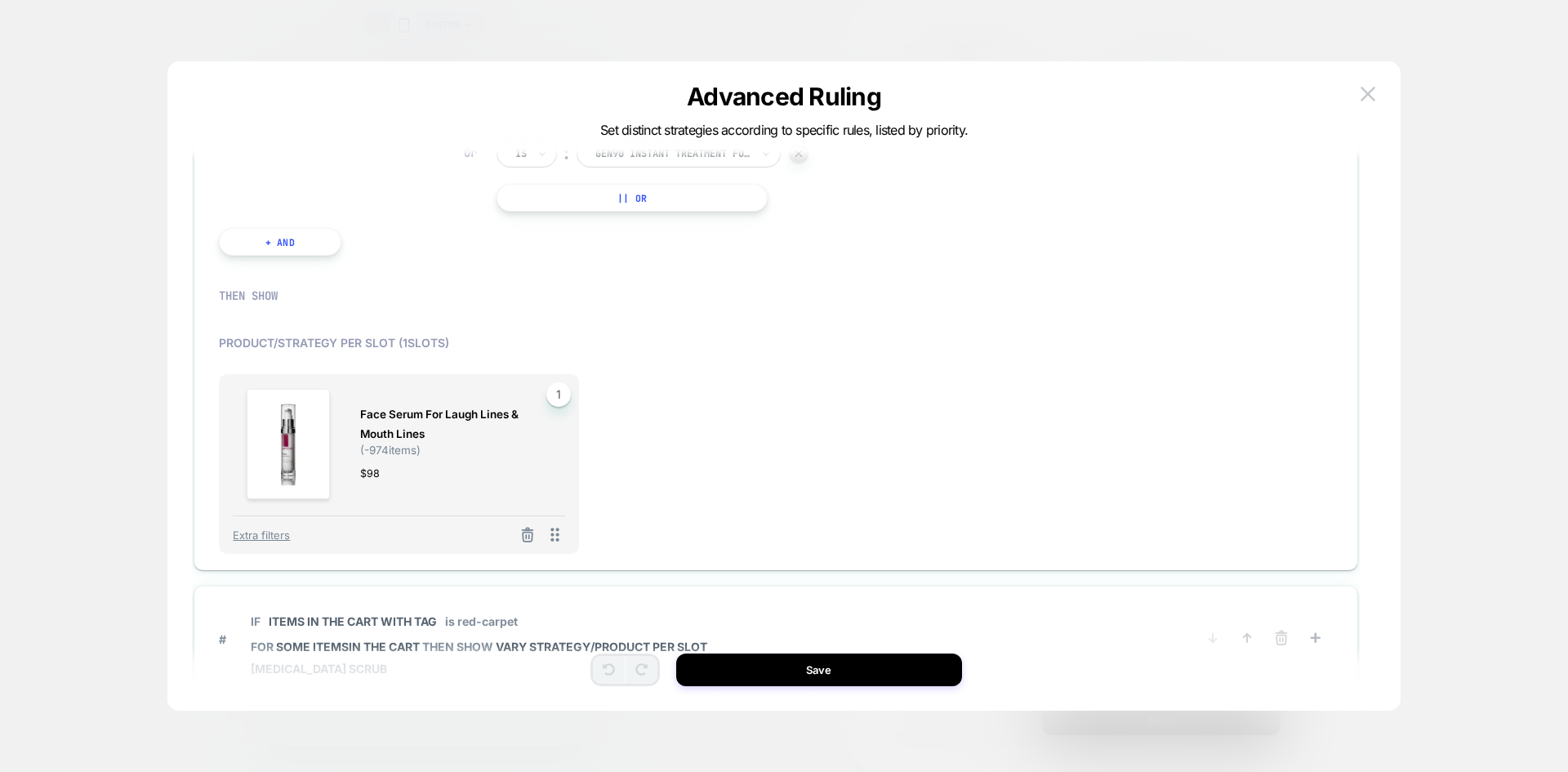
scroll to position [0, 0]
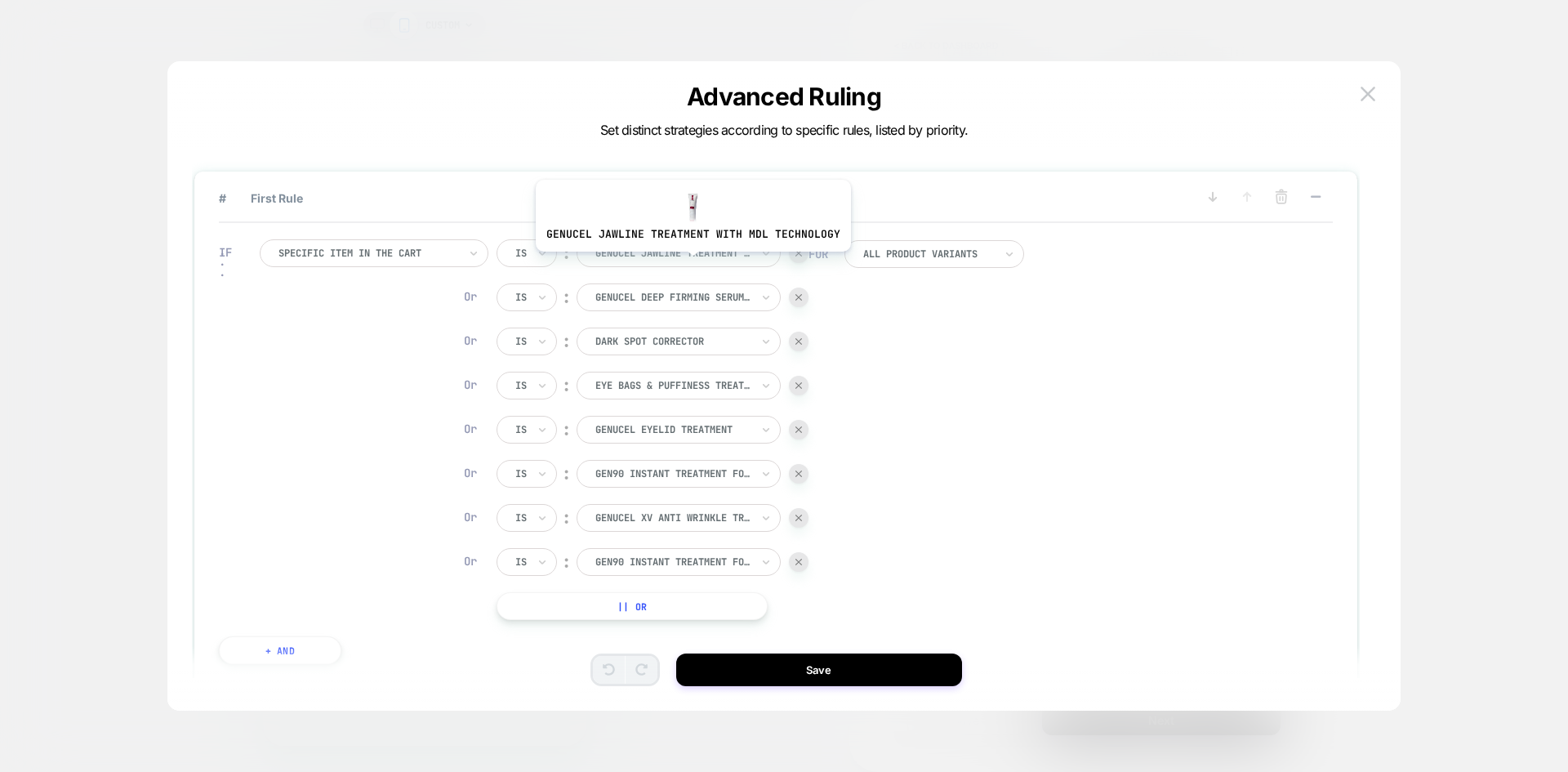
click at [691, 258] on div at bounding box center [672, 253] width 155 height 15
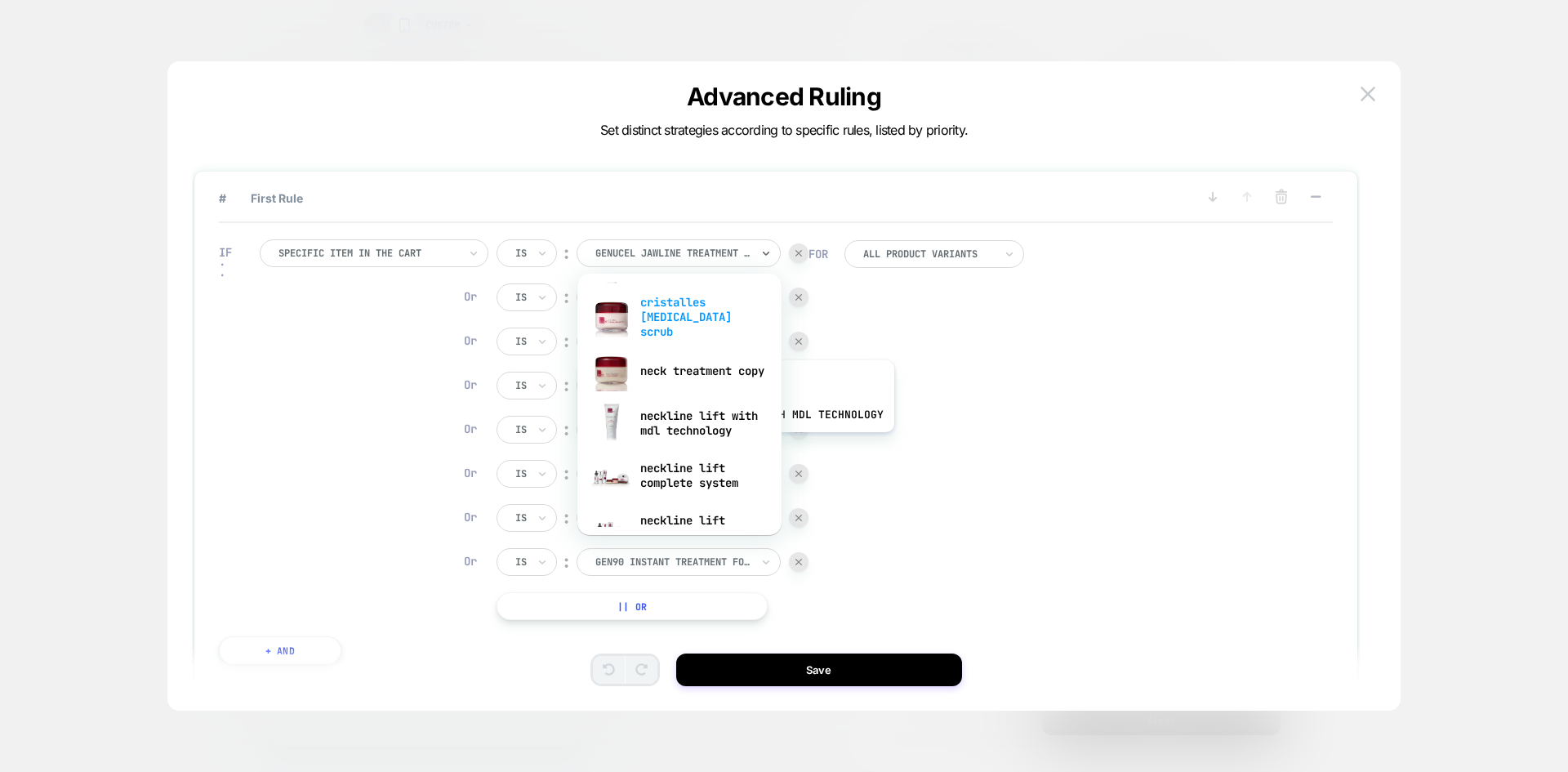
scroll to position [980, 0]
click at [728, 420] on div "neckline lift with mdl technology" at bounding box center [679, 422] width 188 height 52
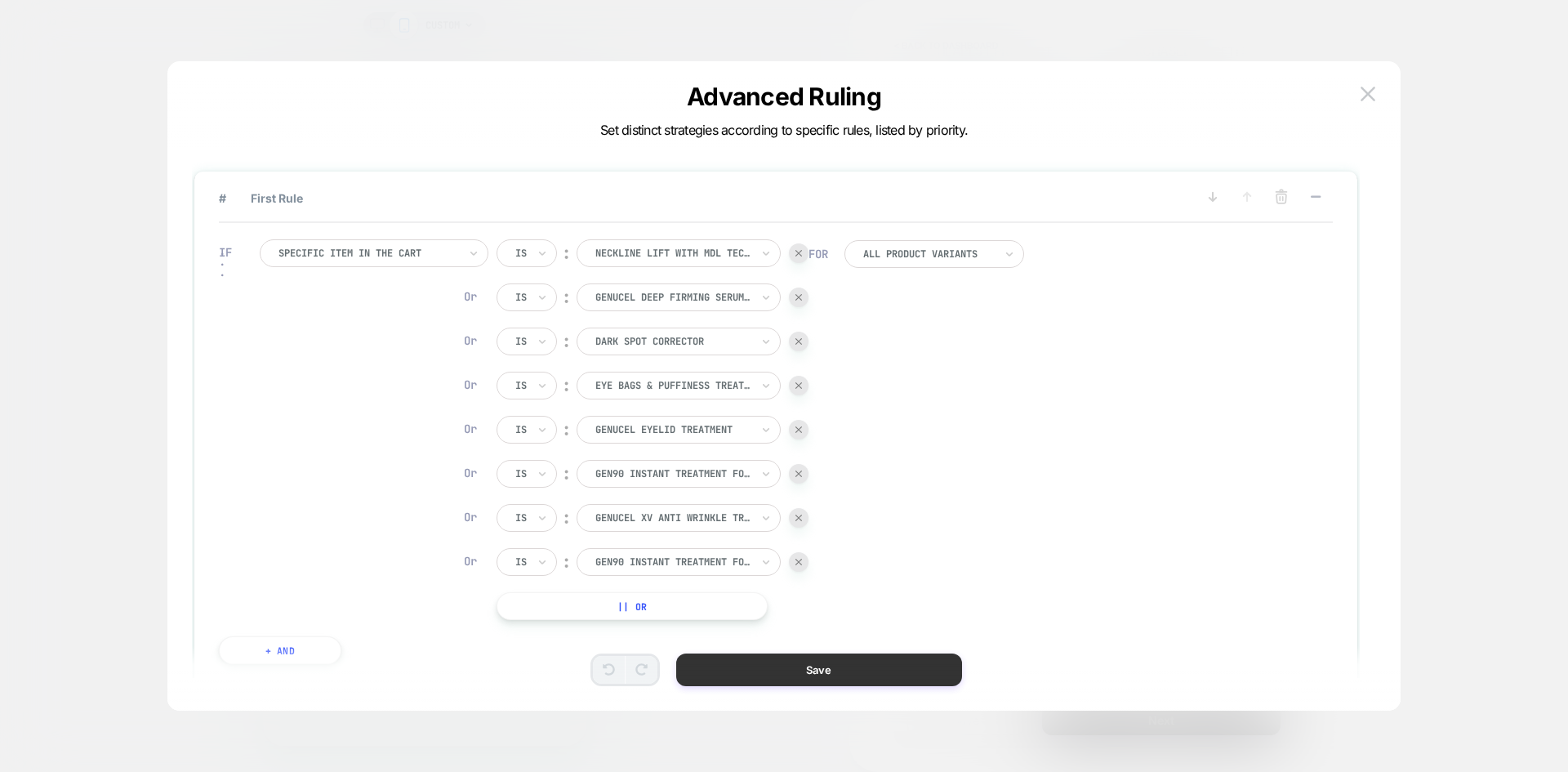
click at [821, 659] on button "Save" at bounding box center [819, 669] width 286 height 32
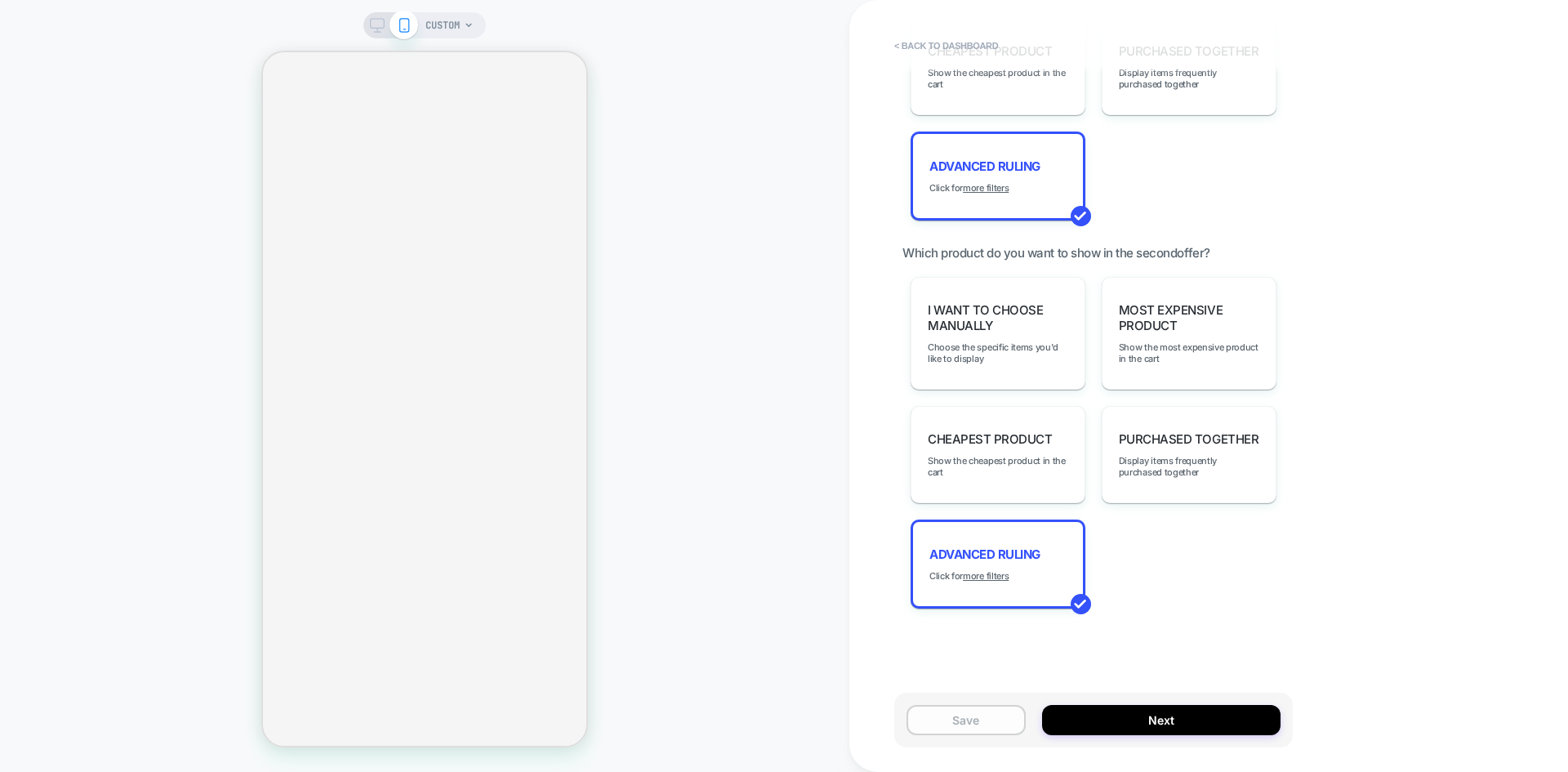
click at [926, 720] on button "Save" at bounding box center [966, 720] width 119 height 31
type textarea "*"
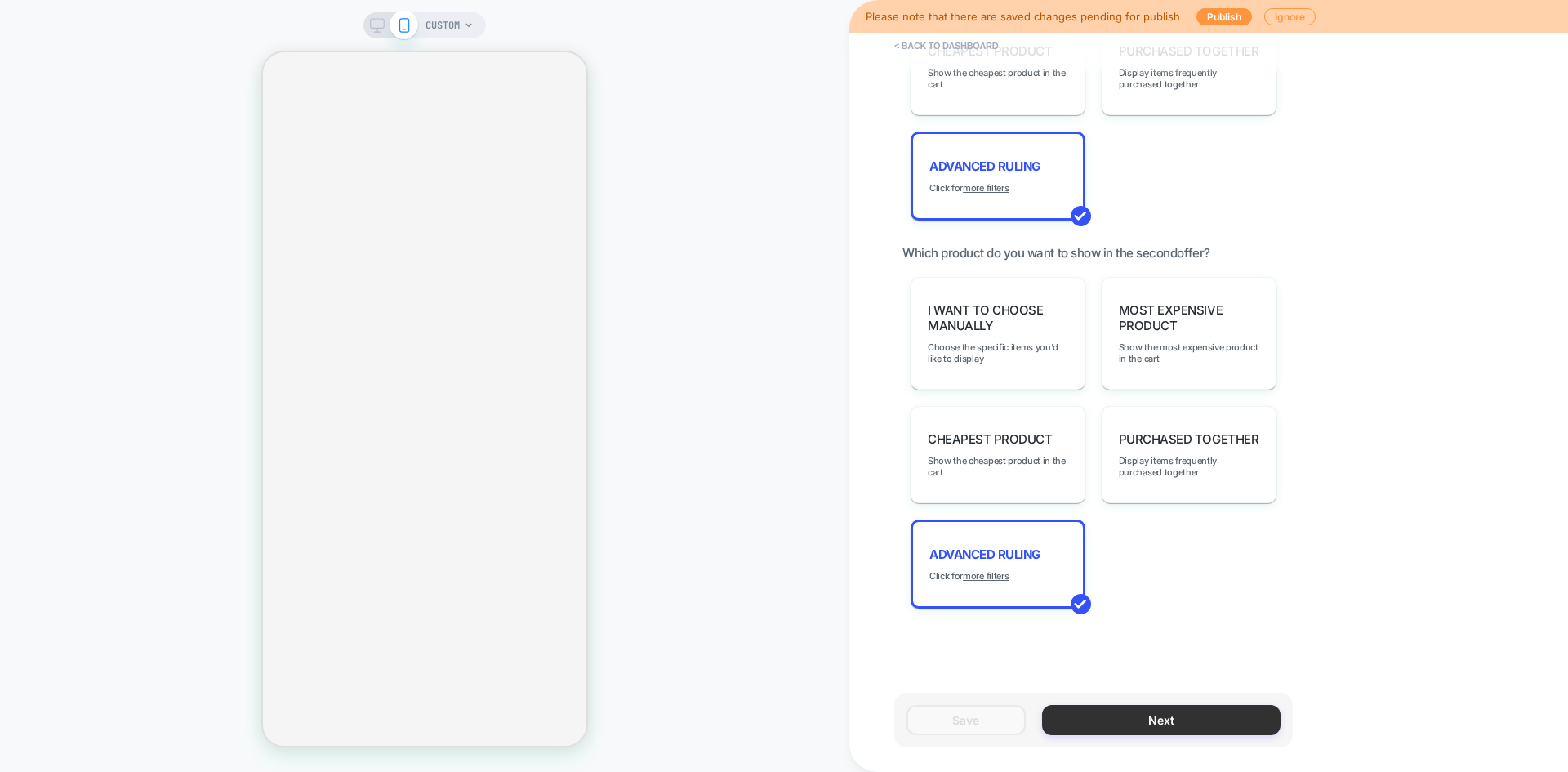
click at [1143, 715] on button "Next" at bounding box center [1161, 720] width 239 height 31
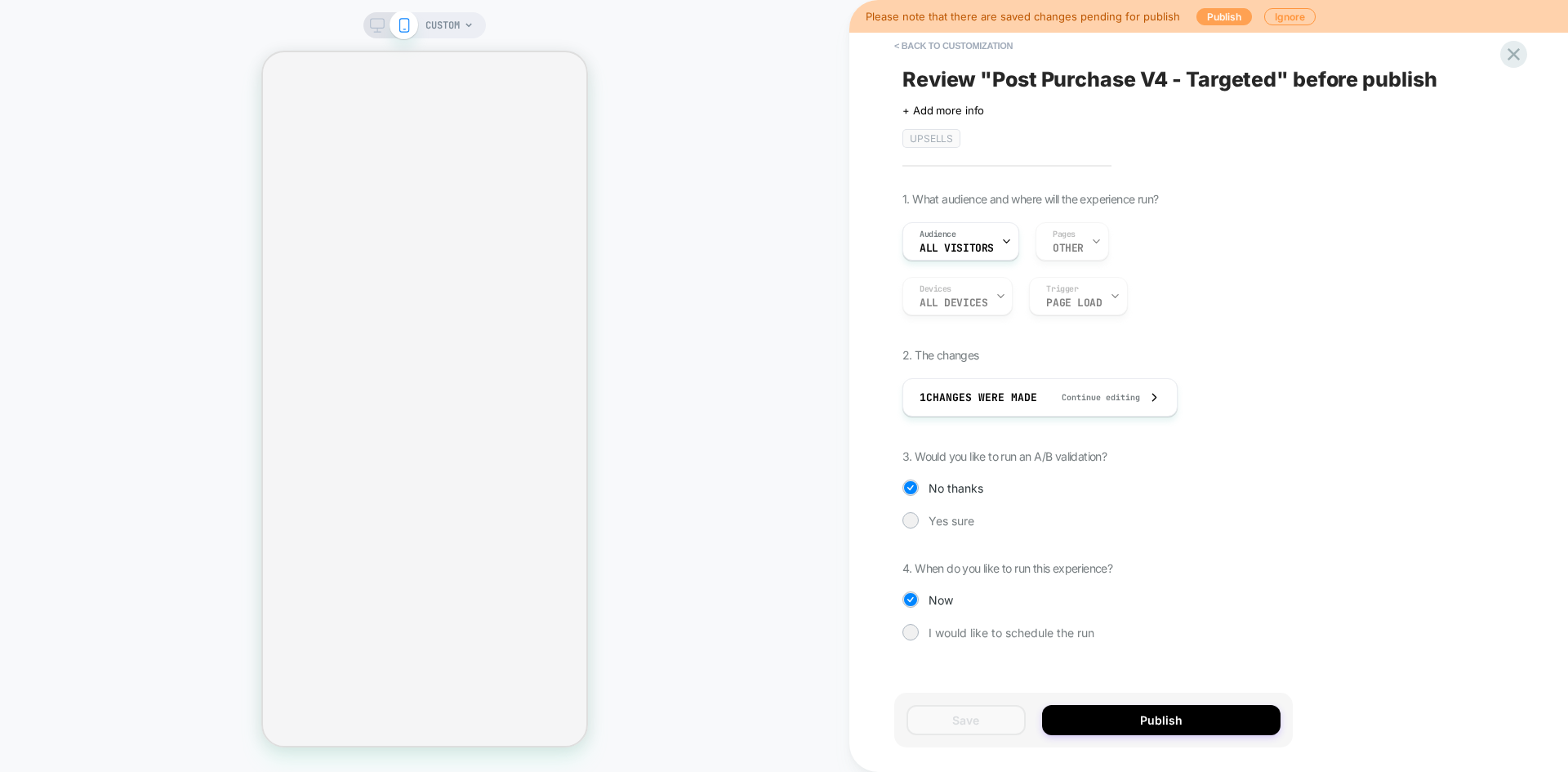
click at [1214, 10] on button "Publish" at bounding box center [1224, 17] width 56 height 17
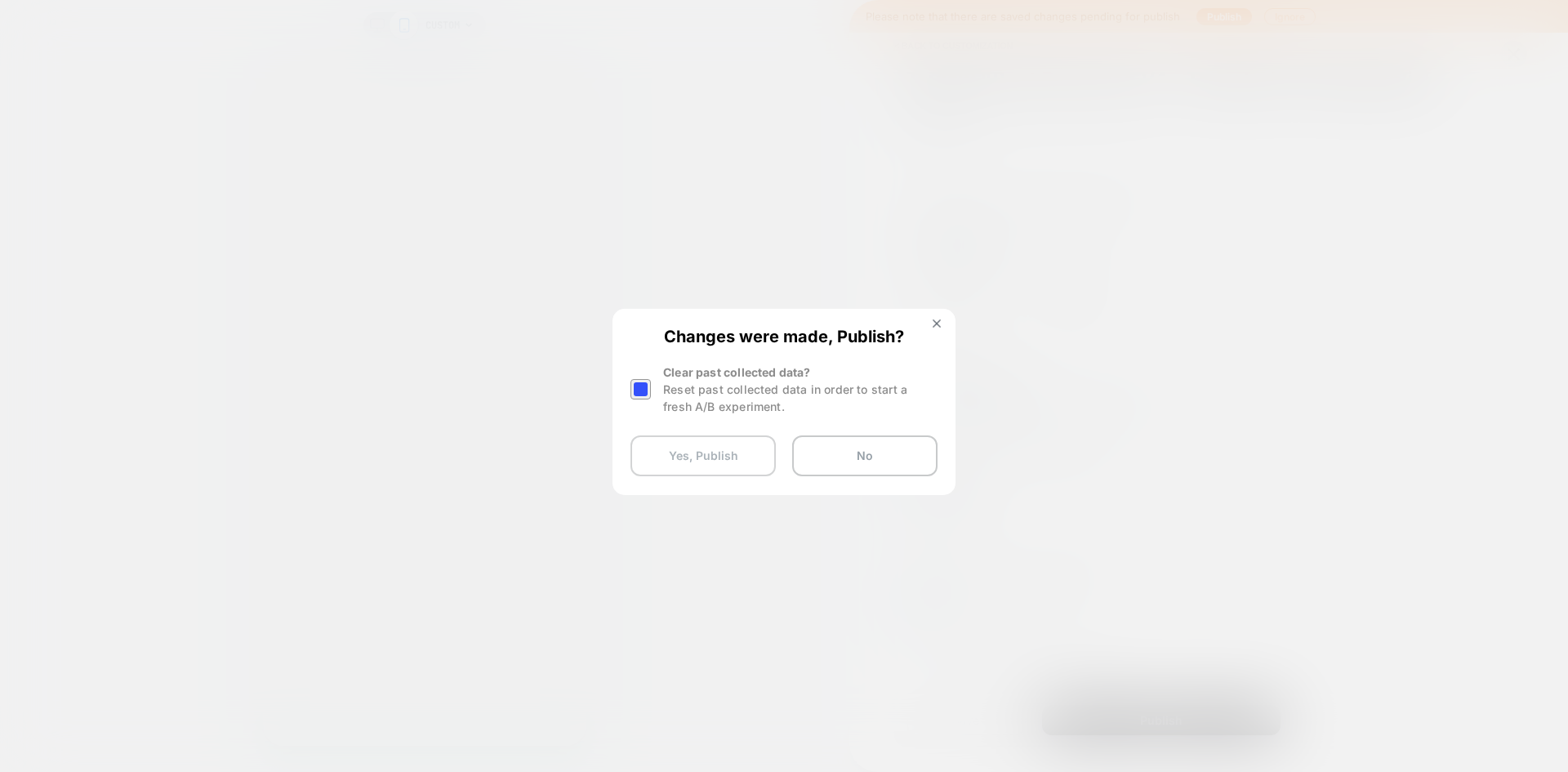
click at [728, 452] on button "Yes, Publish" at bounding box center [703, 456] width 145 height 41
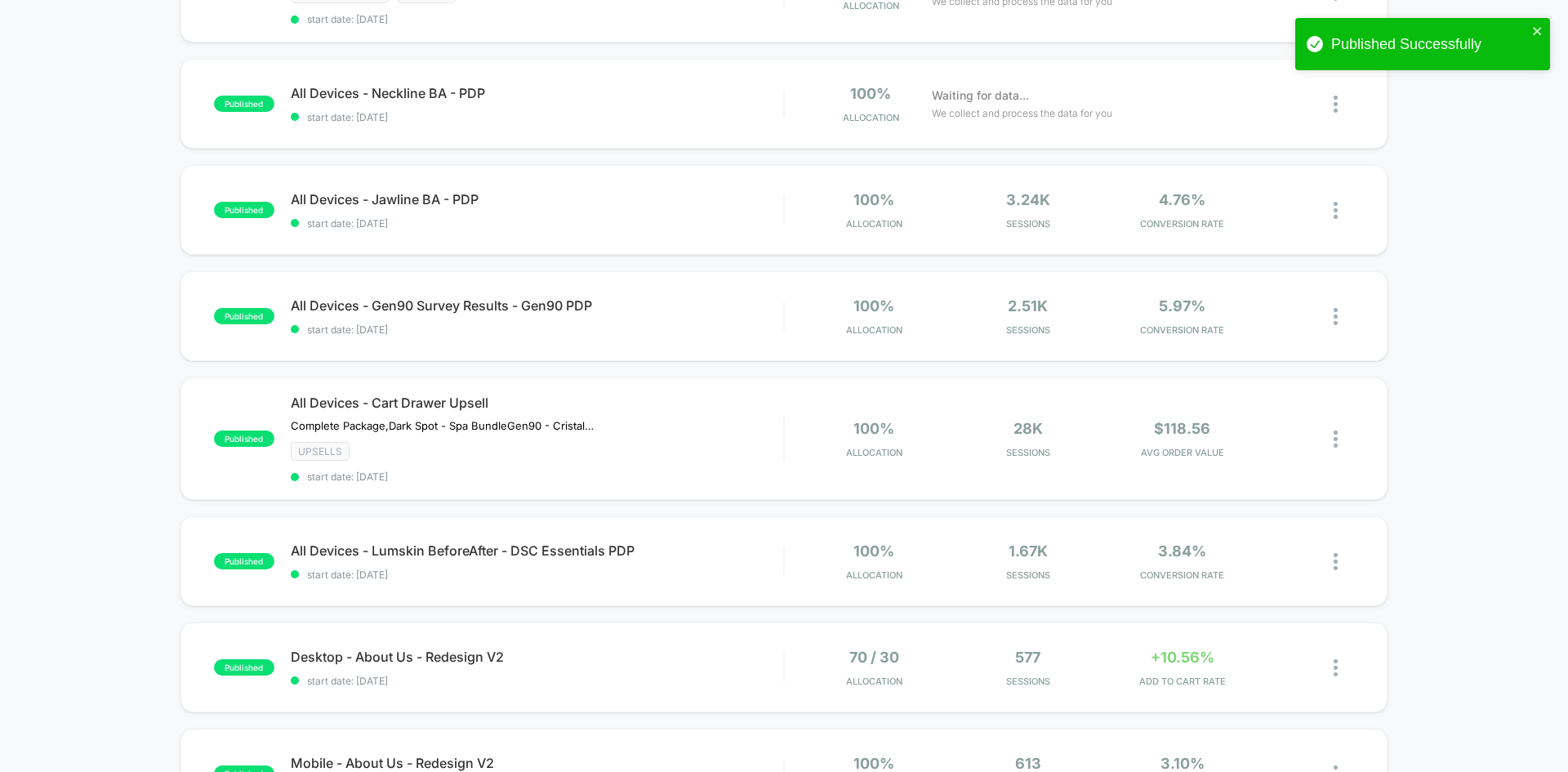
scroll to position [245, 0]
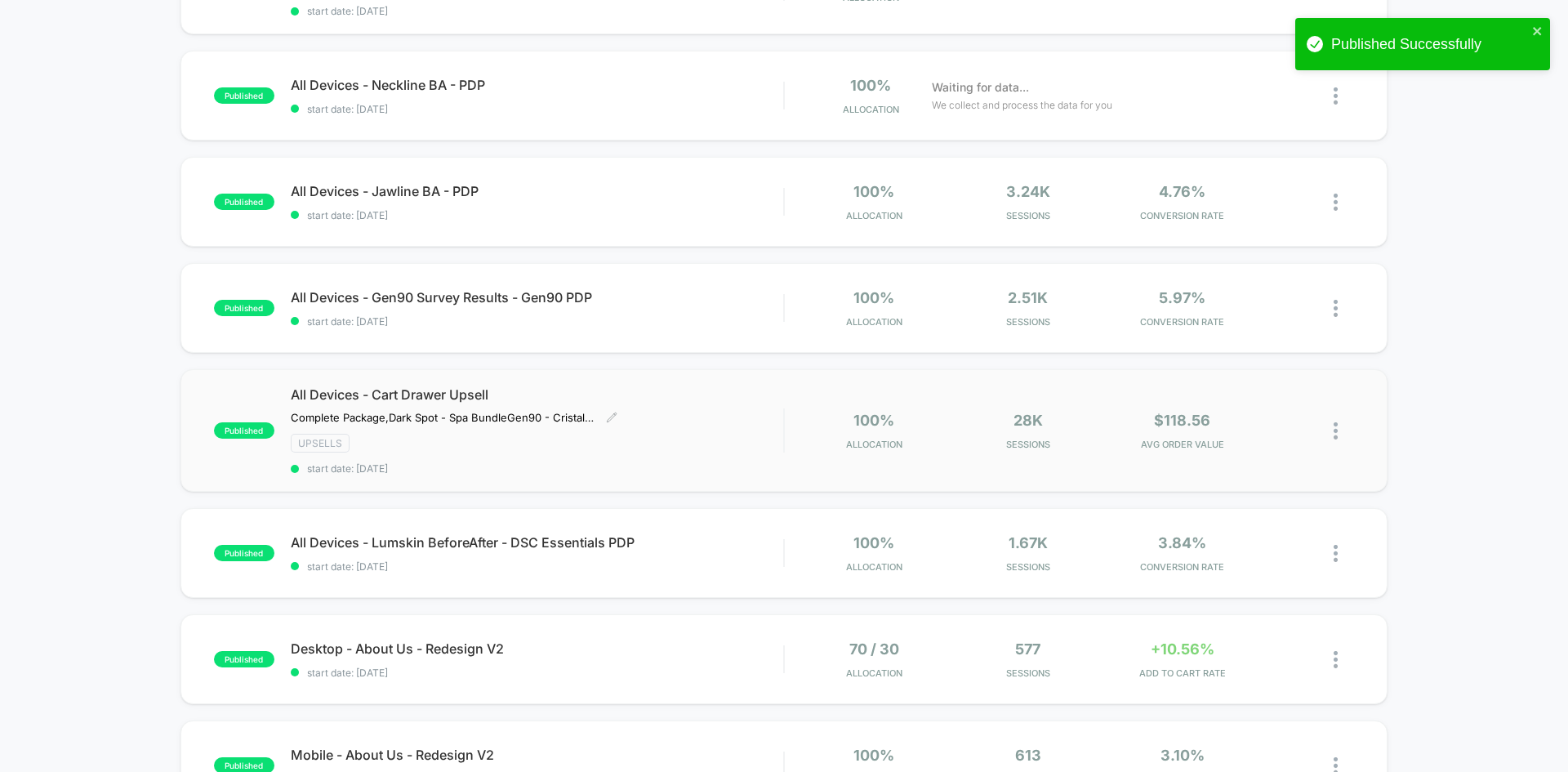
click at [634, 416] on div "Complete Package,Dark Spot - Spa Bundle Gen90 - Cristalles All others - DFS Tra…" at bounding box center [463, 417] width 345 height 13
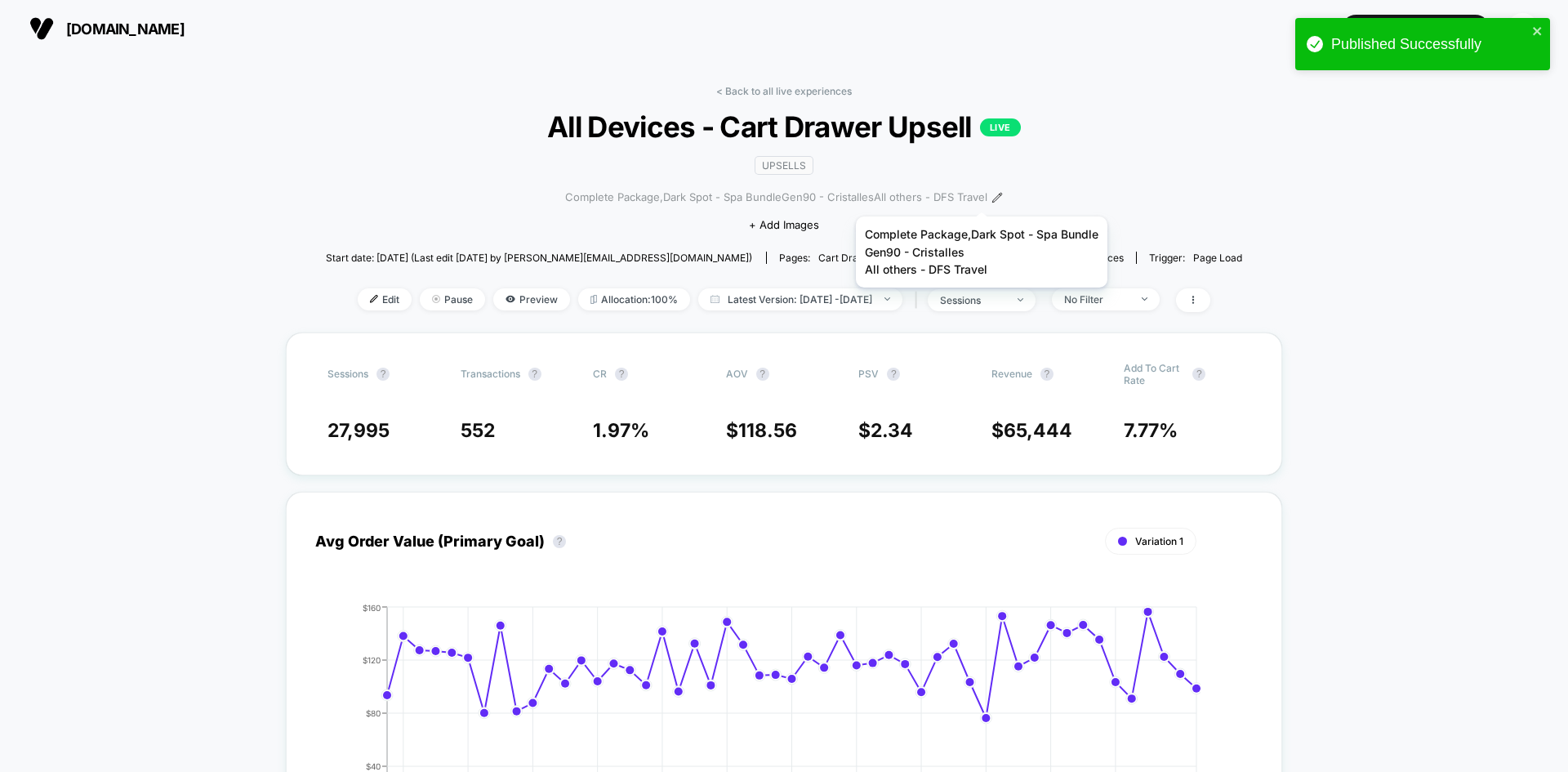
click at [982, 196] on span "Complete Package,Dark Spot - Spa BundleGen90 - CristallesAll others - DFS Trave…" at bounding box center [776, 198] width 422 height 17
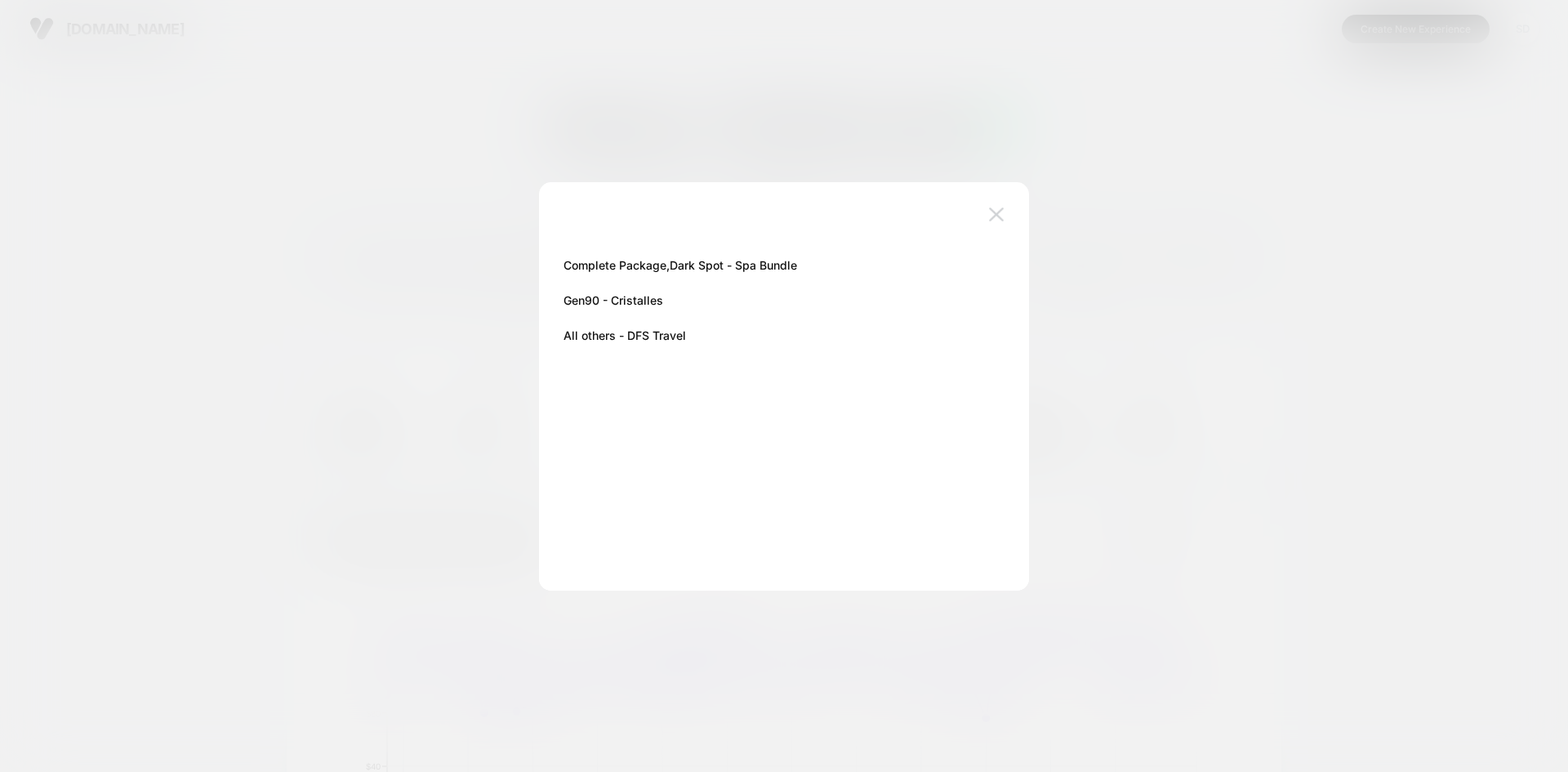
click at [1007, 204] on button at bounding box center [996, 215] width 24 height 24
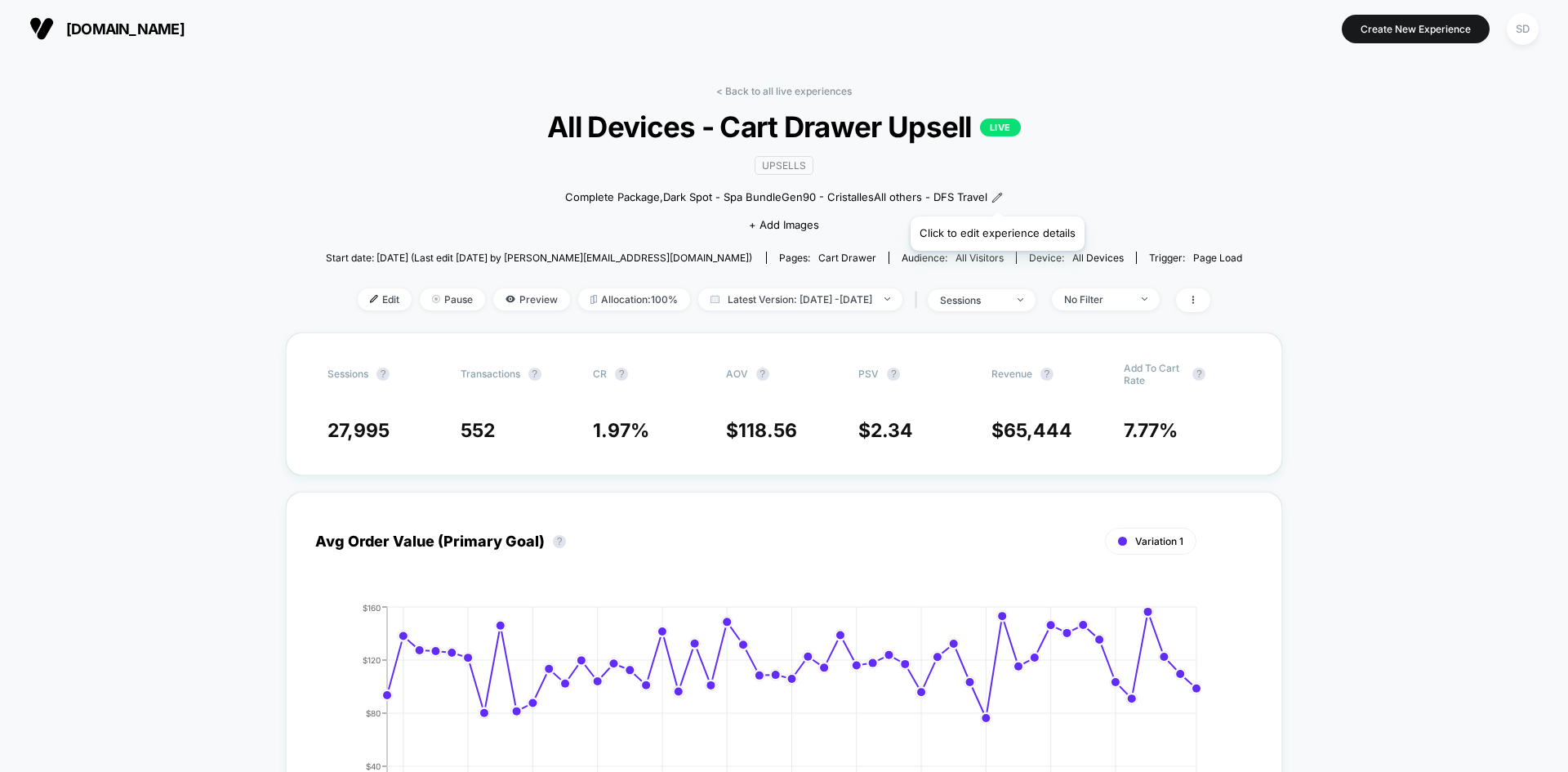
click at [996, 196] on icon at bounding box center [997, 197] width 11 height 11
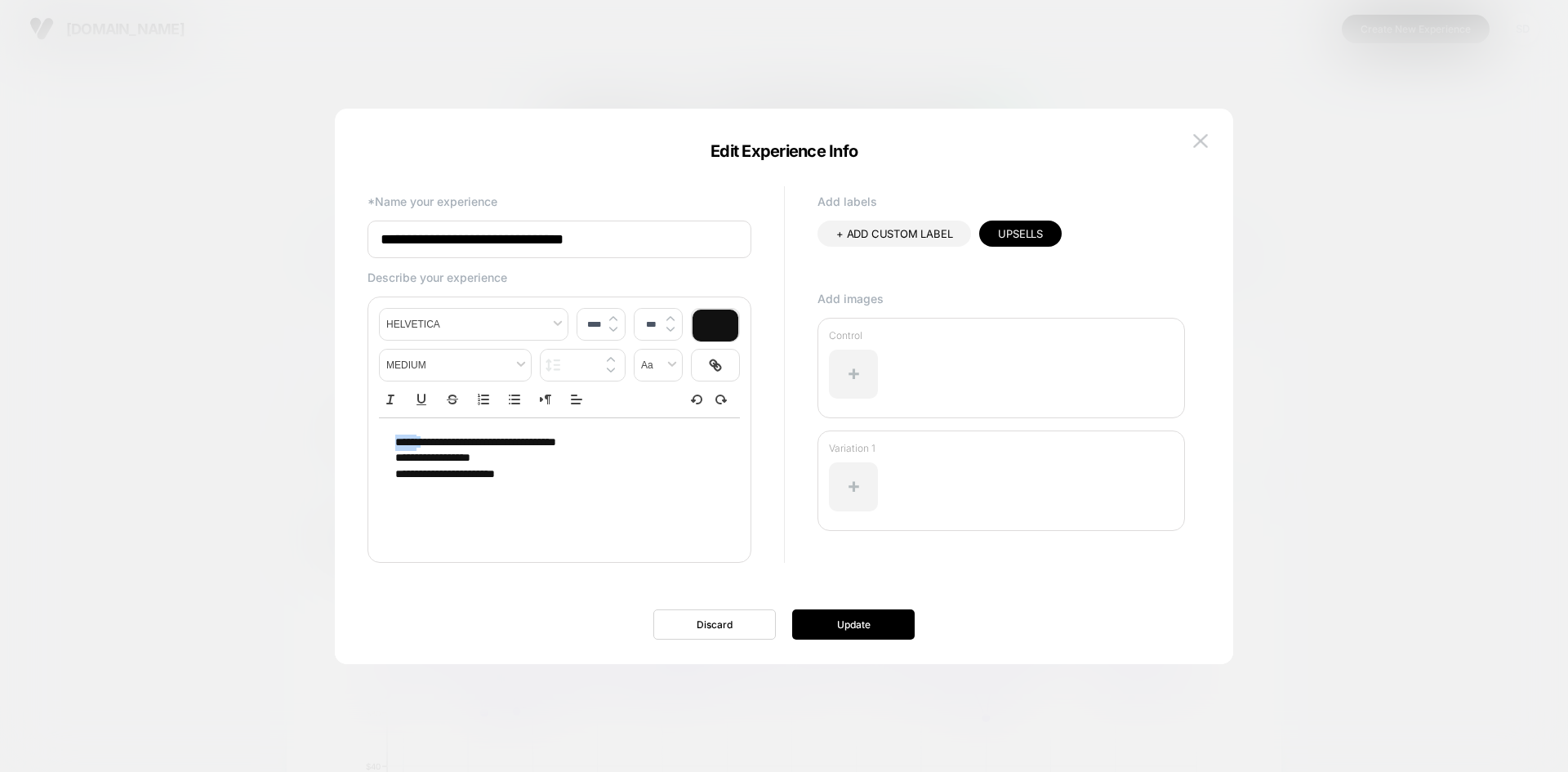
drag, startPoint x: 553, startPoint y: 499, endPoint x: 437, endPoint y: 453, distance: 124.8
click at [377, 431] on div "**********" at bounding box center [559, 429] width 384 height 266
click at [512, 479] on p "**********" at bounding box center [553, 474] width 316 height 17
drag, startPoint x: 456, startPoint y: 464, endPoint x: 388, endPoint y: 449, distance: 69.6
click at [388, 449] on div "**********" at bounding box center [559, 458] width 361 height 81
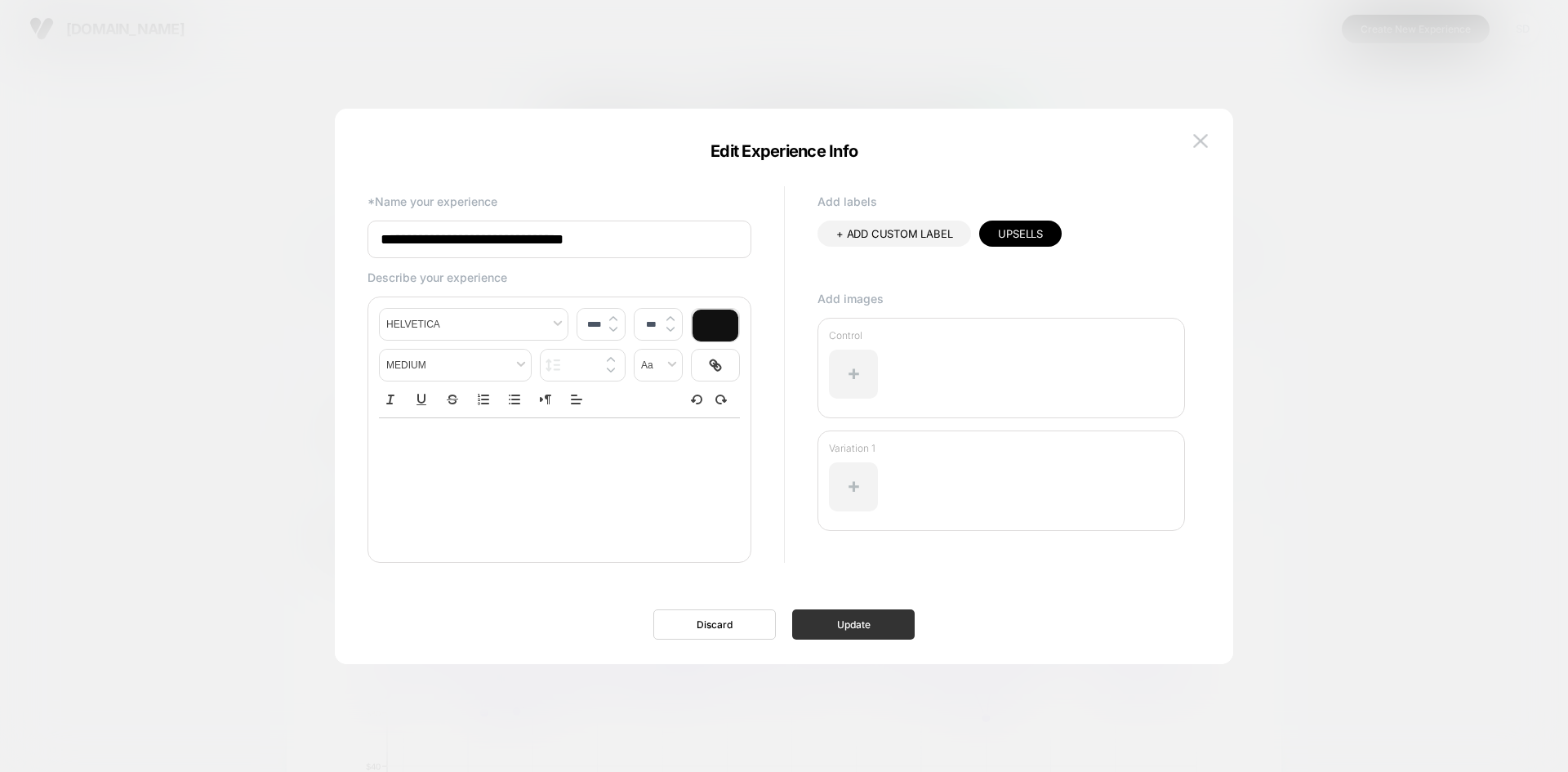
click at [826, 622] on button "Update" at bounding box center [854, 624] width 122 height 31
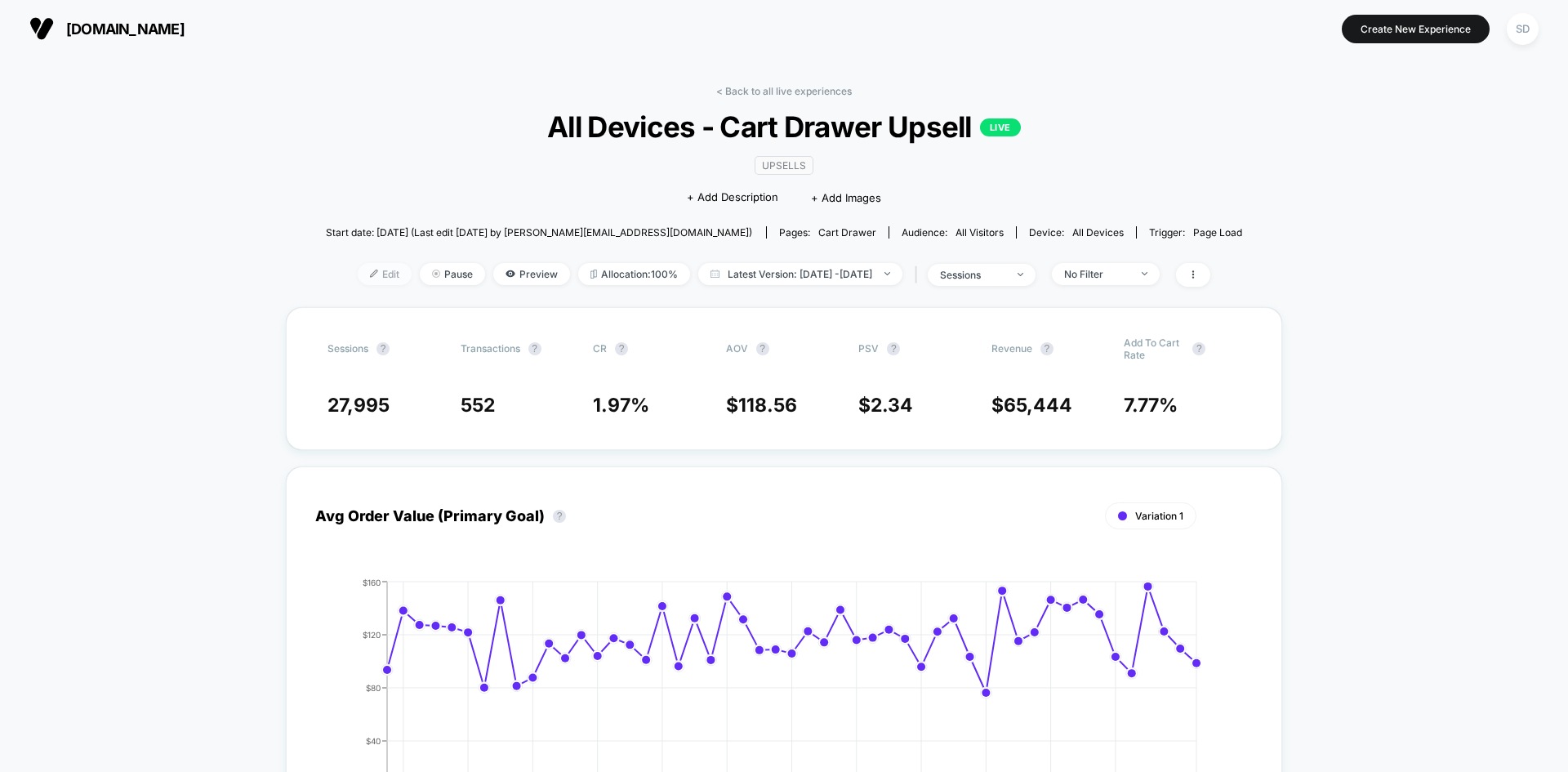
click at [358, 267] on span "Edit" at bounding box center [385, 274] width 54 height 22
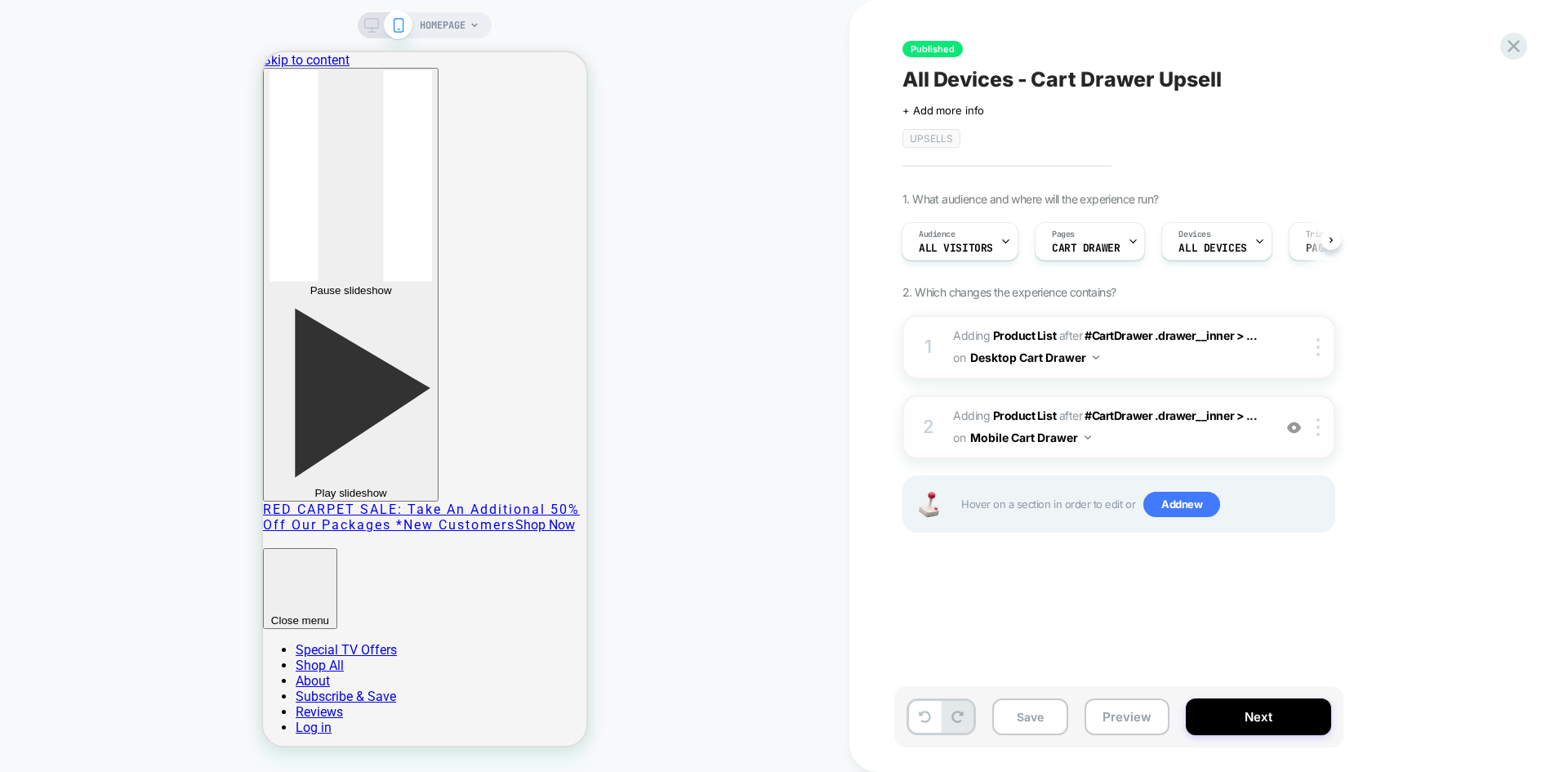
click at [1143, 447] on span "#_loomi_addon_1739819925382_dup1739822132 Adding Product List AFTER #CartDrawer…" at bounding box center [1109, 427] width 311 height 44
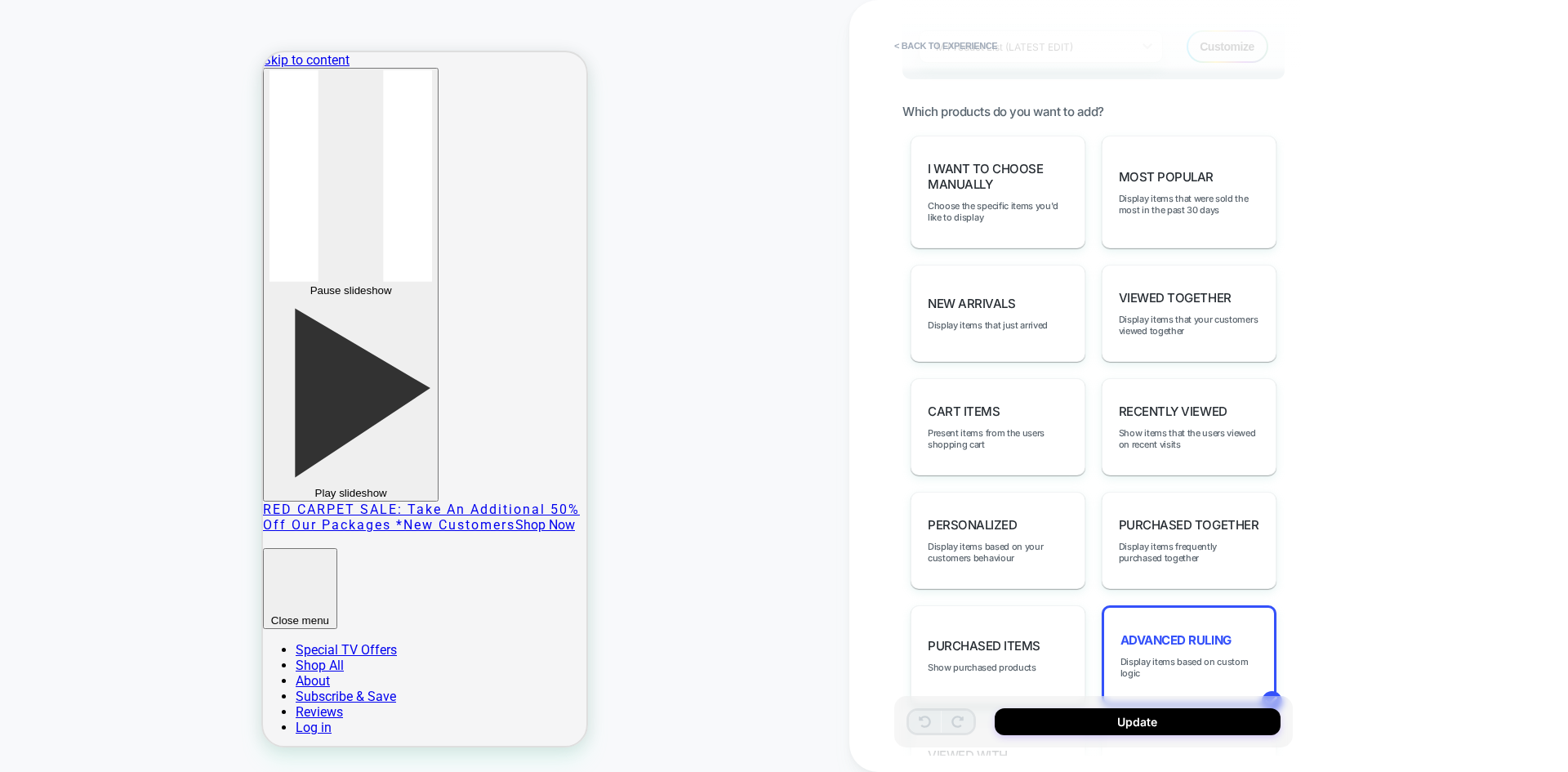
scroll to position [898, 0]
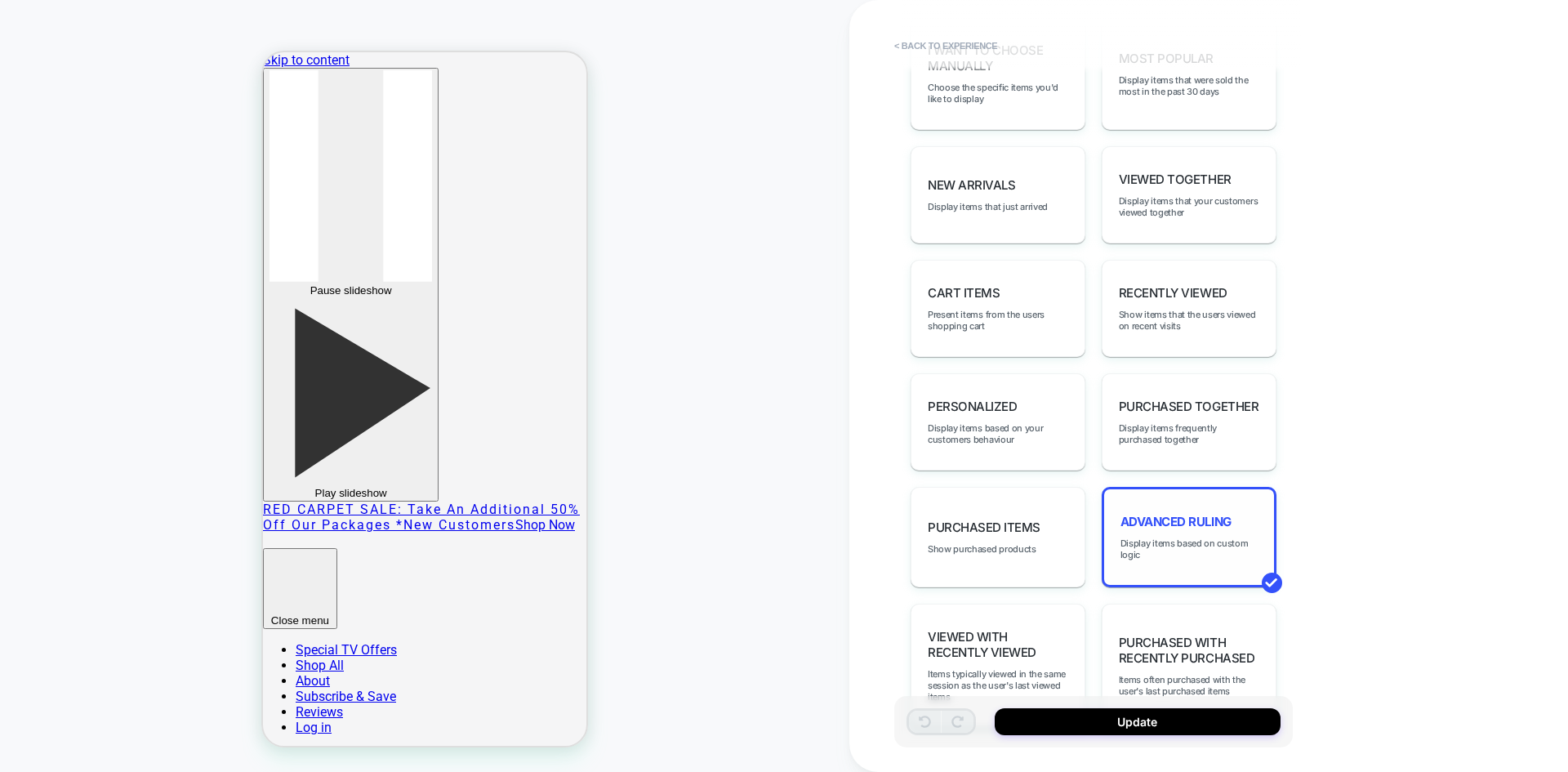
click at [1152, 525] on span "Advanced Ruling" at bounding box center [1175, 521] width 111 height 16
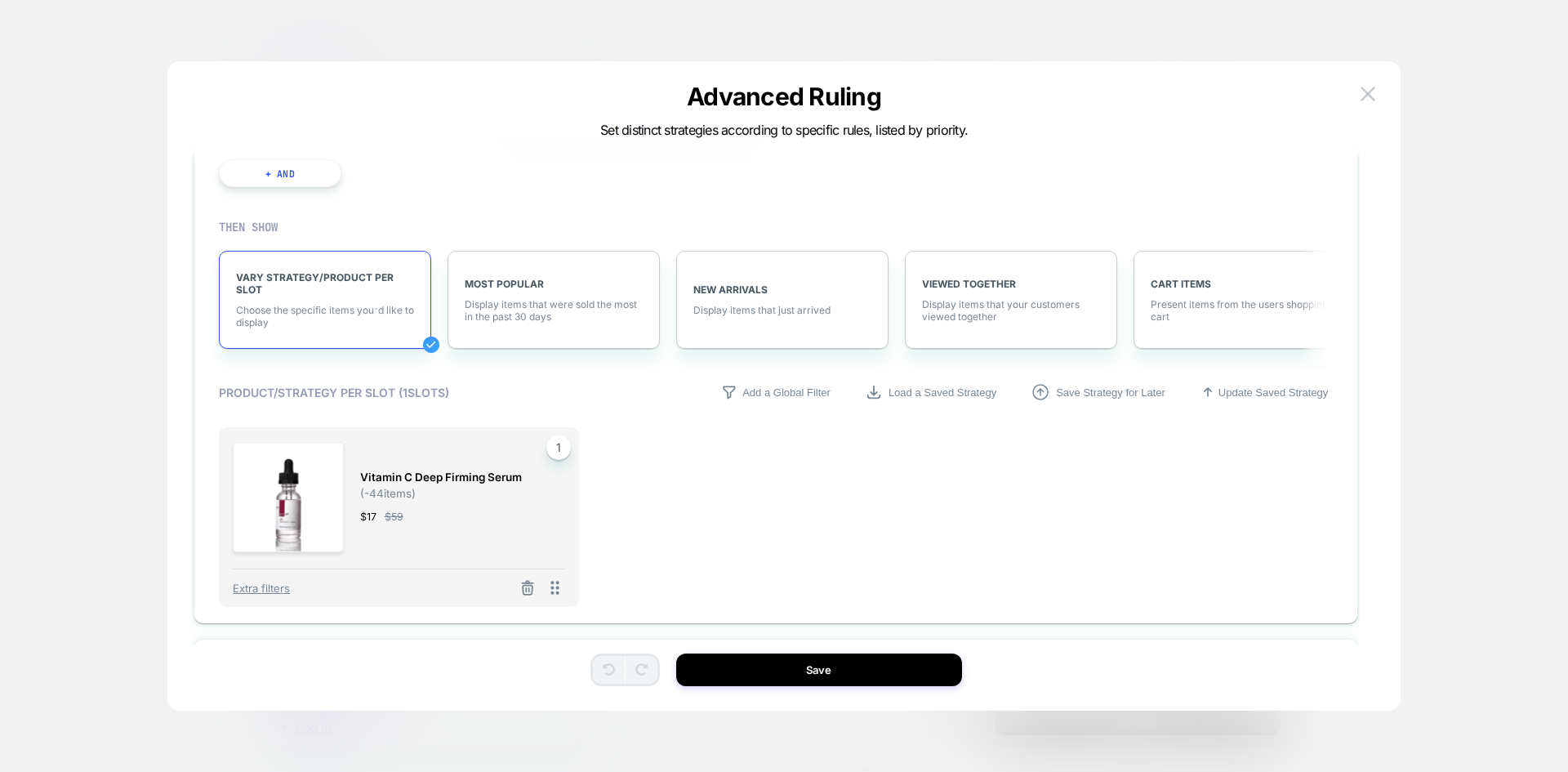
scroll to position [636, 0]
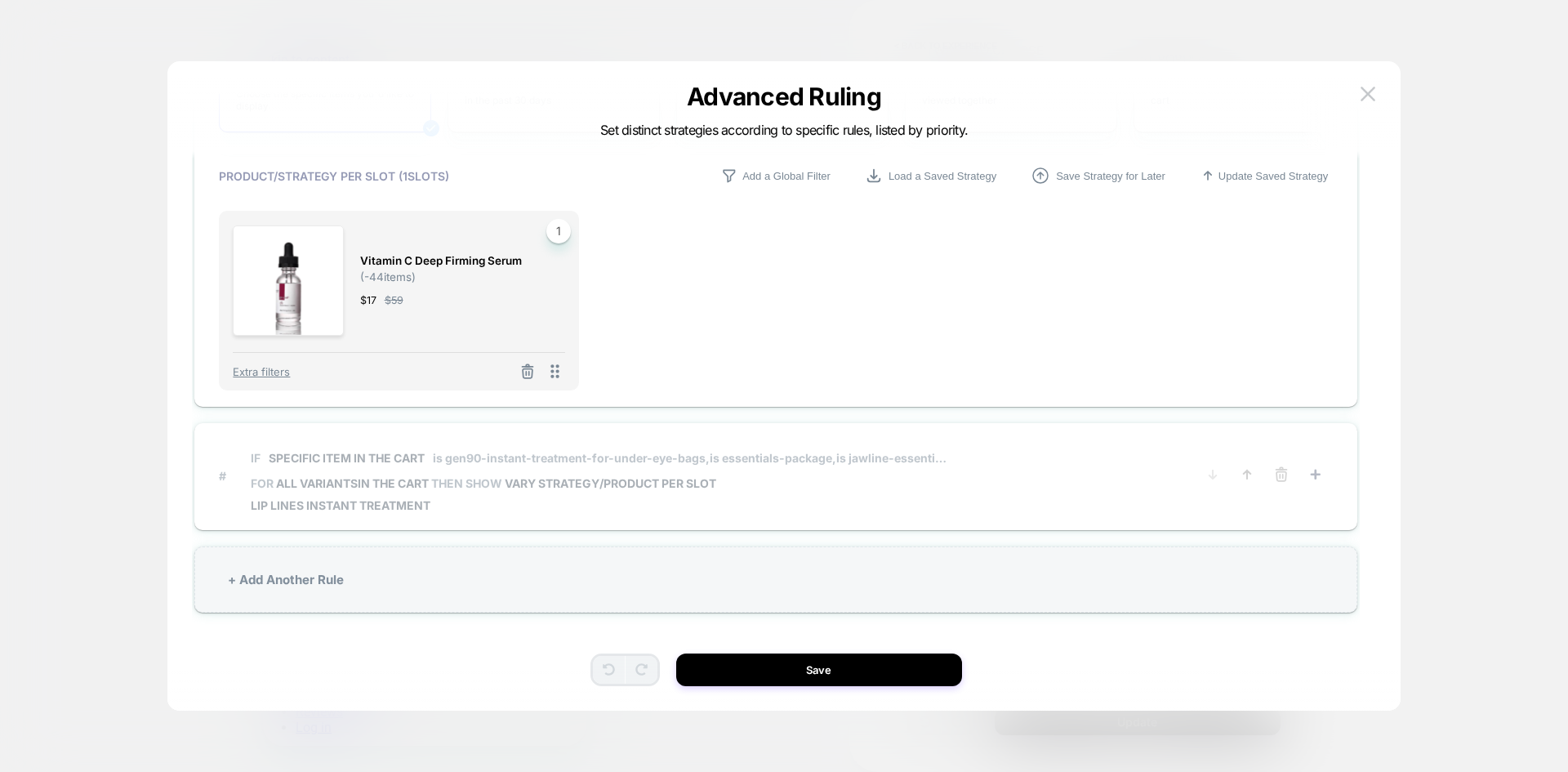
click at [783, 490] on div "IF Specific item in the cart is gen90-instant-treatment-for-under-eye-bags, is …" at bounding box center [599, 475] width 697 height 73
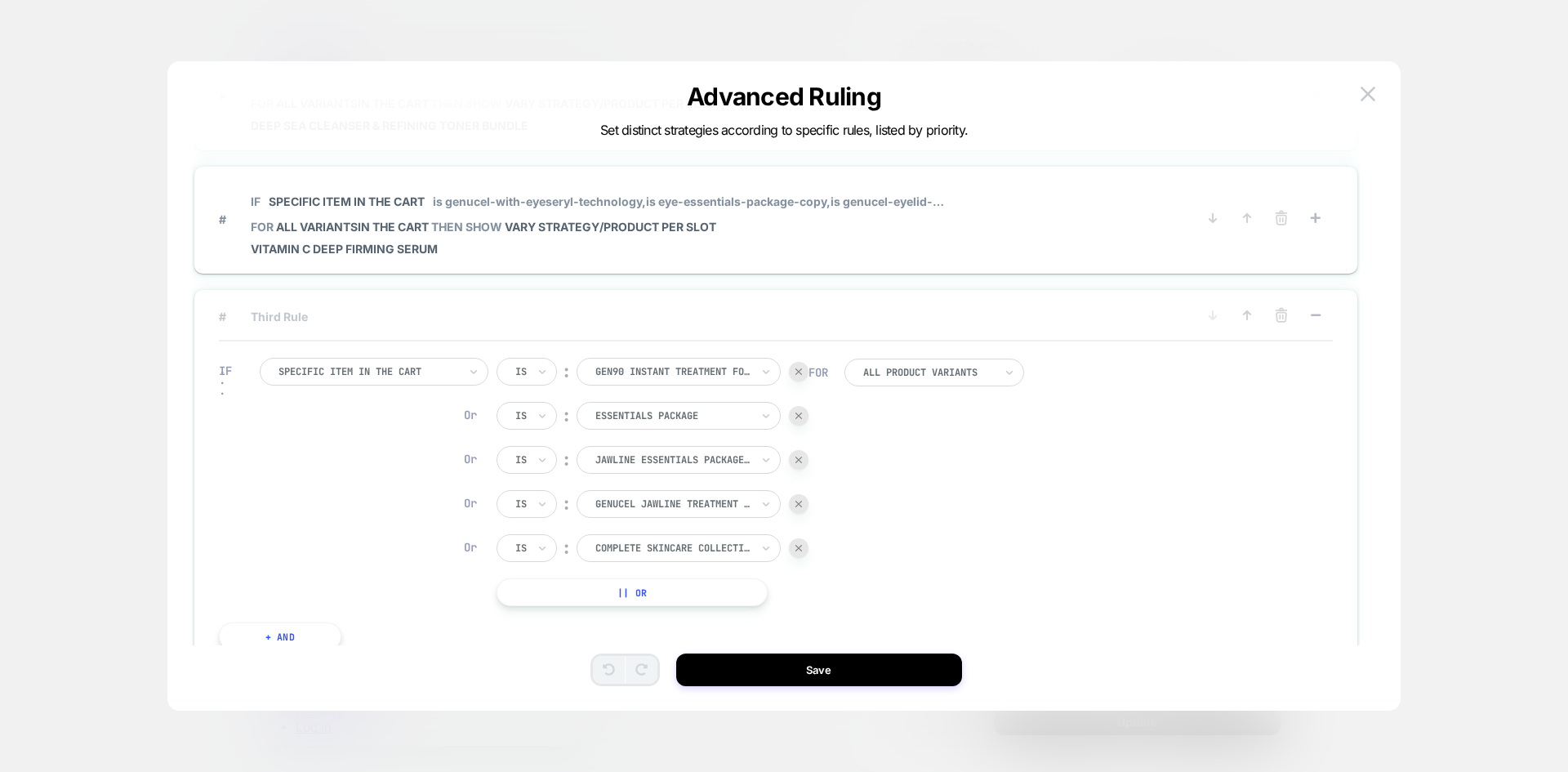
scroll to position [64, 0]
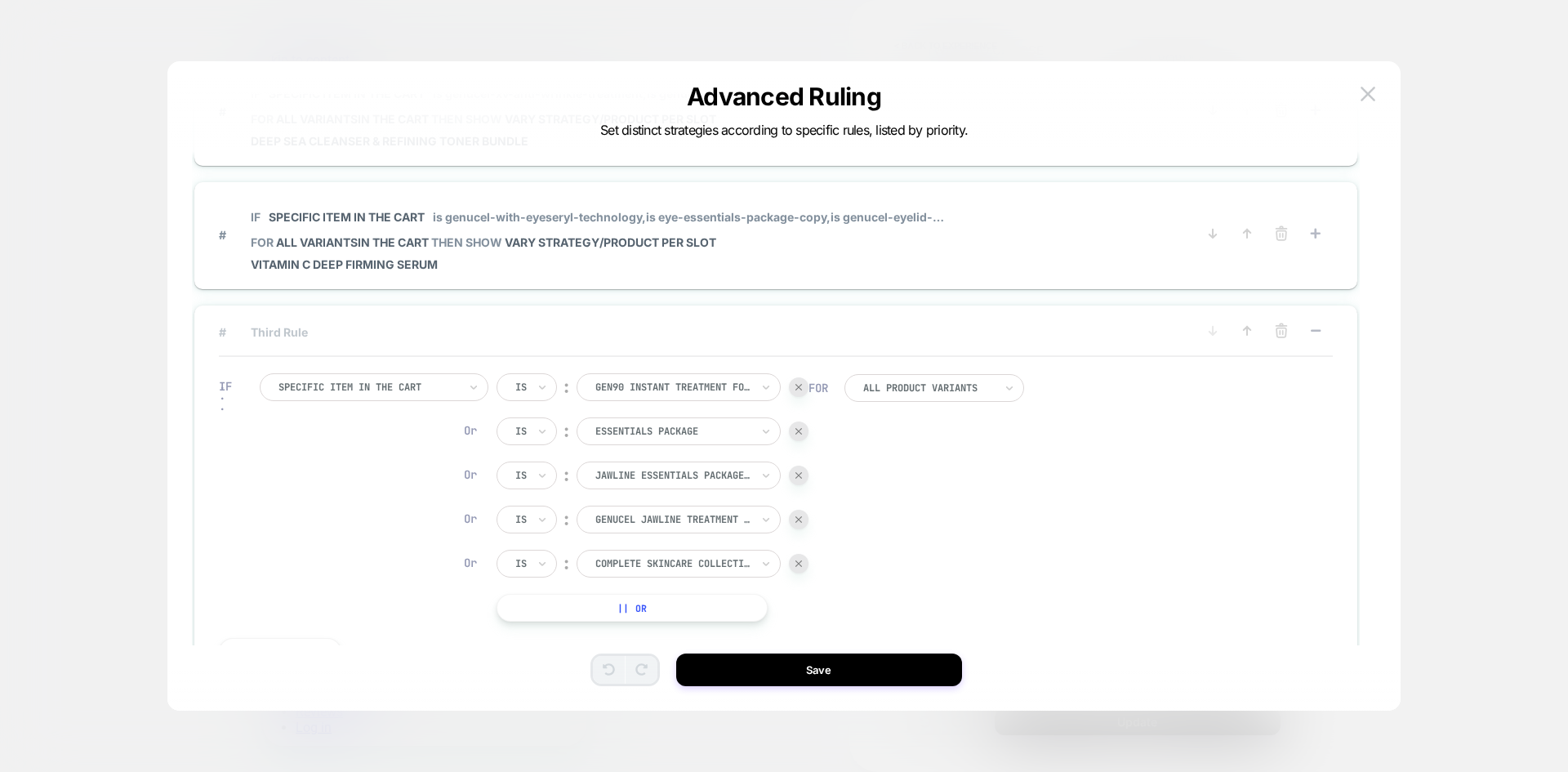
click at [712, 608] on button "|| Or" at bounding box center [632, 608] width 271 height 28
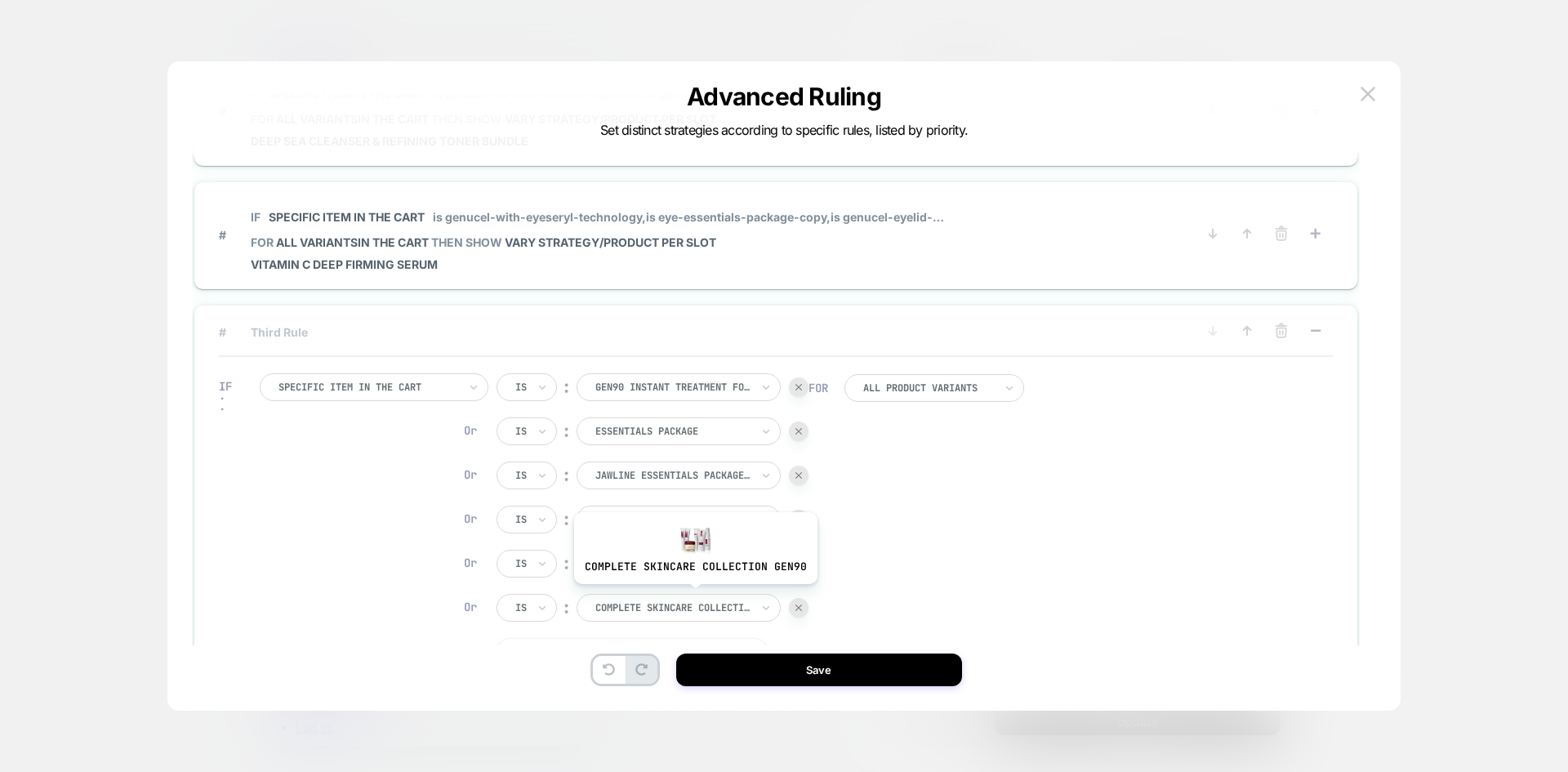
click at [693, 599] on div "complete skincare collection gen90" at bounding box center [678, 608] width 204 height 28
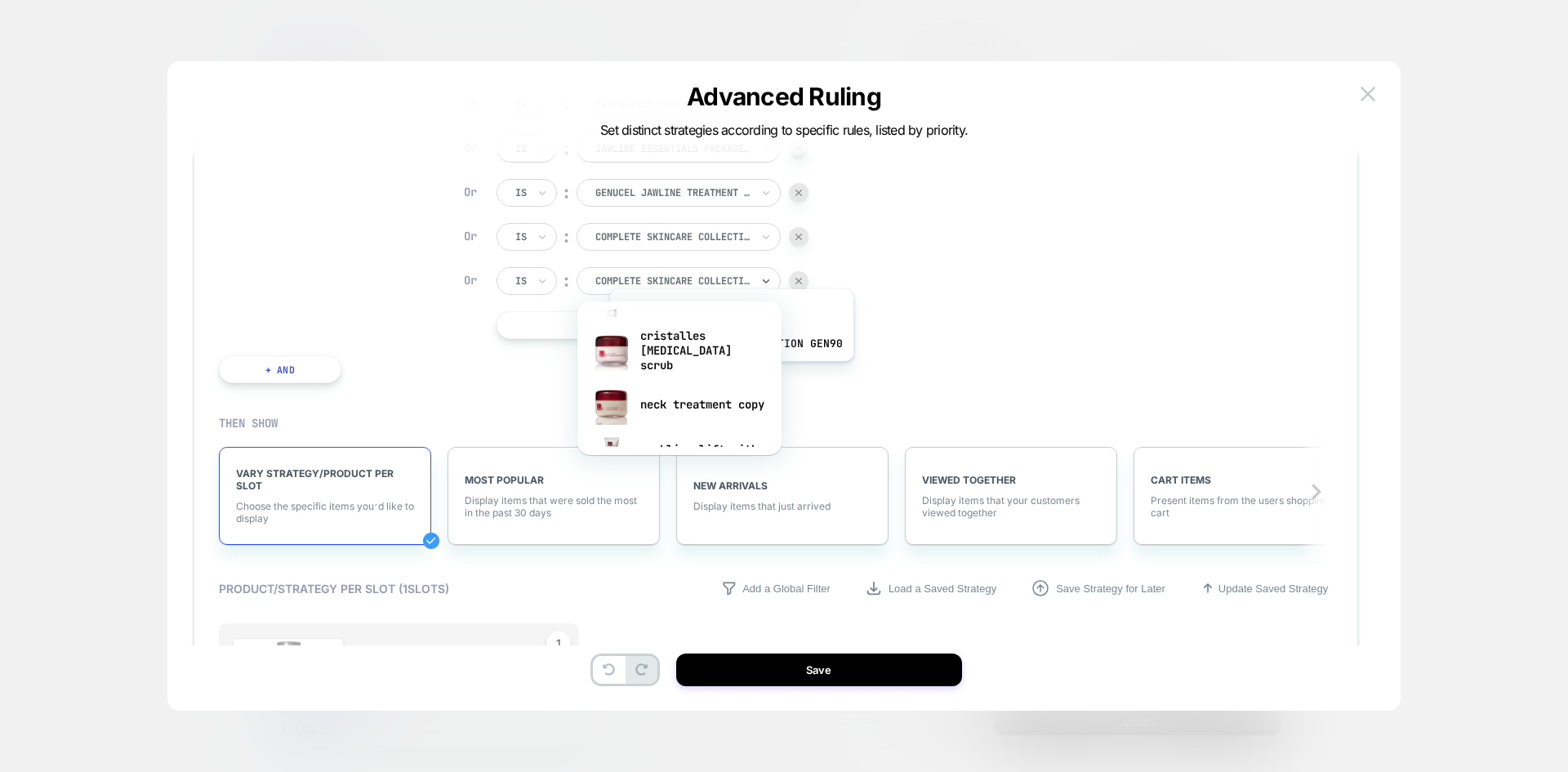
scroll to position [1055, 0]
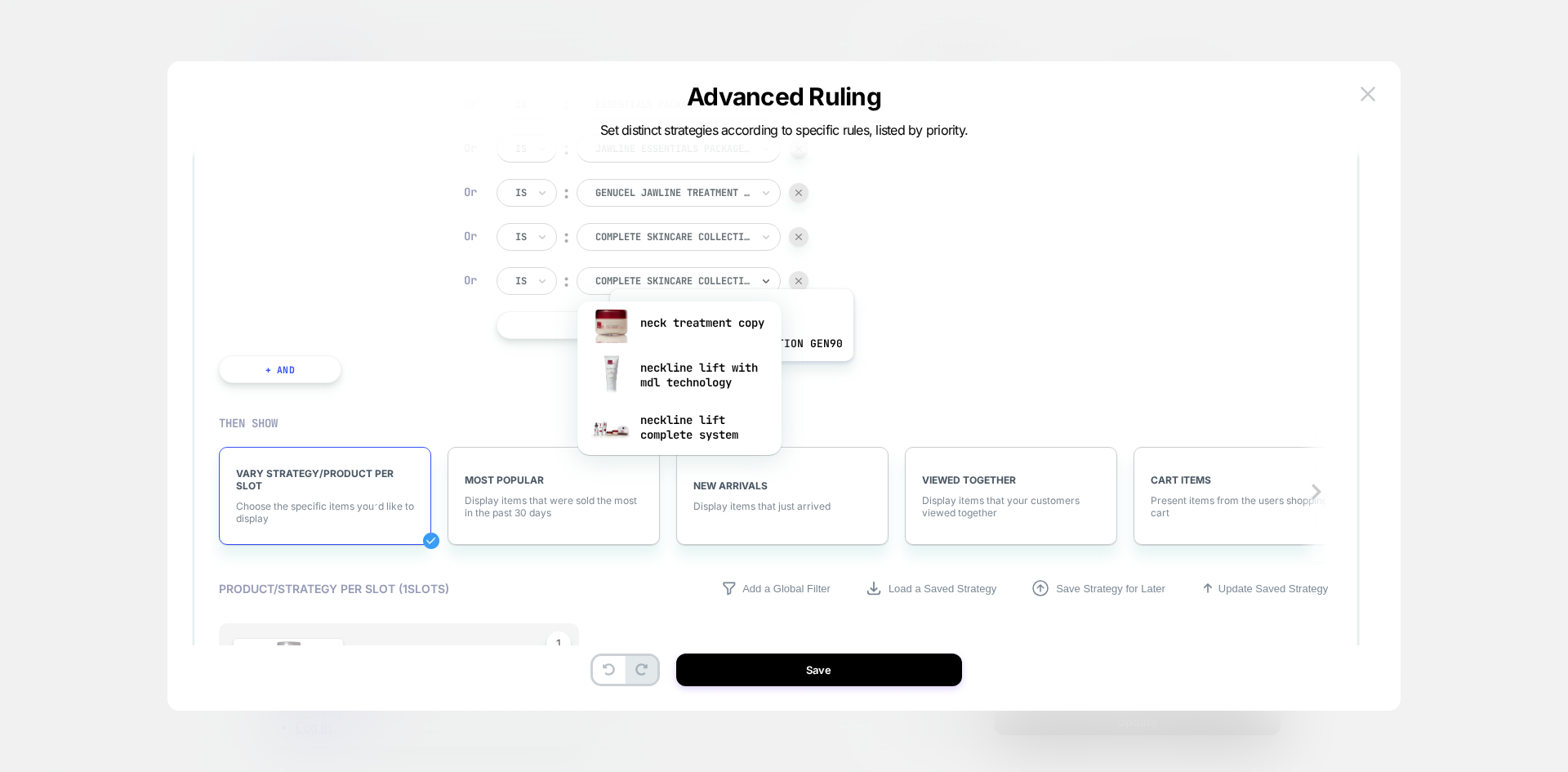
click at [729, 373] on div "neckline lift with mdl technology" at bounding box center [679, 375] width 188 height 52
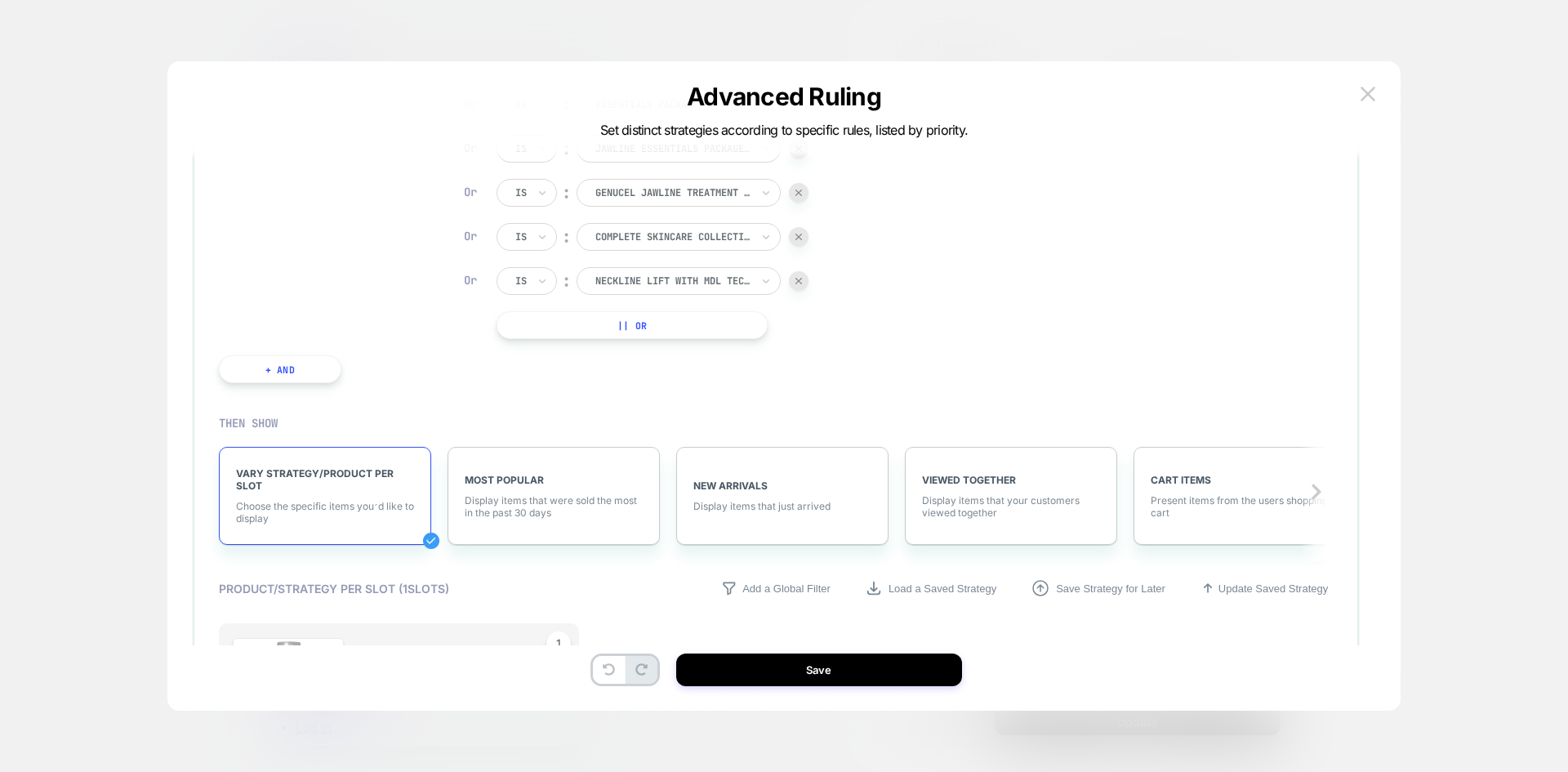
click at [616, 330] on button "|| Or" at bounding box center [632, 325] width 271 height 28
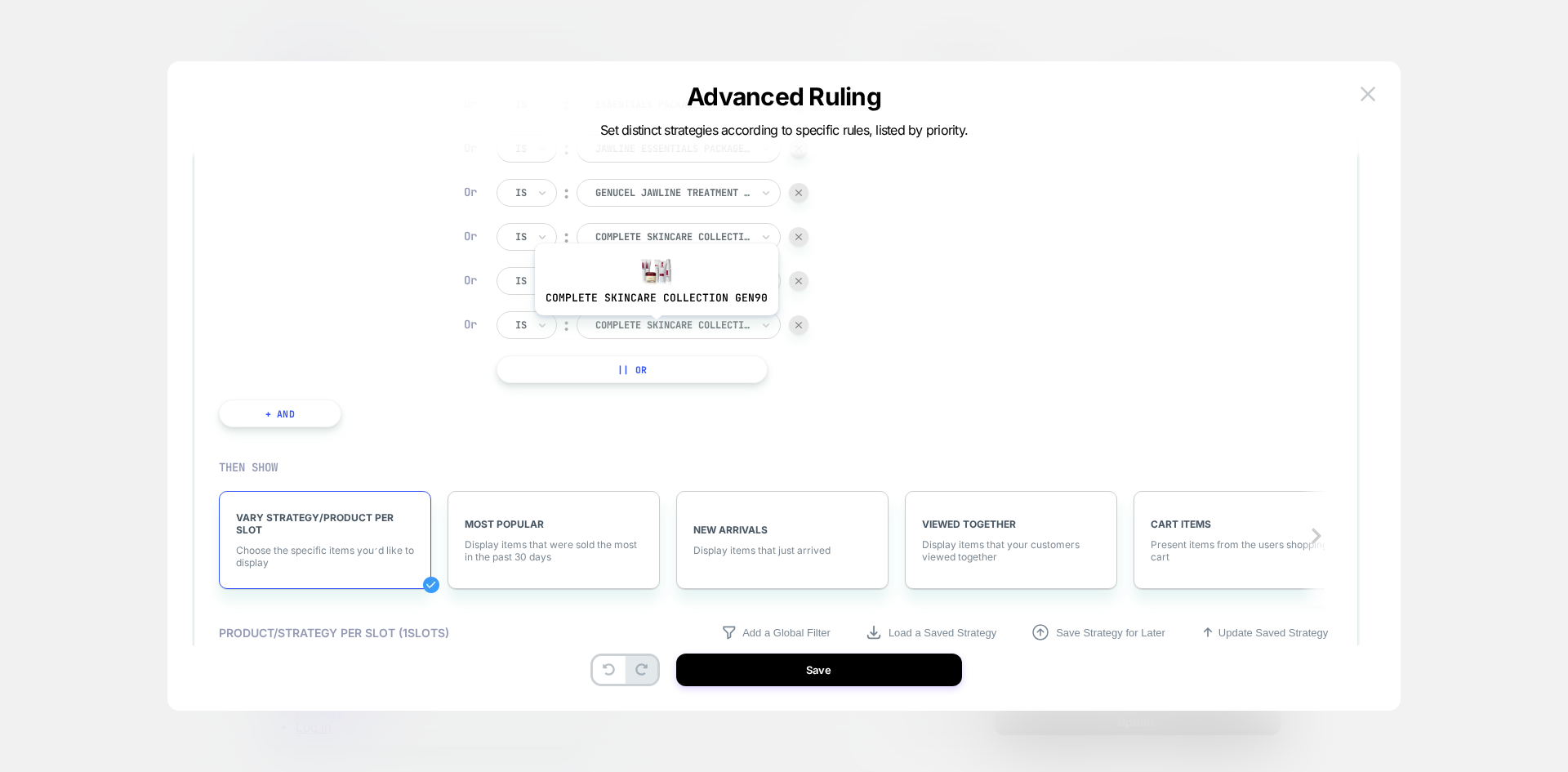
click at [654, 327] on div at bounding box center [672, 324] width 155 height 15
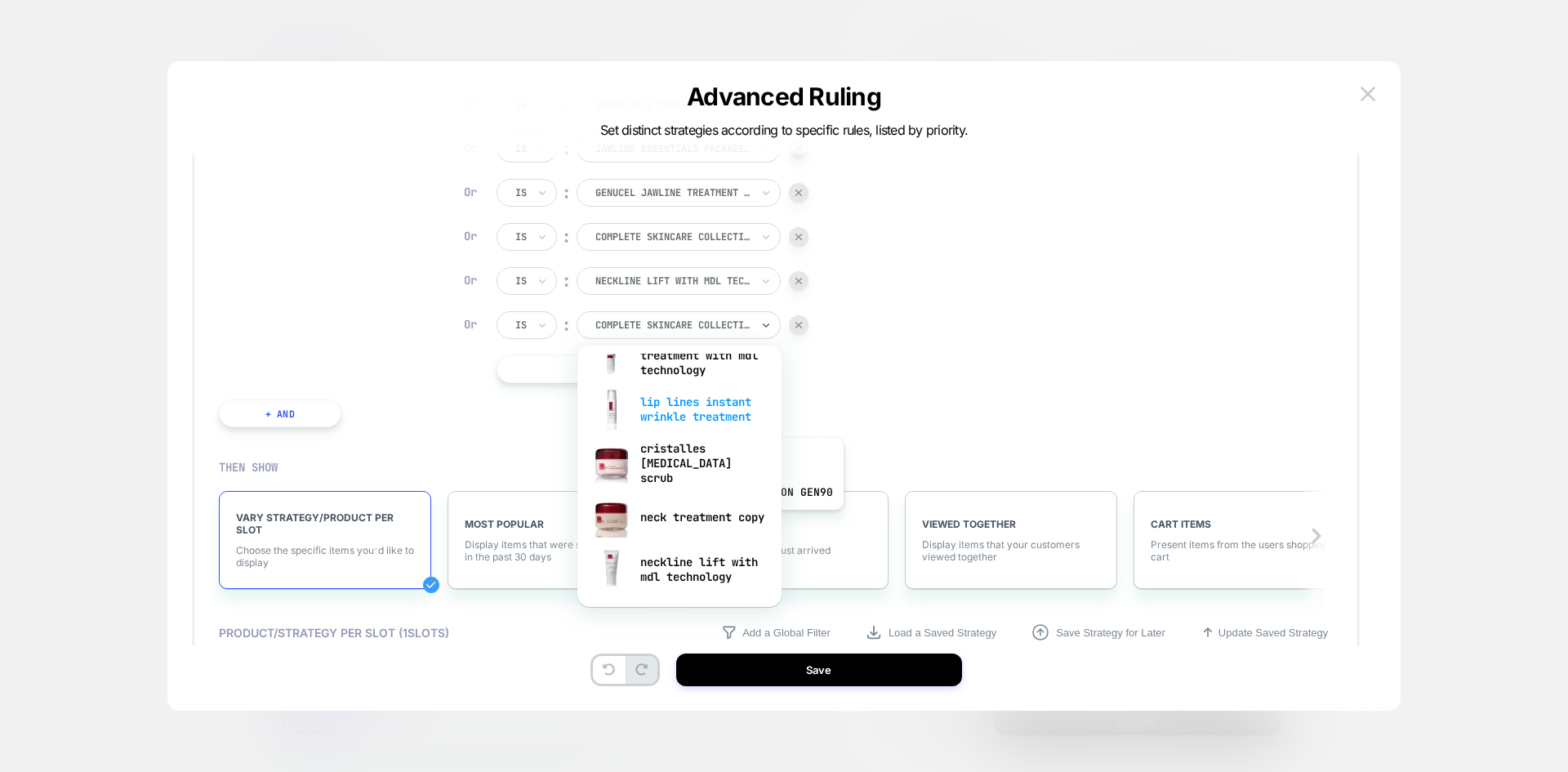
scroll to position [980, 0]
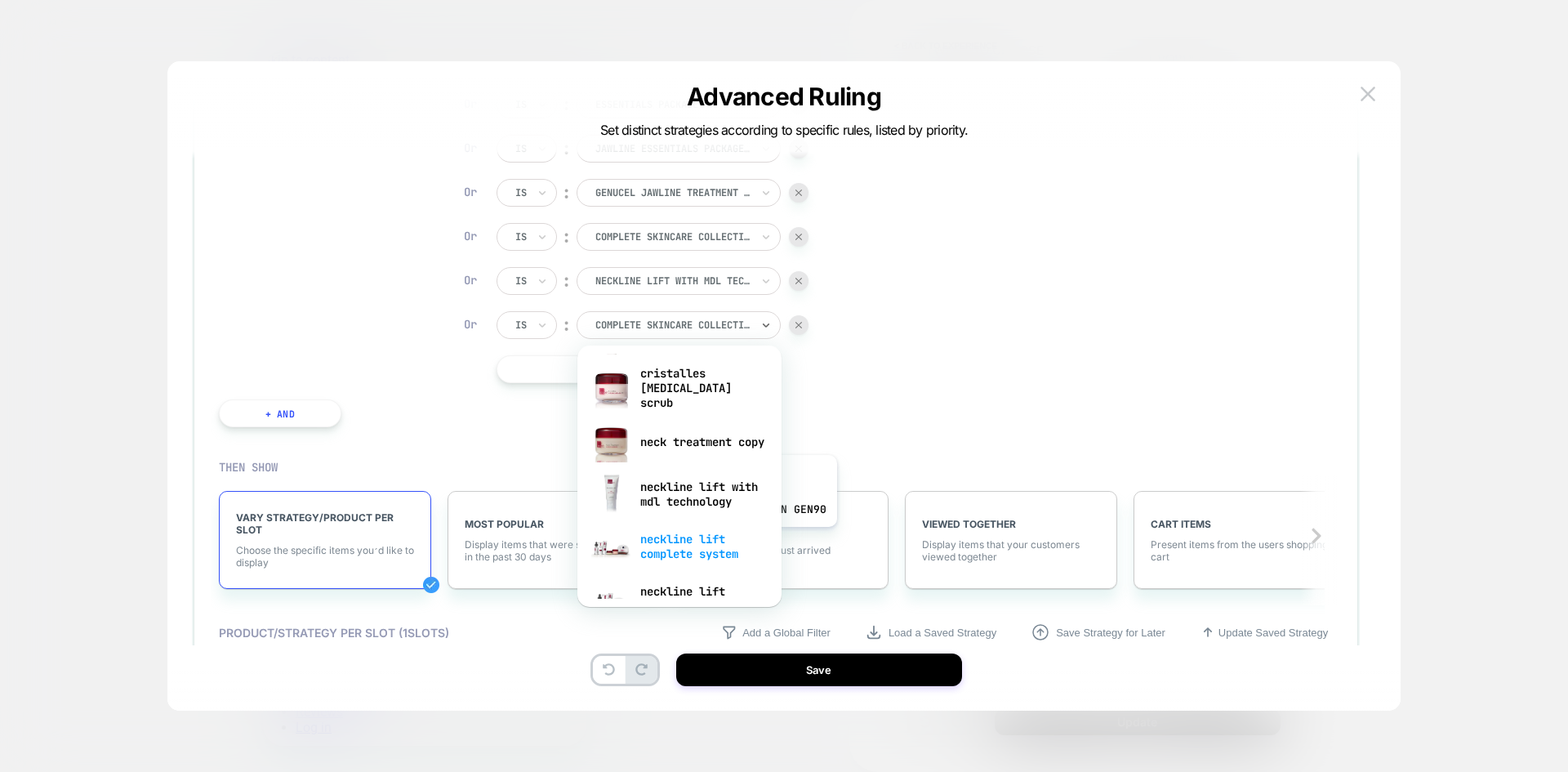
click at [713, 539] on div "neckline lift complete system" at bounding box center [679, 546] width 188 height 52
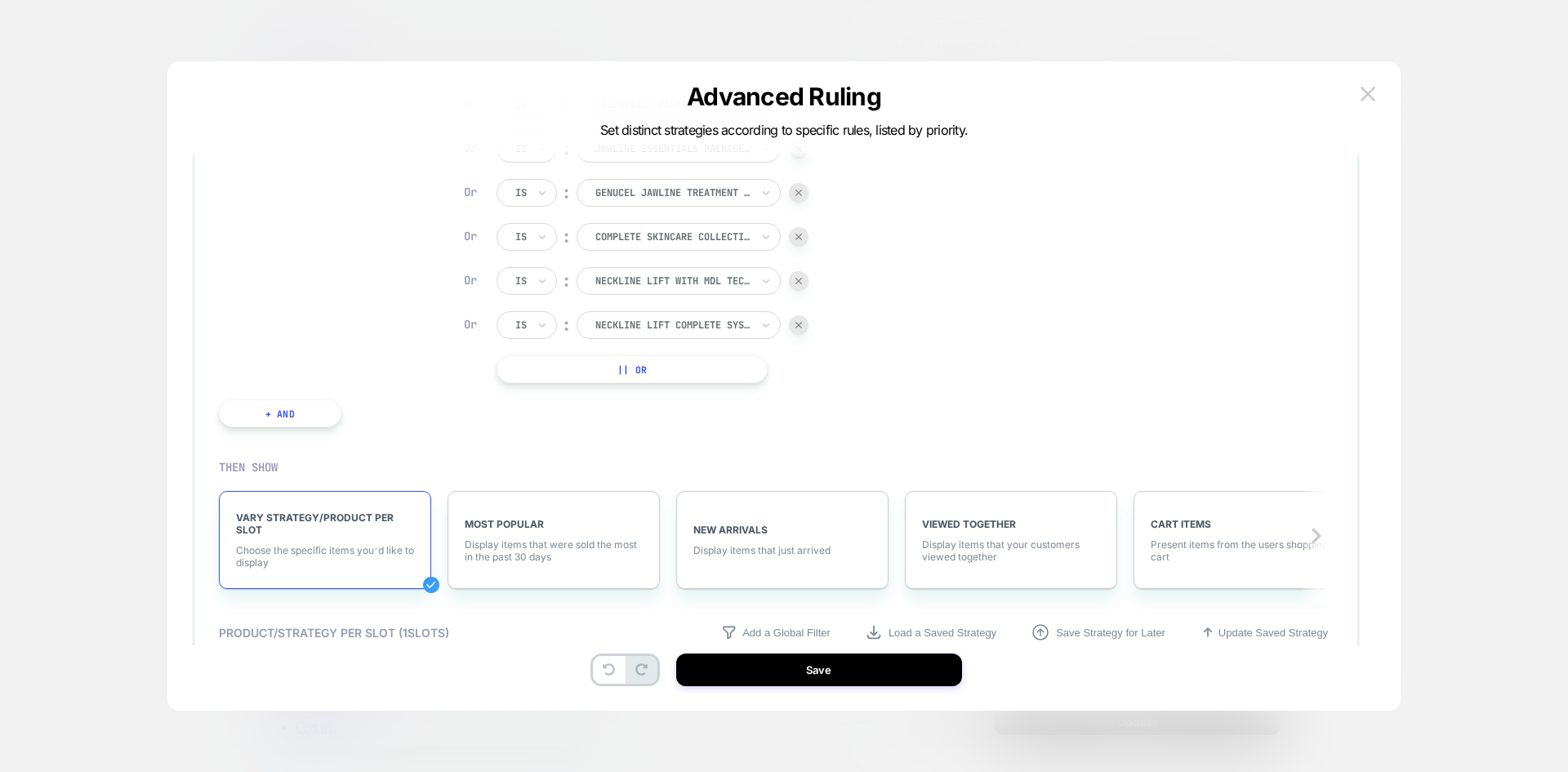
click at [616, 372] on button "|| Or" at bounding box center [632, 369] width 271 height 28
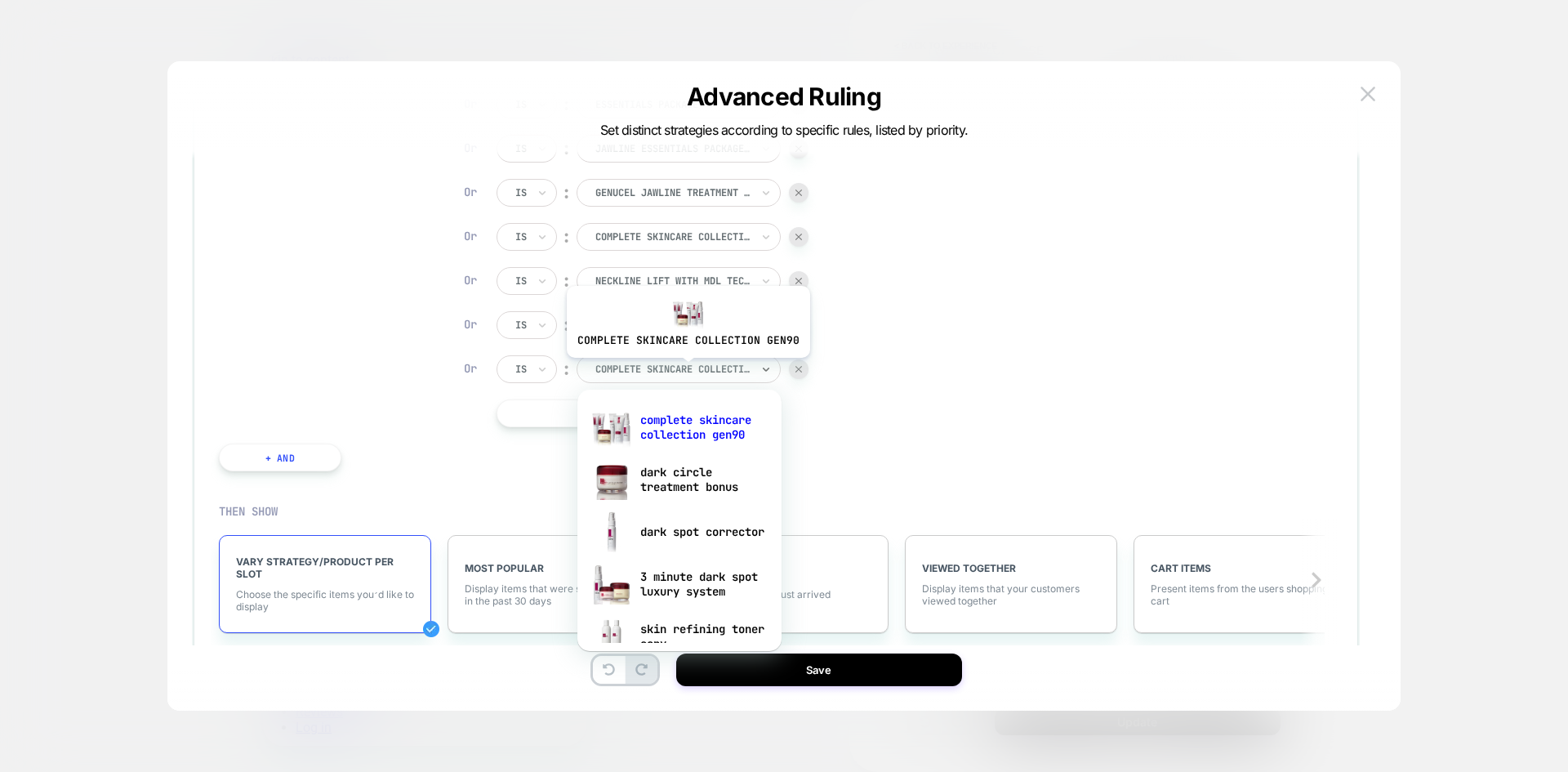
click at [686, 370] on div at bounding box center [672, 369] width 155 height 15
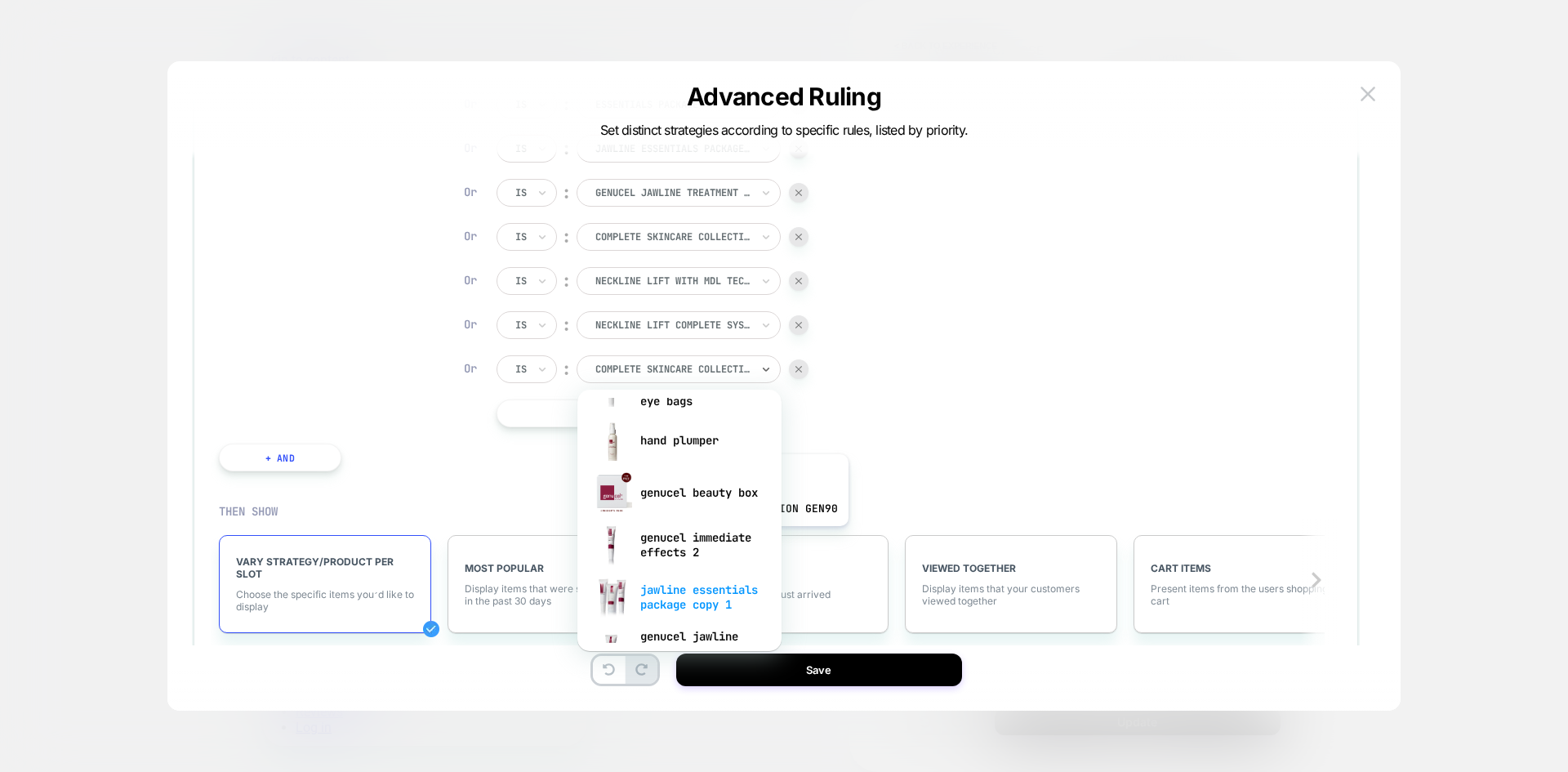
scroll to position [1143, 0]
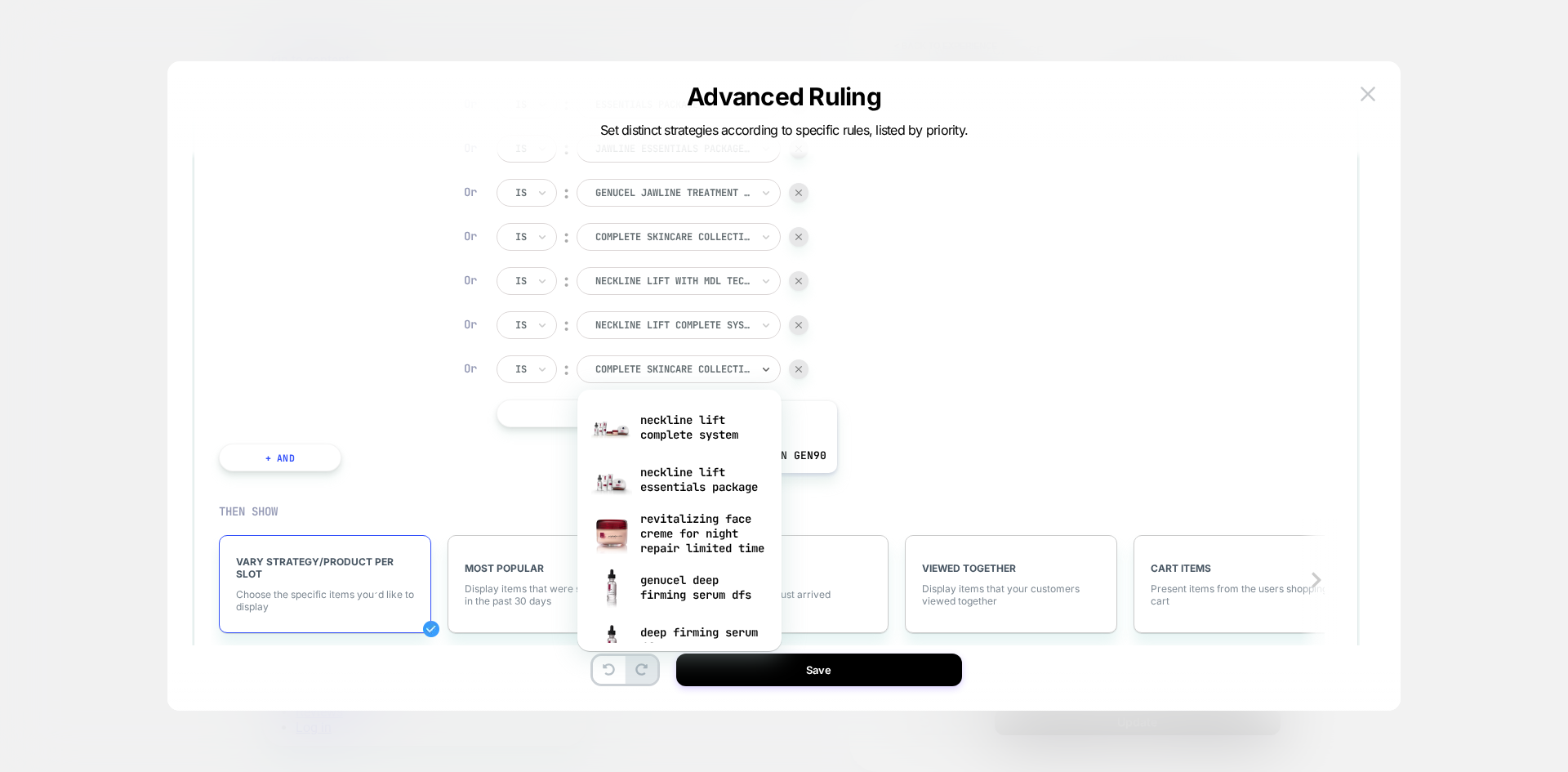
drag, startPoint x: 713, startPoint y: 485, endPoint x: 748, endPoint y: 456, distance: 45.5
click at [713, 483] on div "neckline lift essentials package" at bounding box center [679, 479] width 188 height 52
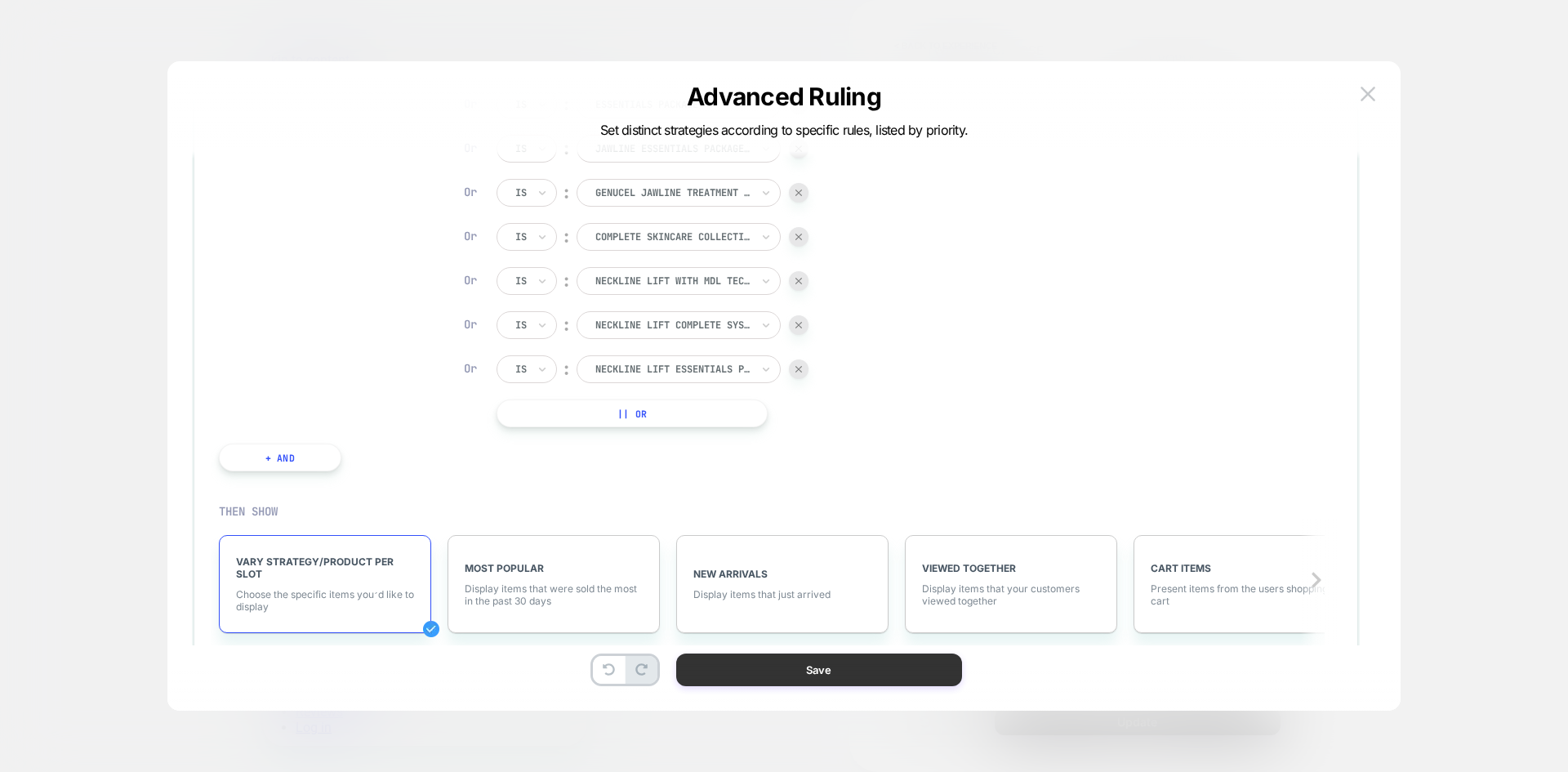
click at [830, 676] on button "Save" at bounding box center [819, 669] width 286 height 32
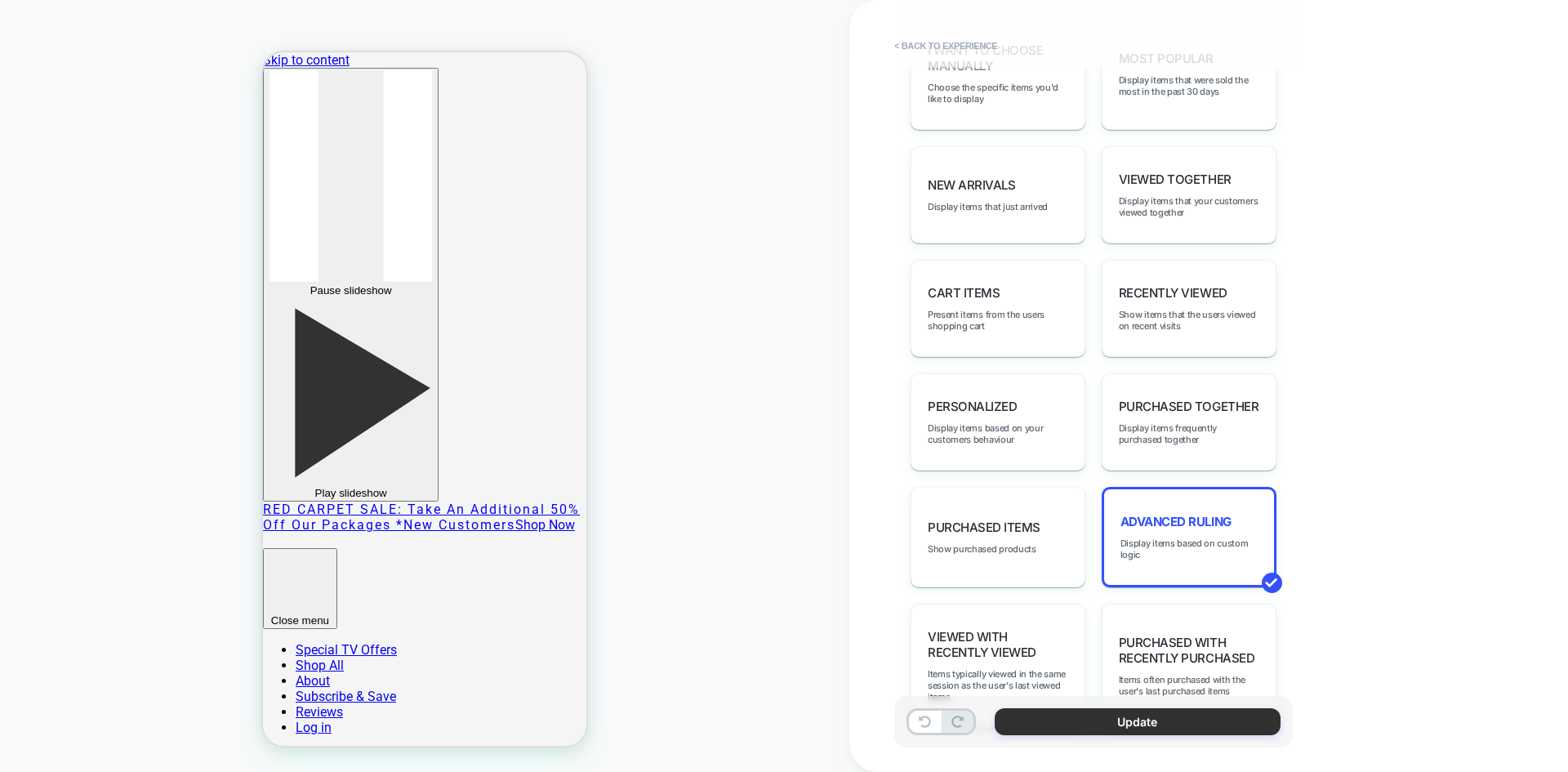
click at [1116, 717] on button "Update" at bounding box center [1138, 721] width 286 height 27
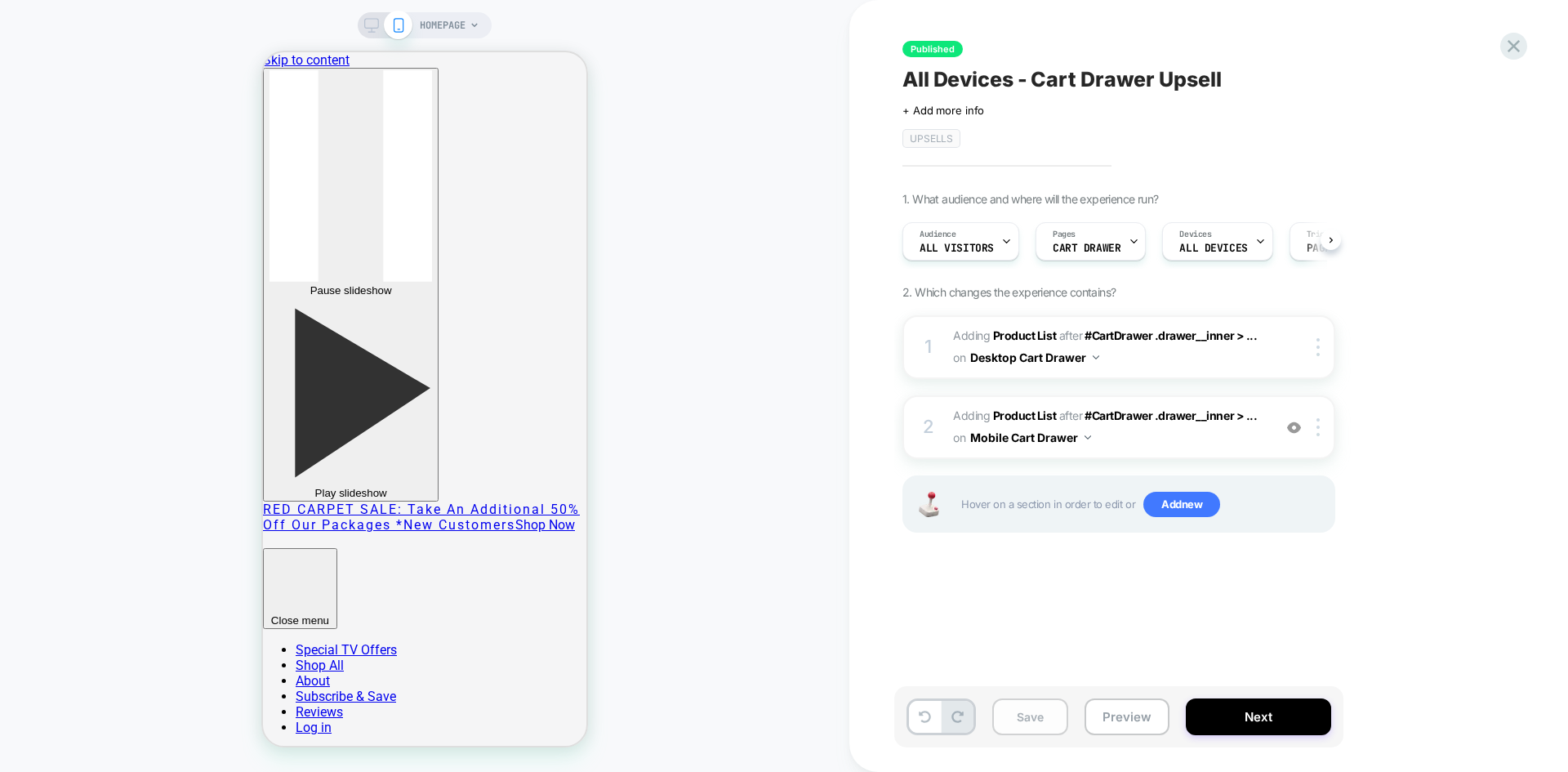
scroll to position [0, 1]
click at [1037, 719] on button "Save" at bounding box center [1030, 716] width 76 height 37
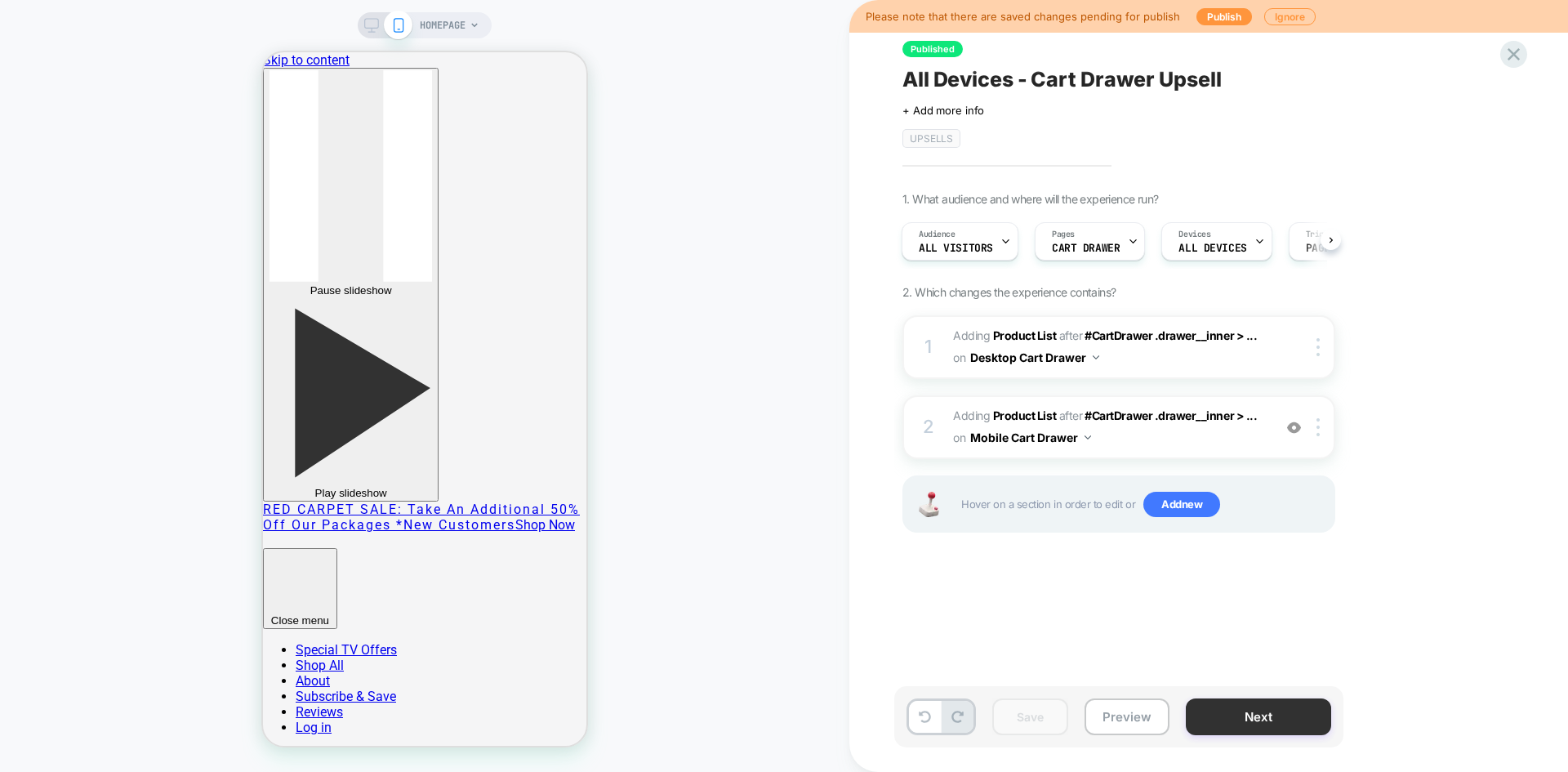
click at [1206, 714] on button "Next" at bounding box center [1258, 716] width 145 height 37
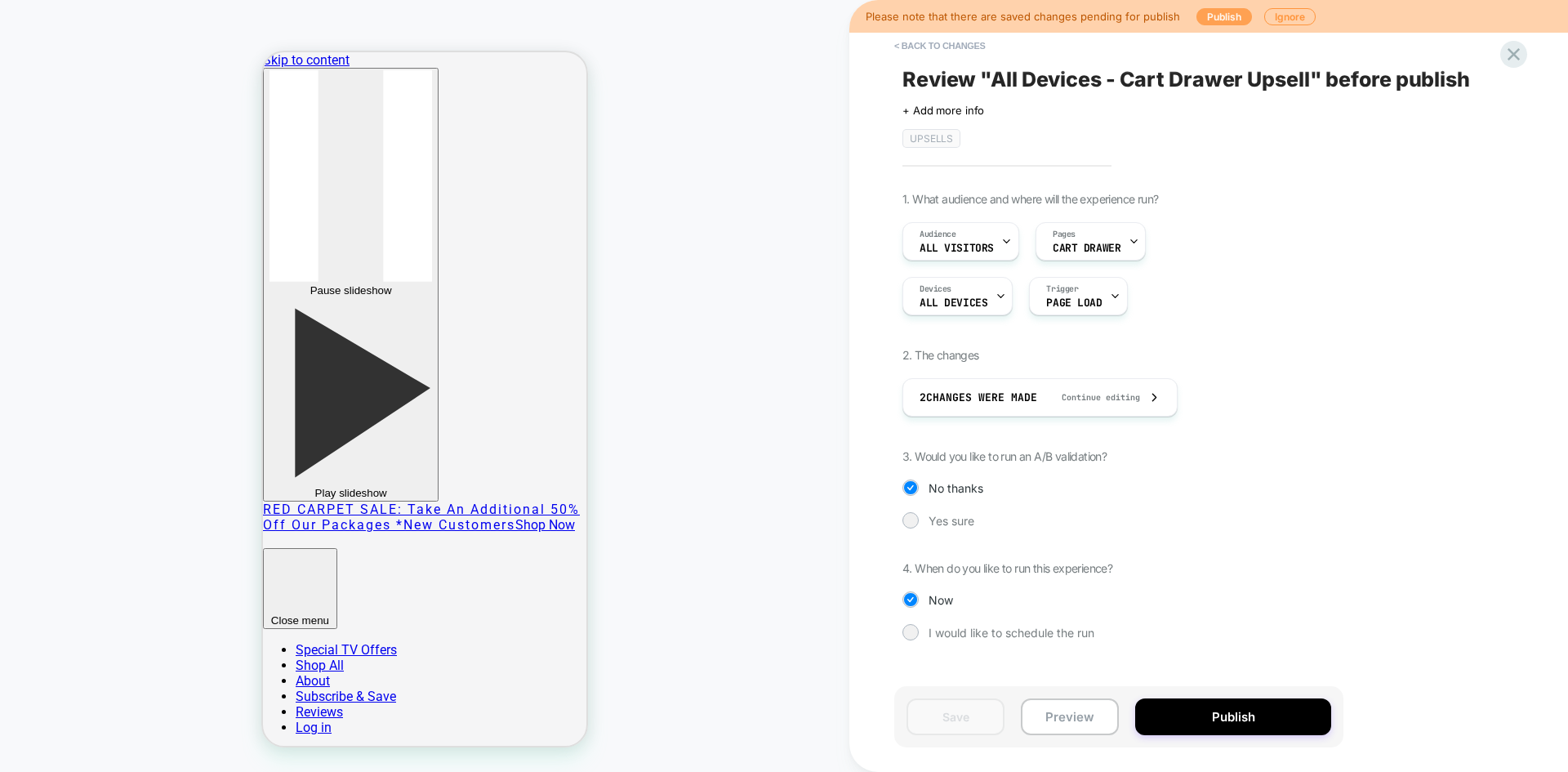
click at [1209, 16] on button "Publish" at bounding box center [1224, 17] width 56 height 17
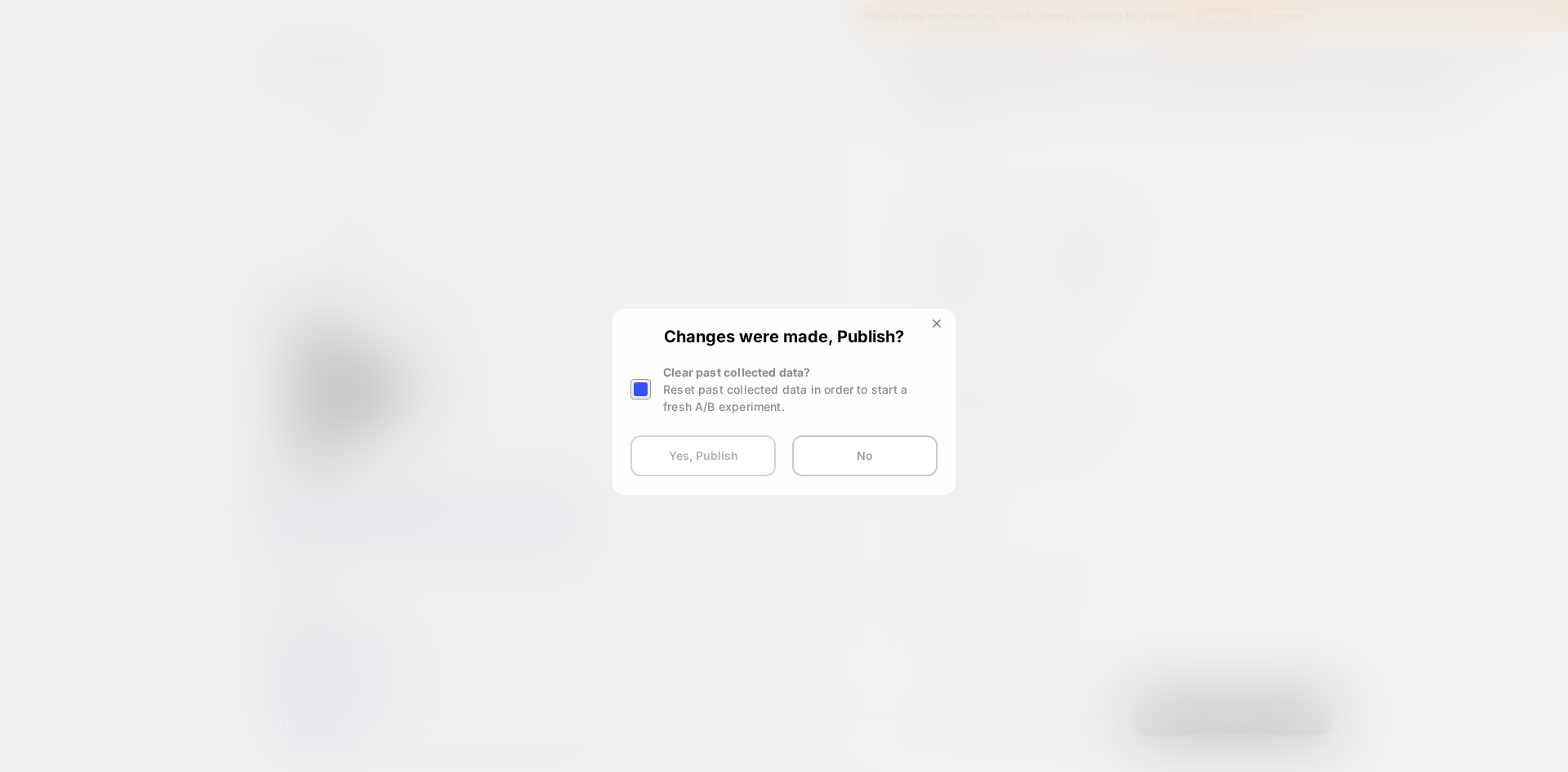
click at [735, 450] on button "Yes, Publish" at bounding box center [703, 456] width 145 height 41
